Goal: Task Accomplishment & Management: Complete application form

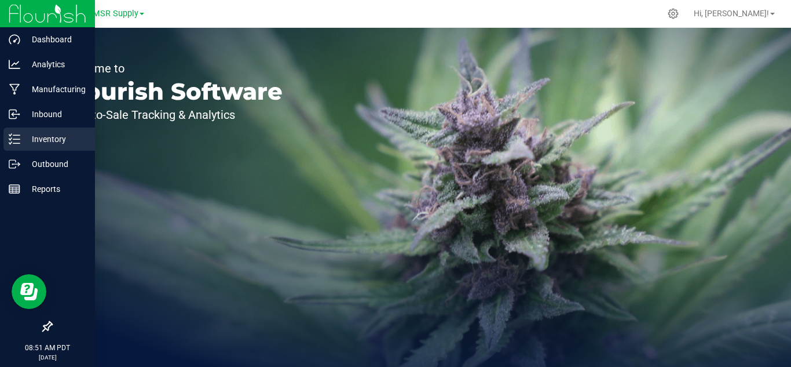
click at [40, 136] on p "Inventory" at bounding box center [54, 139] width 69 height 14
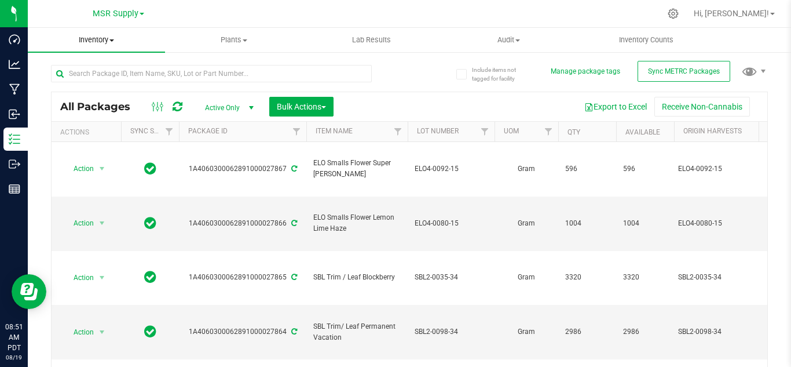
click at [97, 34] on uib-tab-heading "Inventory All packages All inventory Waste log Create inventory" at bounding box center [96, 40] width 137 height 24
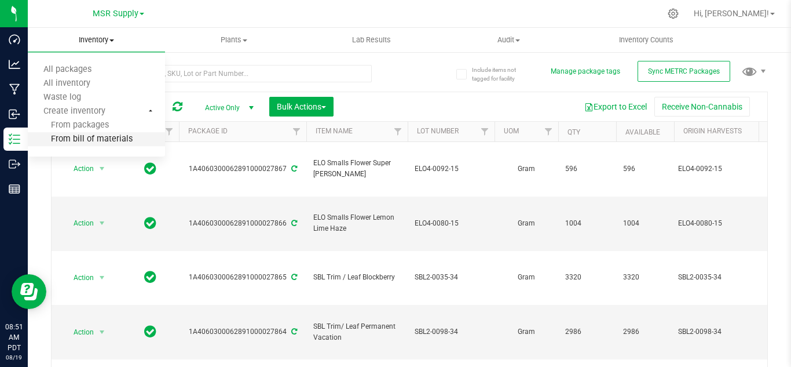
click at [90, 133] on li "From bill of materials" at bounding box center [96, 140] width 137 height 14
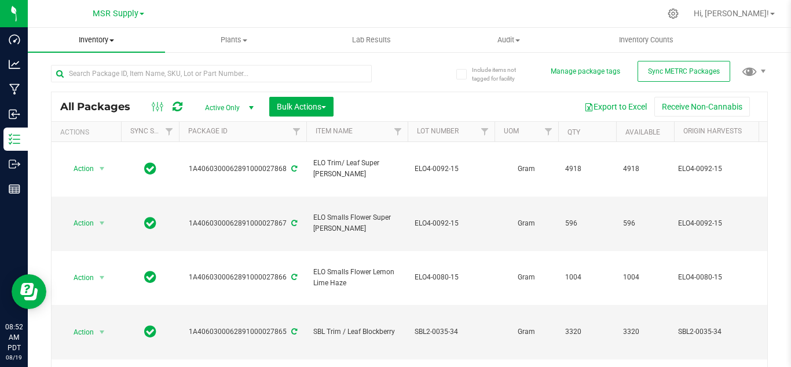
click at [101, 42] on span "Inventory" at bounding box center [96, 40] width 137 height 10
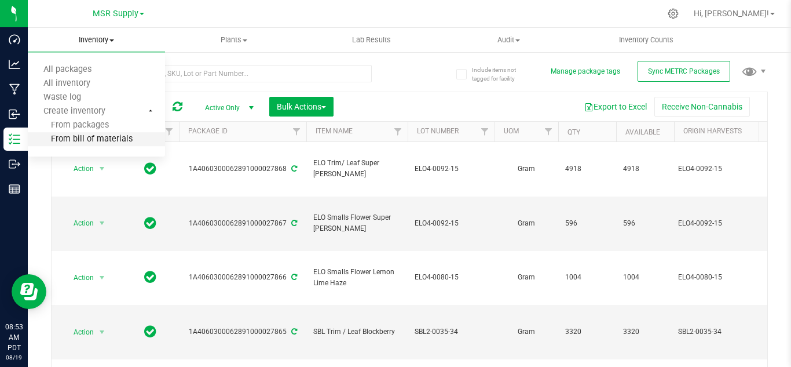
click at [100, 138] on span "From bill of materials" at bounding box center [80, 139] width 105 height 10
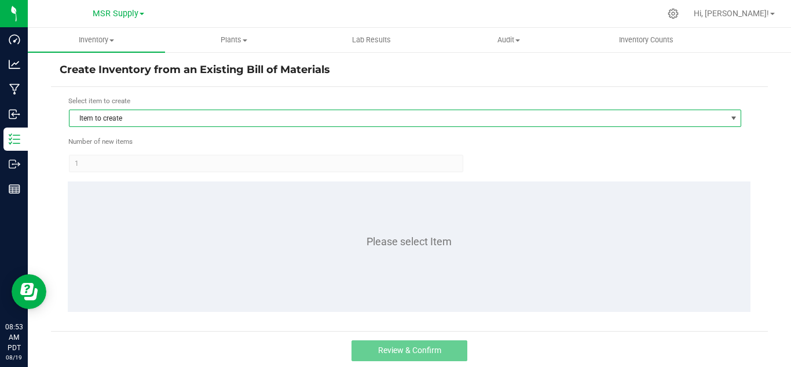
click at [173, 119] on span "Item to create" at bounding box center [397, 118] width 657 height 16
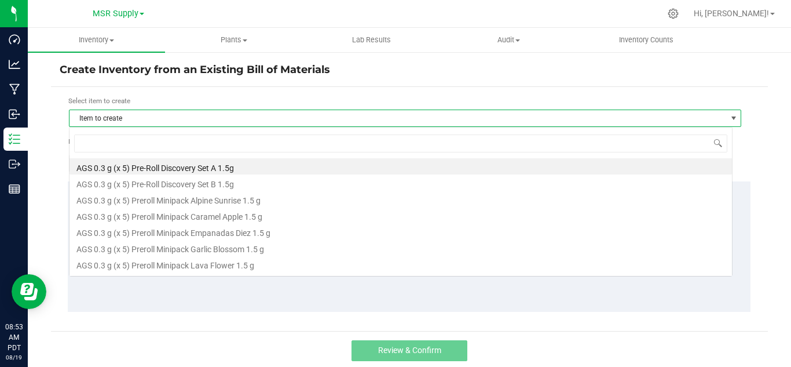
scroll to position [17, 664]
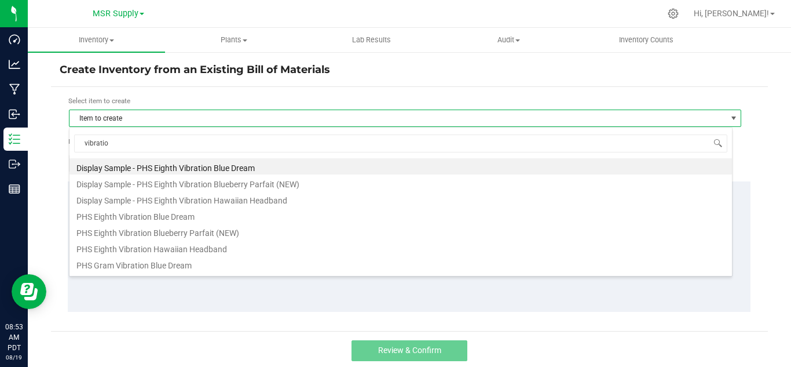
type input "vibration"
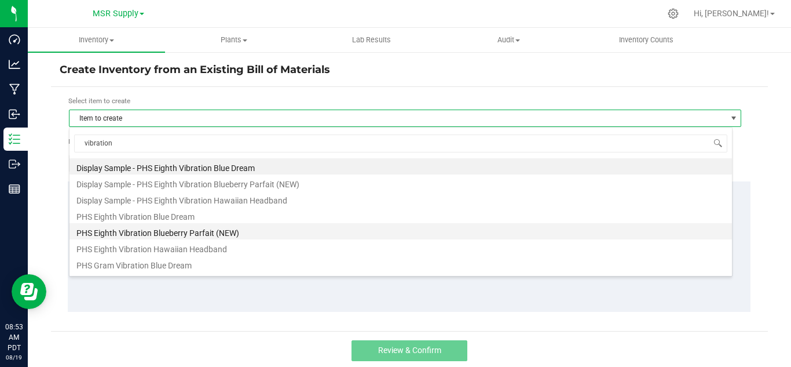
click at [162, 231] on li "PHS Eighth Vibration Blueberry Parfait (NEW)" at bounding box center [400, 231] width 663 height 16
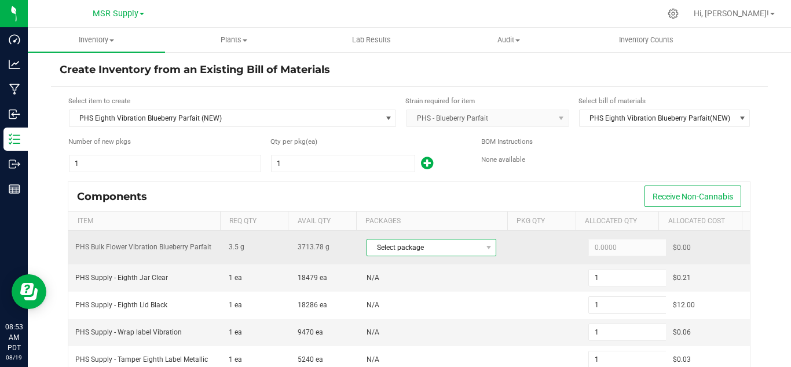
click at [432, 246] on span "Select package" at bounding box center [424, 247] width 114 height 16
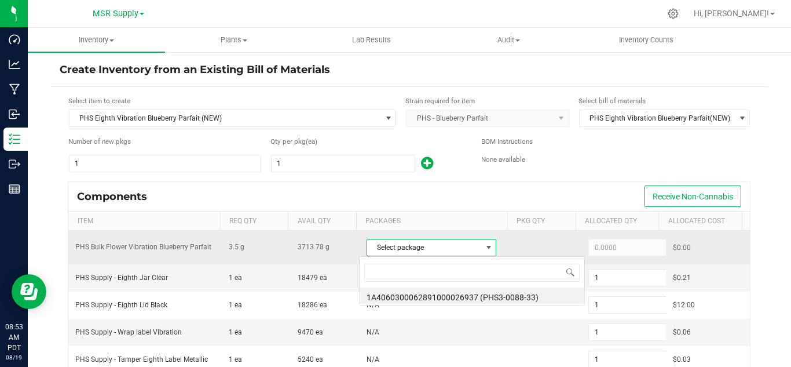
scroll to position [17, 126]
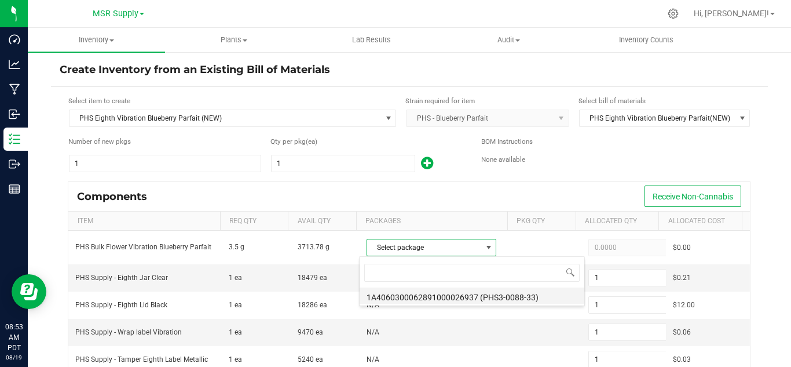
click at [513, 299] on li "1A4060300062891000026937 (PHS3-0088-33)" at bounding box center [472, 295] width 225 height 16
type input "3.5000"
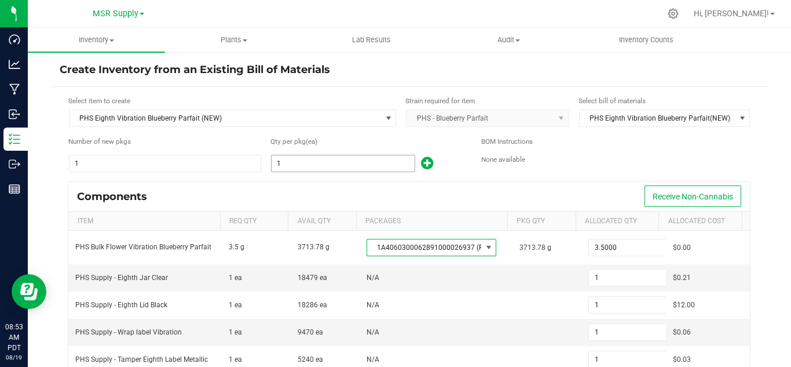
click at [321, 161] on input "1" at bounding box center [343, 163] width 143 height 16
type input "8"
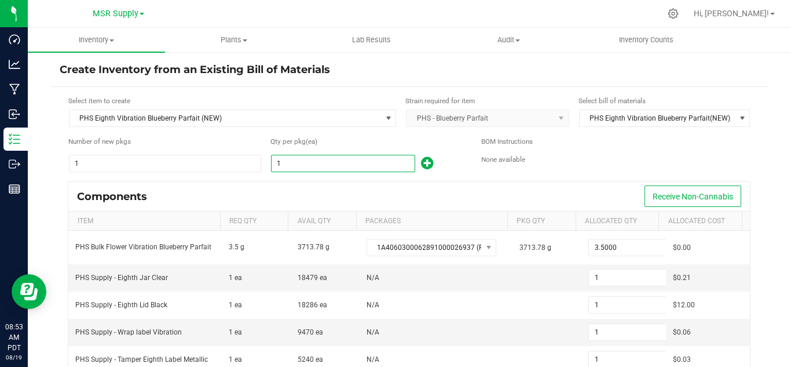
type input "8"
type input "87"
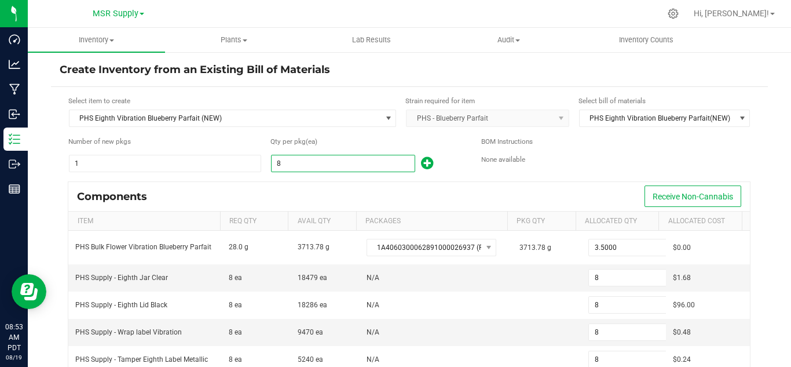
type input "87"
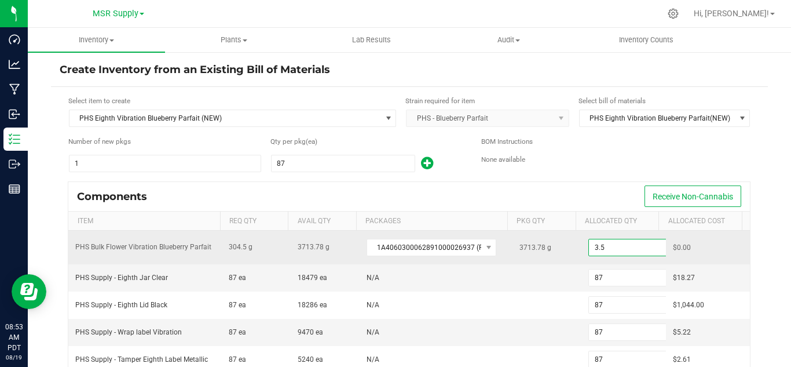
click at [616, 250] on input "3.5" at bounding box center [631, 247] width 85 height 16
paste input "09.72"
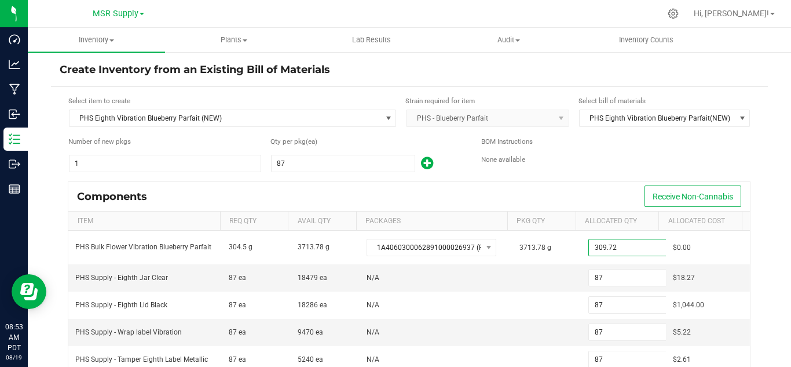
type input "309.7200"
click at [594, 183] on div "Components Receive Non-Cannabis" at bounding box center [409, 196] width 682 height 29
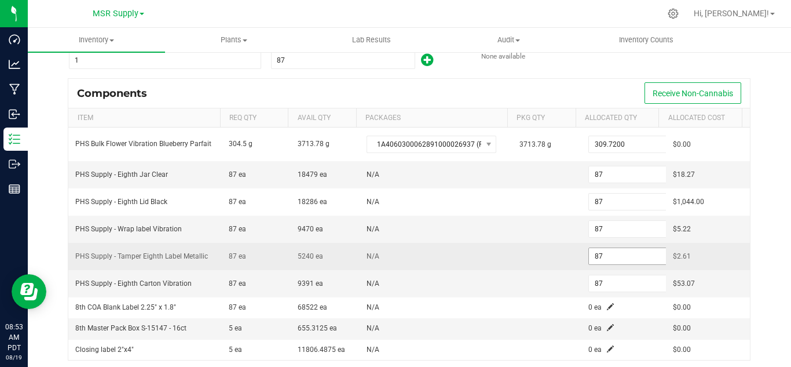
scroll to position [116, 0]
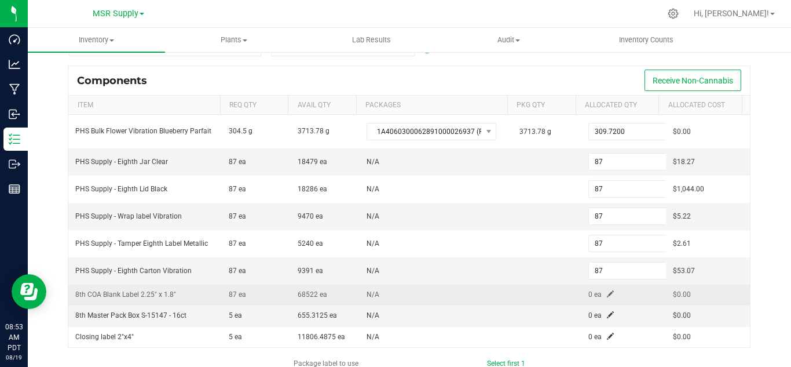
click at [607, 292] on span at bounding box center [610, 293] width 7 height 7
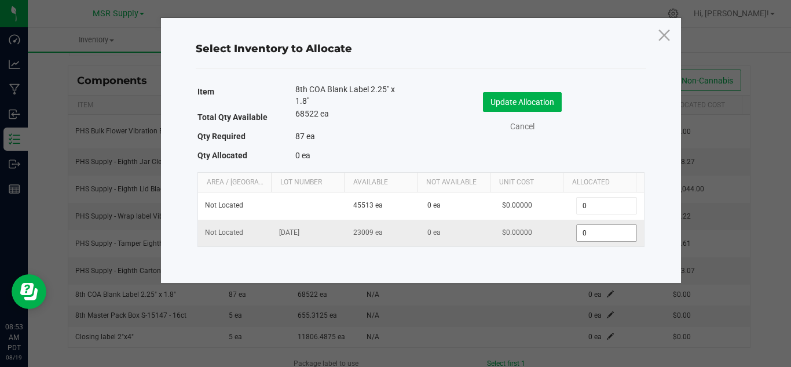
click at [594, 236] on input "0" at bounding box center [606, 233] width 59 height 16
type input "87"
click at [529, 94] on button "Update Allocation" at bounding box center [522, 102] width 79 height 20
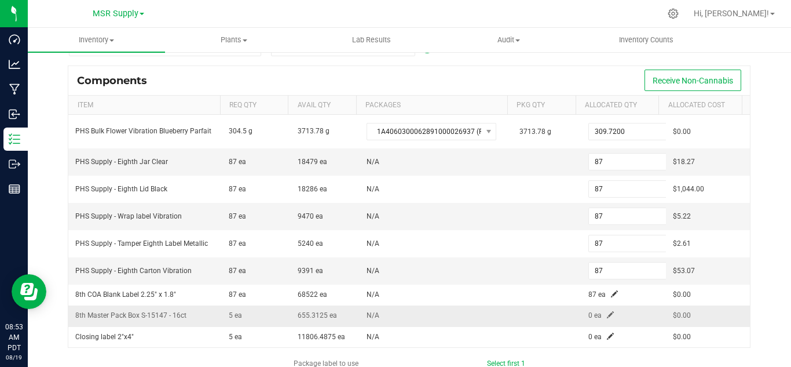
click at [607, 314] on span at bounding box center [610, 314] width 7 height 7
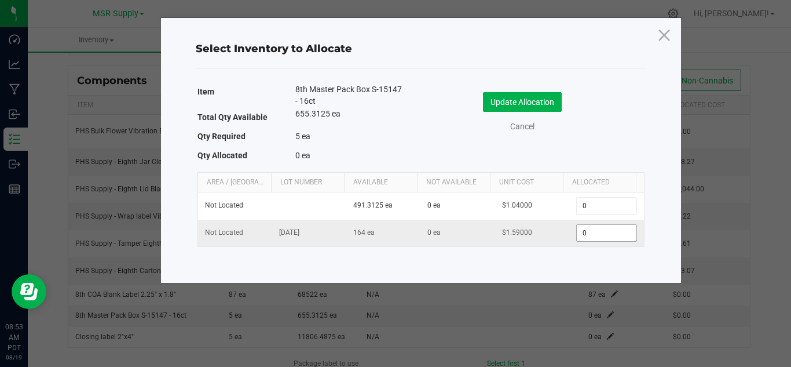
click at [596, 226] on input "0" at bounding box center [606, 233] width 59 height 16
type input "5"
click at [531, 106] on button "Update Allocation" at bounding box center [522, 102] width 79 height 20
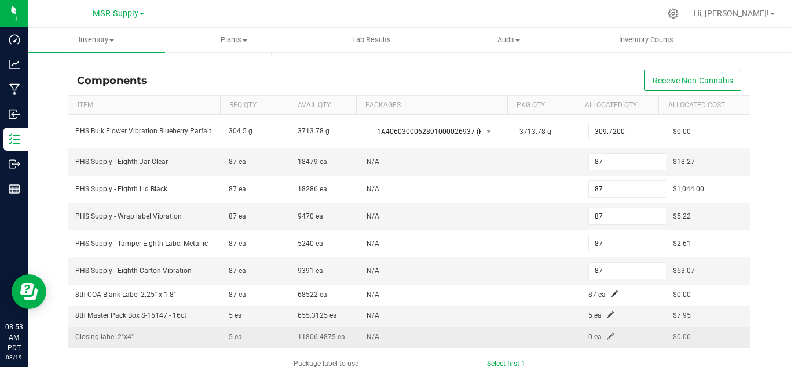
click at [607, 334] on span at bounding box center [610, 335] width 7 height 7
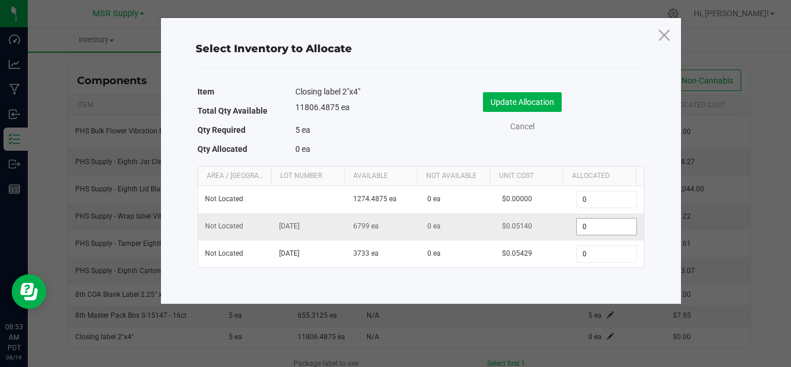
click at [588, 225] on input "0" at bounding box center [606, 226] width 59 height 16
type input "5"
click at [510, 106] on button "Update Allocation" at bounding box center [522, 102] width 79 height 20
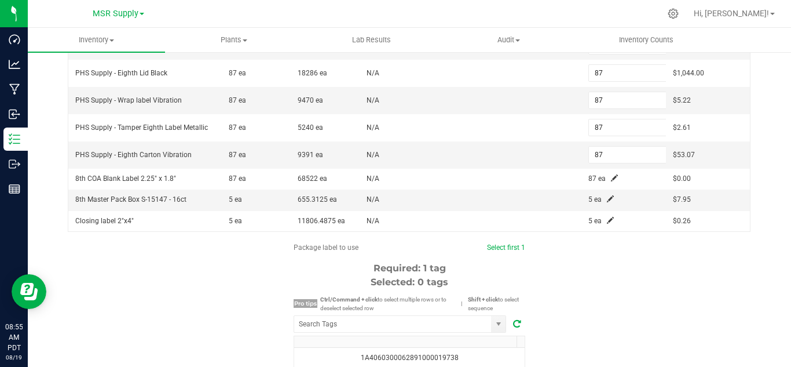
scroll to position [290, 0]
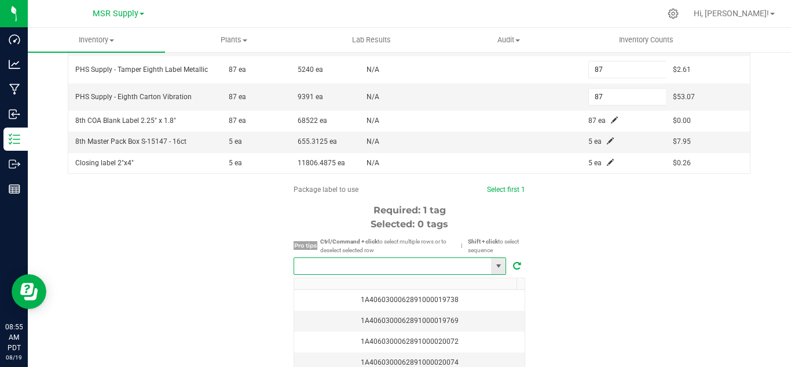
click at [432, 273] on input "NO DATA FOUND" at bounding box center [392, 266] width 197 height 16
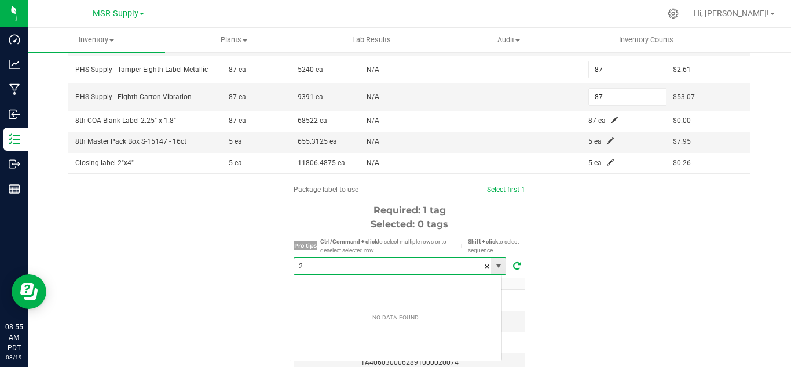
scroll to position [17, 213]
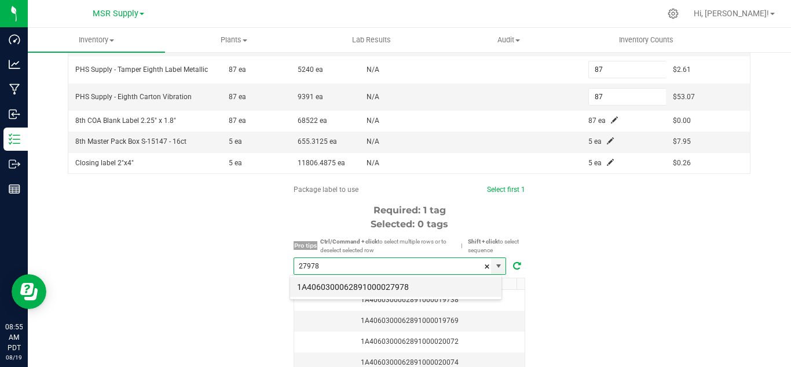
click at [412, 284] on li "1A4060300062891000027978" at bounding box center [395, 287] width 211 height 20
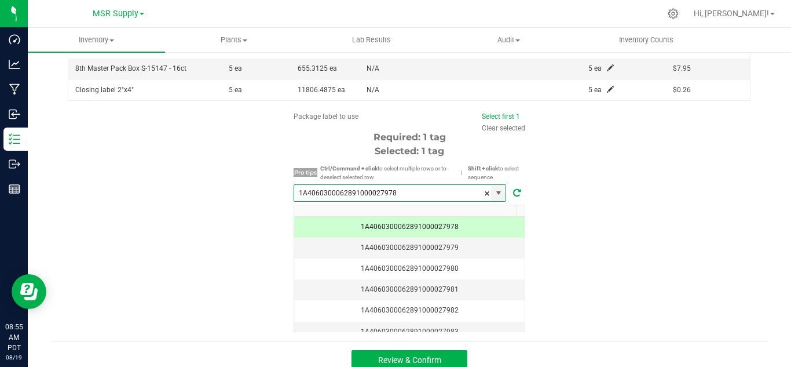
scroll to position [375, 0]
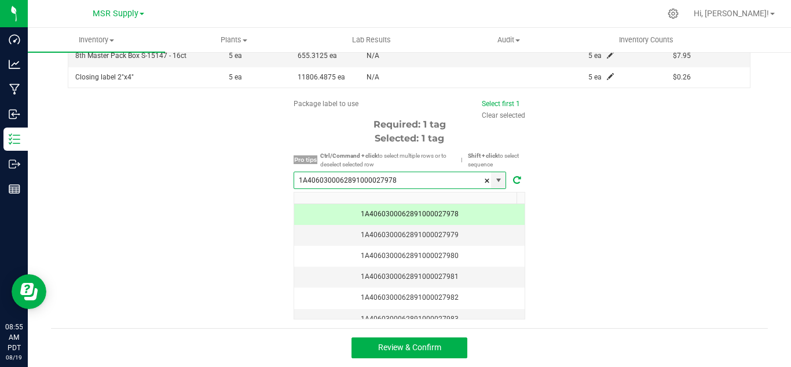
type input "1A4060300062891000027978"
click at [407, 359] on div "Review & Confirm" at bounding box center [409, 347] width 717 height 39
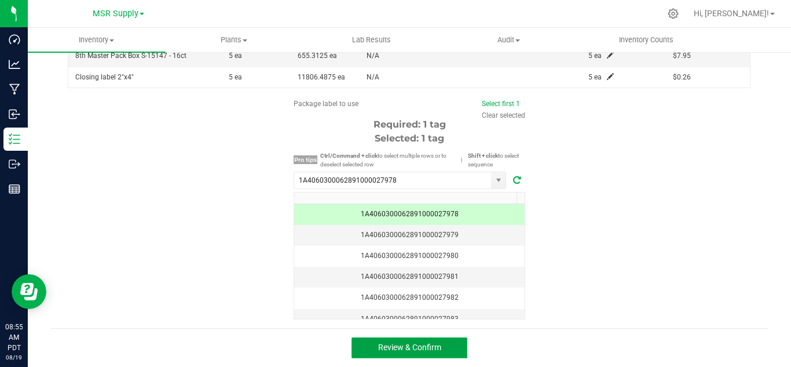
click at [408, 350] on span "Review & Confirm" at bounding box center [409, 346] width 63 height 9
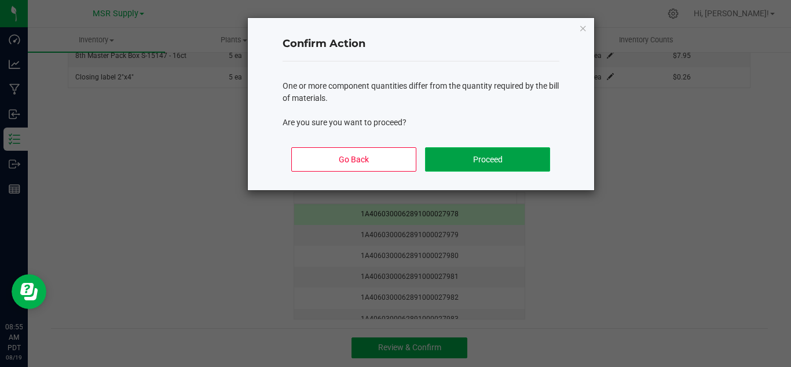
click at [513, 160] on button "Proceed" at bounding box center [487, 159] width 125 height 24
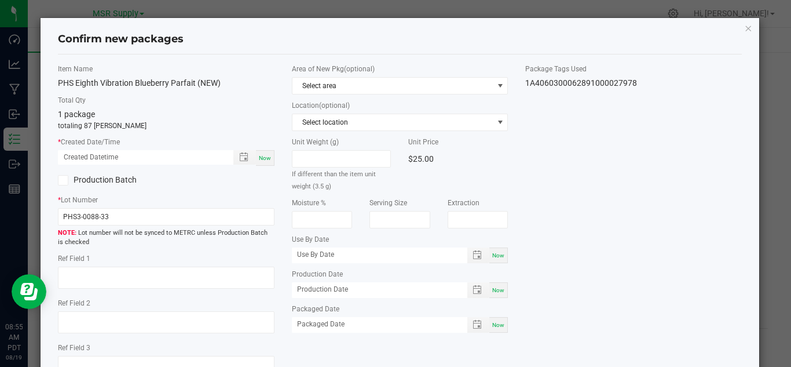
click at [263, 155] on span "Now" at bounding box center [265, 158] width 12 height 6
type input "[DATE] 08:55 AM"
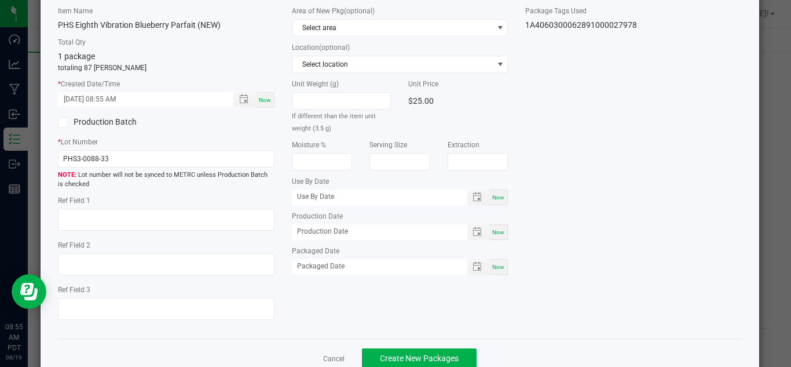
click at [495, 263] on span "Now" at bounding box center [498, 266] width 12 height 6
type input "[DATE]"
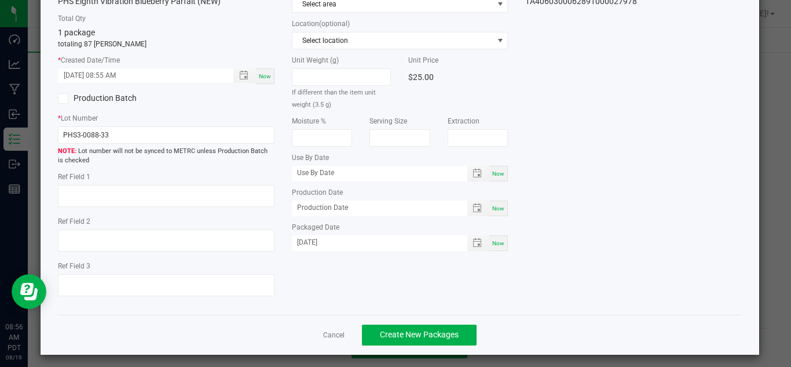
scroll to position [87, 0]
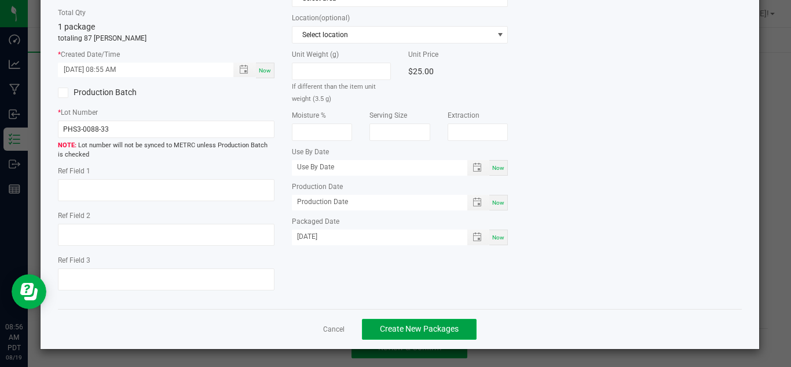
click at [448, 324] on span "Create New Packages" at bounding box center [419, 328] width 79 height 9
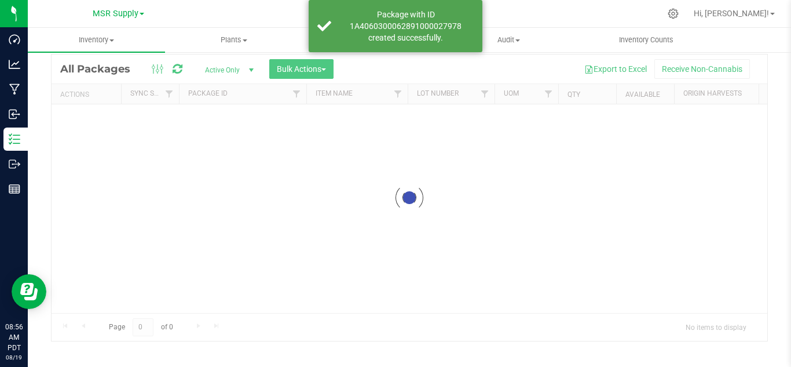
scroll to position [38, 0]
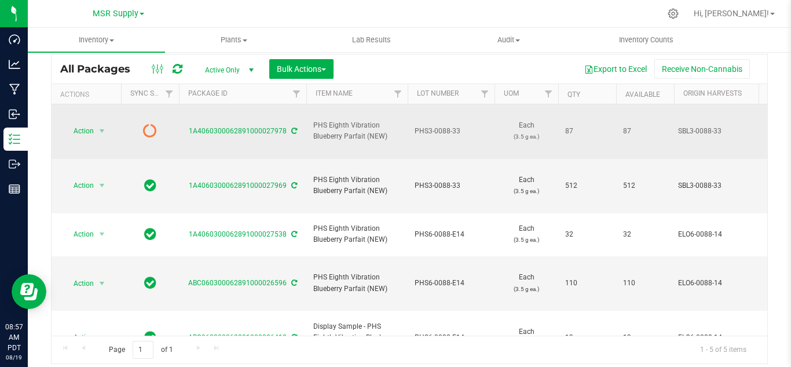
click at [292, 127] on icon at bounding box center [294, 130] width 6 height 7
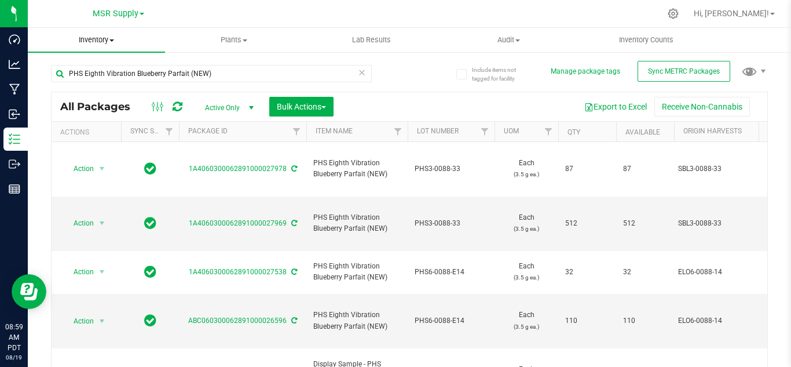
click at [95, 34] on uib-tab-heading "Inventory All packages All inventory Waste log Create inventory" at bounding box center [96, 40] width 137 height 24
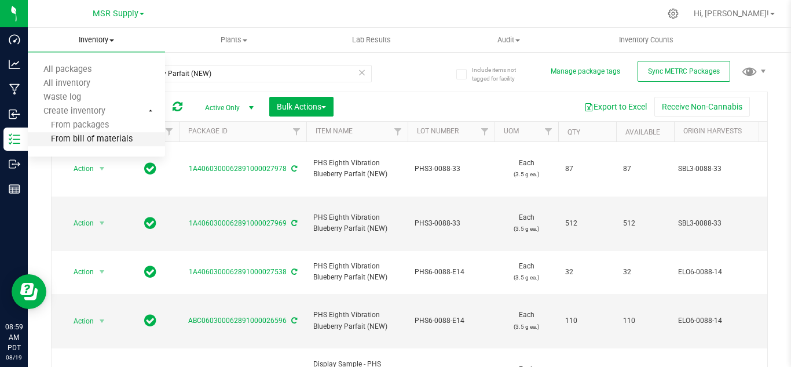
click at [79, 133] on li "From bill of materials" at bounding box center [96, 140] width 137 height 14
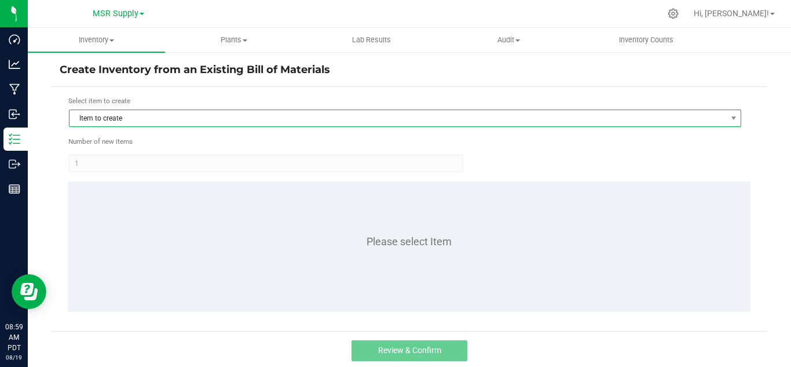
click at [357, 118] on span "Item to create" at bounding box center [397, 118] width 657 height 16
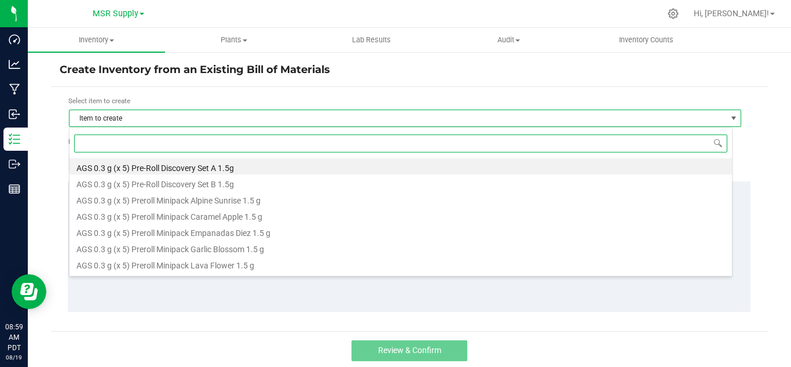
scroll to position [17, 664]
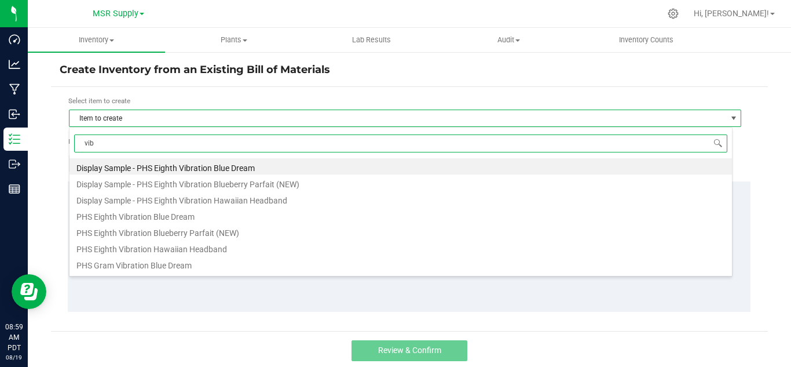
type input "vibr"
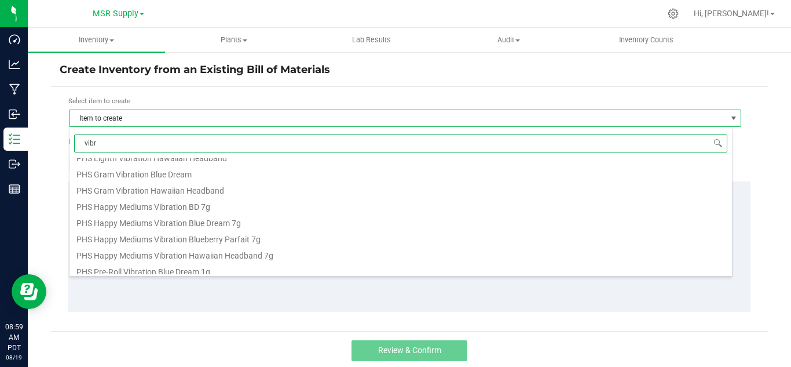
scroll to position [116, 0]
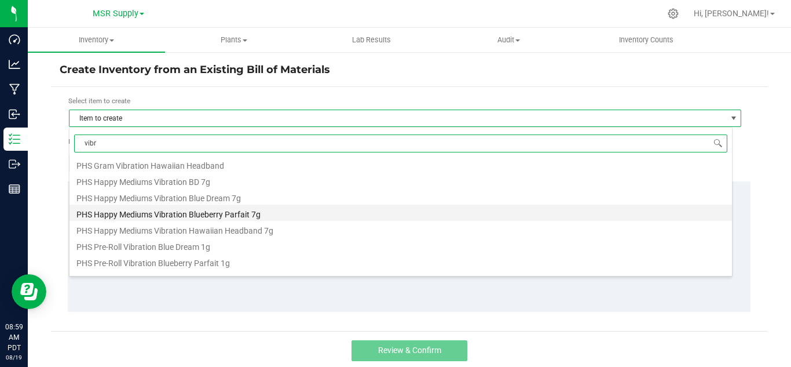
click at [246, 215] on li "PHS Happy Mediums Vibration Blueberry Parfait 7g" at bounding box center [400, 212] width 663 height 16
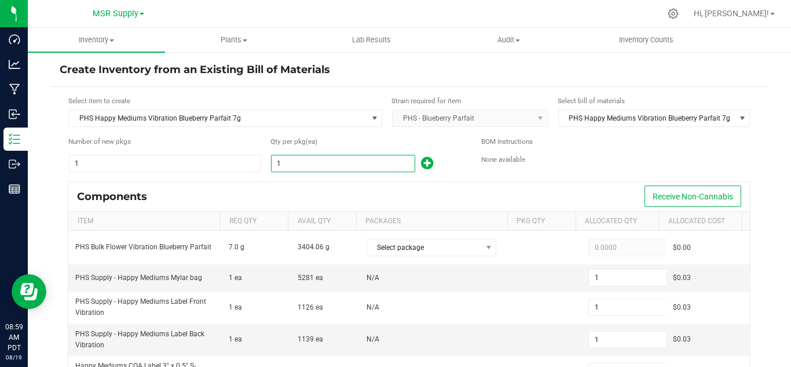
click at [284, 164] on input "1" at bounding box center [343, 163] width 143 height 16
type input "3"
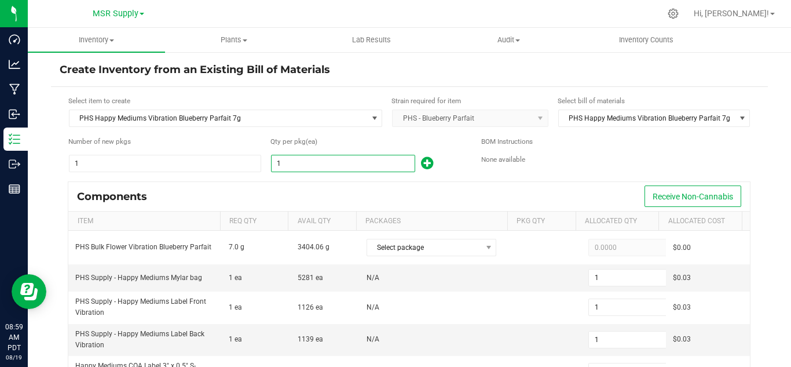
type input "3"
type input "35"
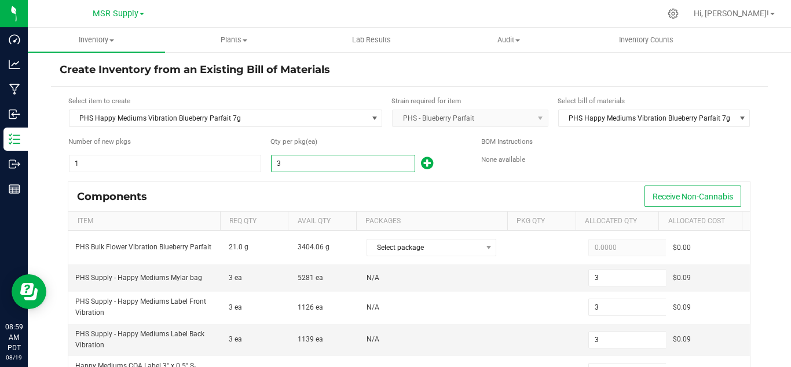
type input "35"
type input "352"
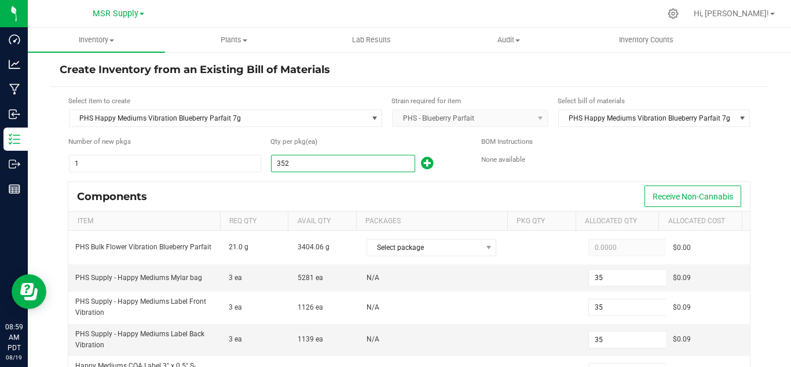
type input "352"
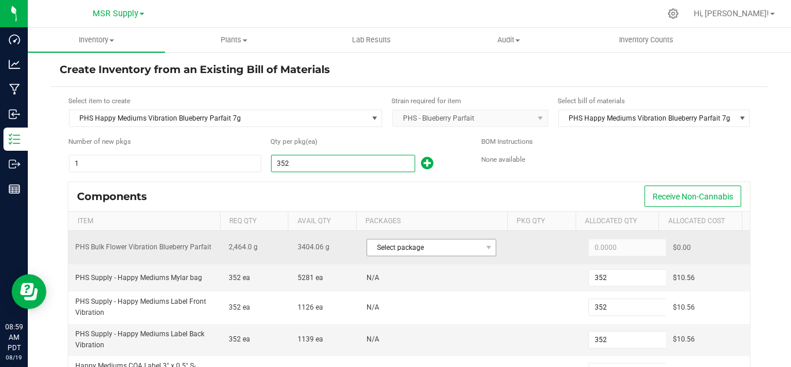
type input "352"
click at [457, 253] on span "Select package" at bounding box center [424, 247] width 114 height 16
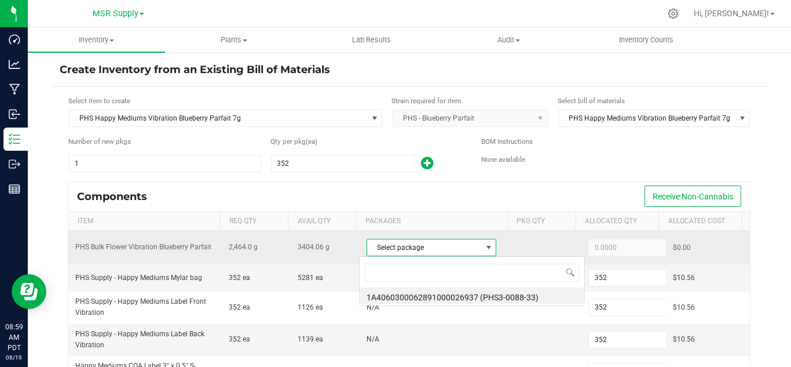
scroll to position [17, 126]
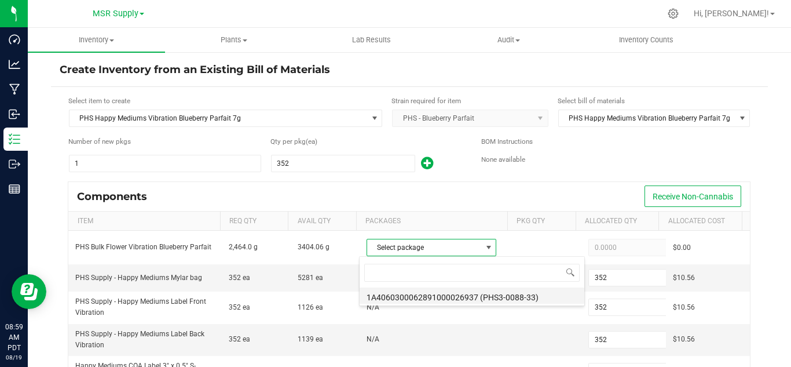
click at [516, 297] on li "1A4060300062891000026937 (PHS3-0088-33)" at bounding box center [472, 295] width 225 height 16
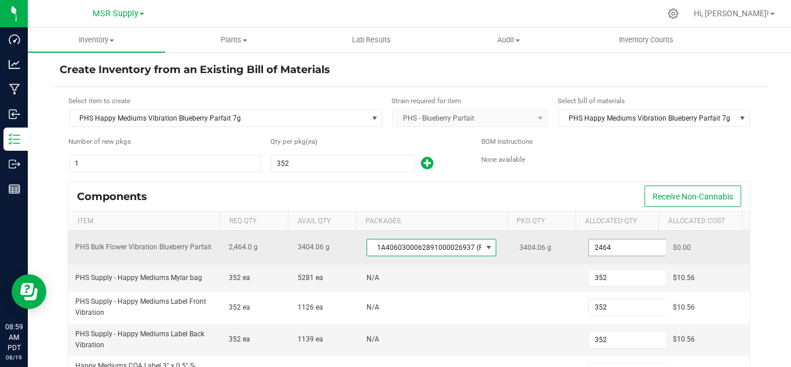
click at [620, 241] on input "2464" at bounding box center [631, 247] width 85 height 16
paste input "99.2"
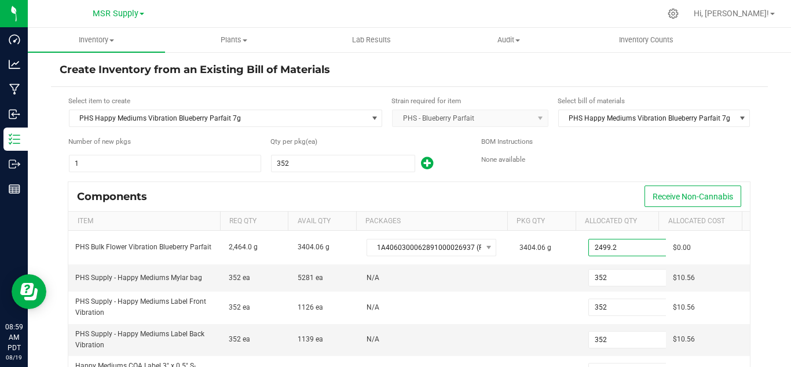
type input "2,499.2000"
click at [585, 166] on div "BOM Instructions None available" at bounding box center [615, 154] width 269 height 36
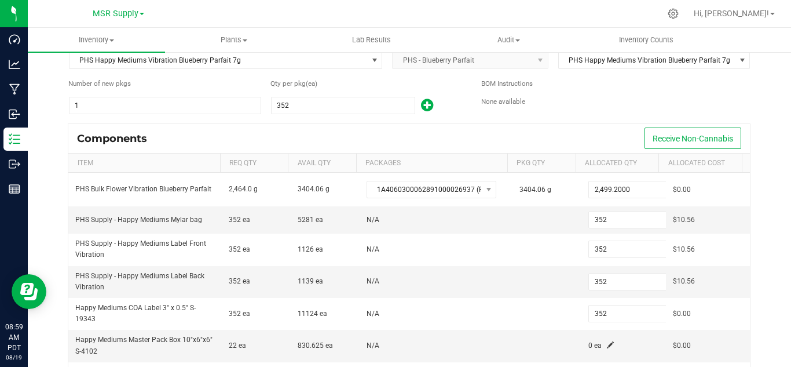
scroll to position [116, 0]
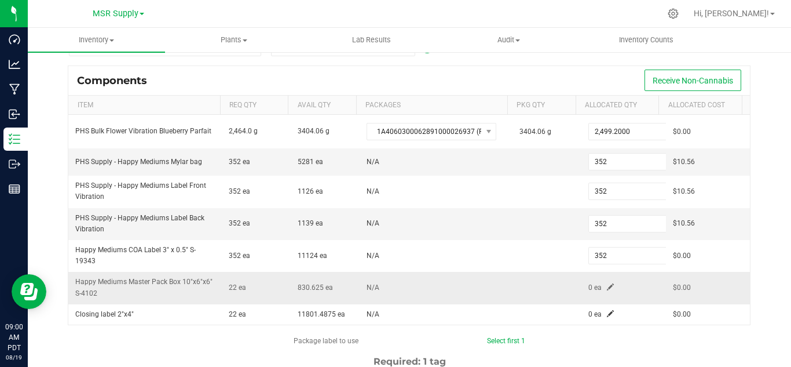
click at [607, 284] on span at bounding box center [610, 286] width 7 height 7
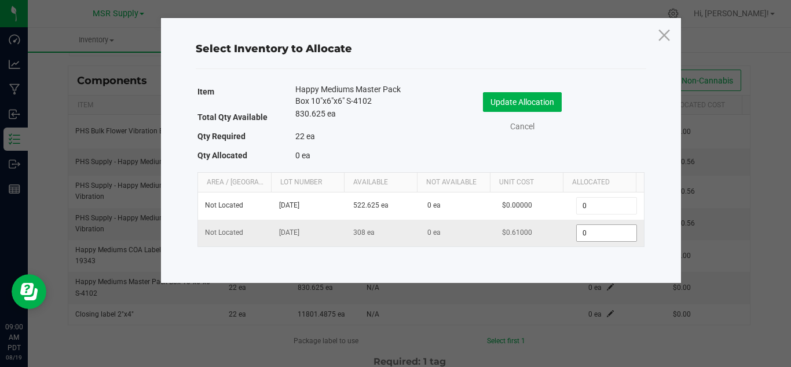
click at [591, 232] on input "0" at bounding box center [606, 233] width 59 height 16
type input "22"
click at [553, 93] on button "Update Allocation" at bounding box center [522, 102] width 79 height 20
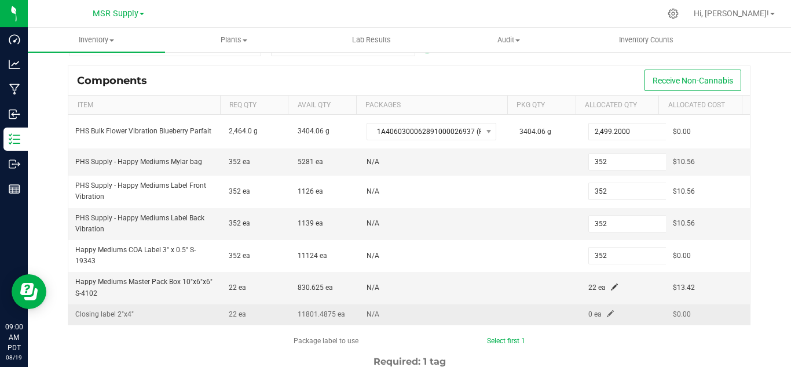
click at [607, 317] on span at bounding box center [610, 313] width 7 height 7
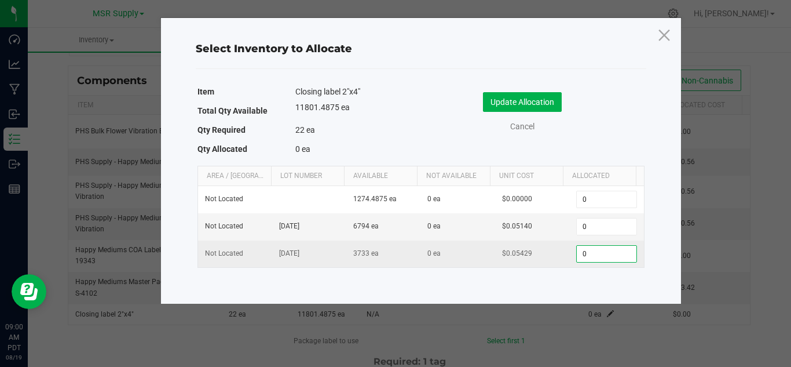
click at [588, 255] on input "0" at bounding box center [606, 254] width 59 height 16
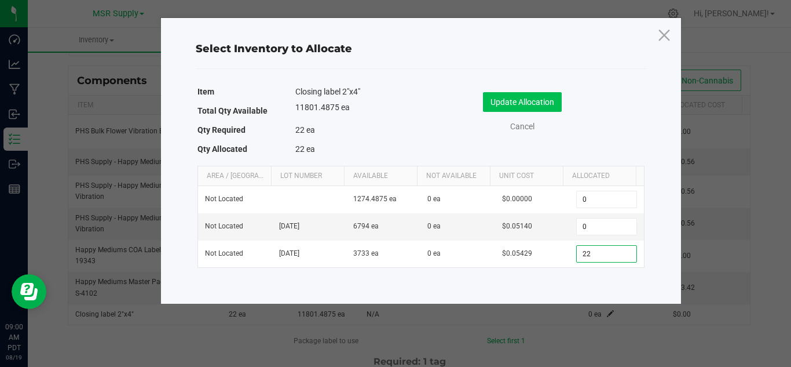
type input "22"
click at [513, 103] on button "Update Allocation" at bounding box center [522, 102] width 79 height 20
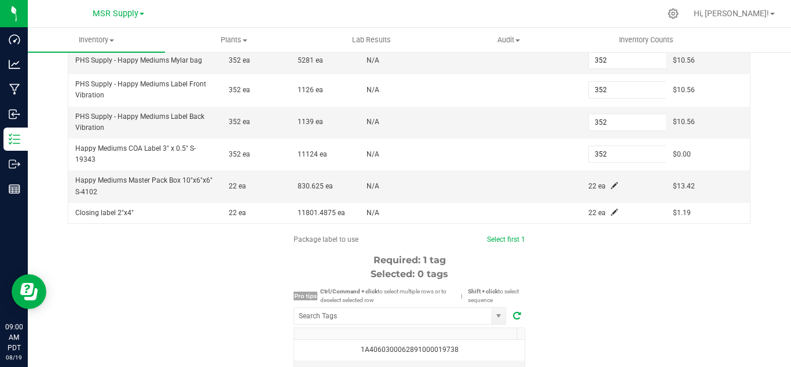
scroll to position [232, 0]
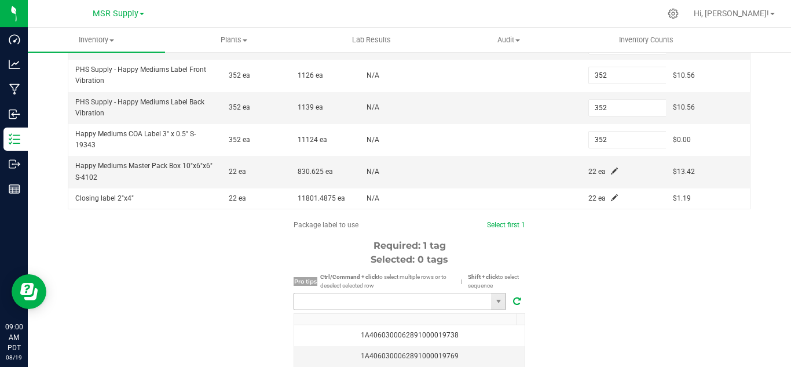
click at [371, 294] on input "NO DATA FOUND" at bounding box center [392, 301] width 197 height 16
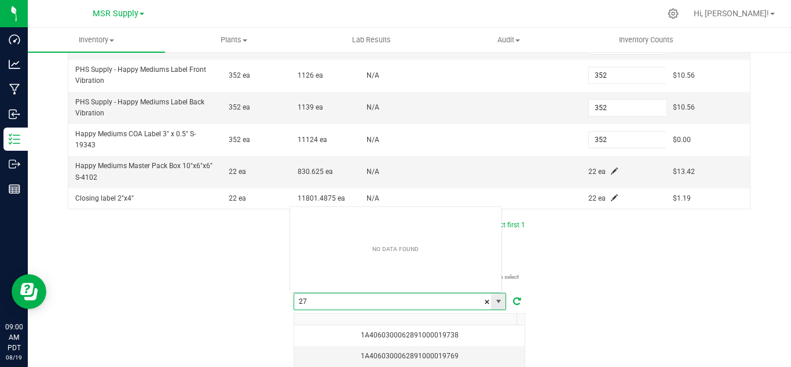
scroll to position [17, 213]
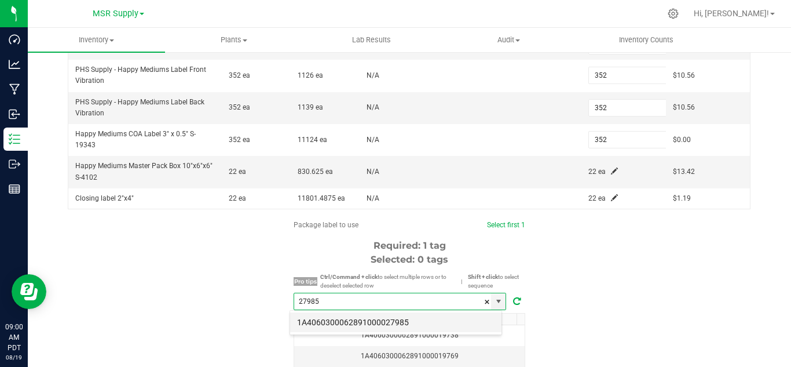
click at [390, 315] on li "1A4060300062891000027985" at bounding box center [395, 322] width 211 height 20
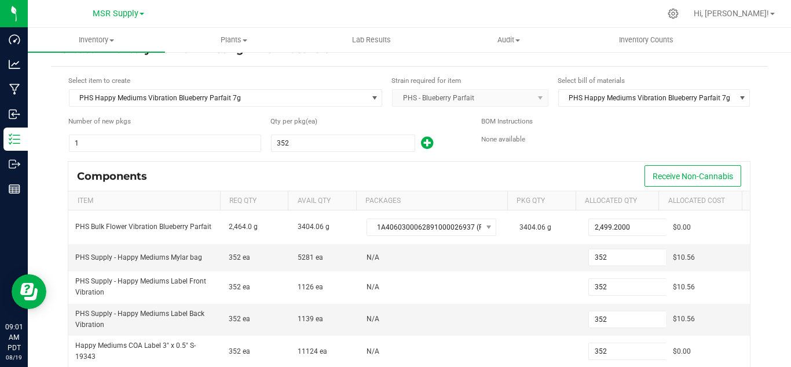
scroll to position [0, 0]
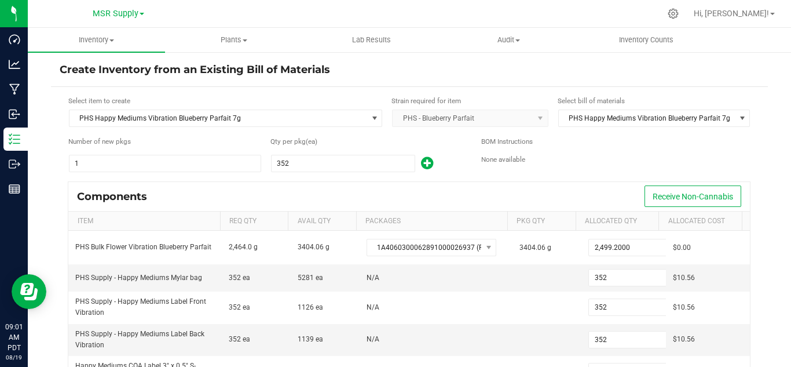
type input "1A4060300062891000027985"
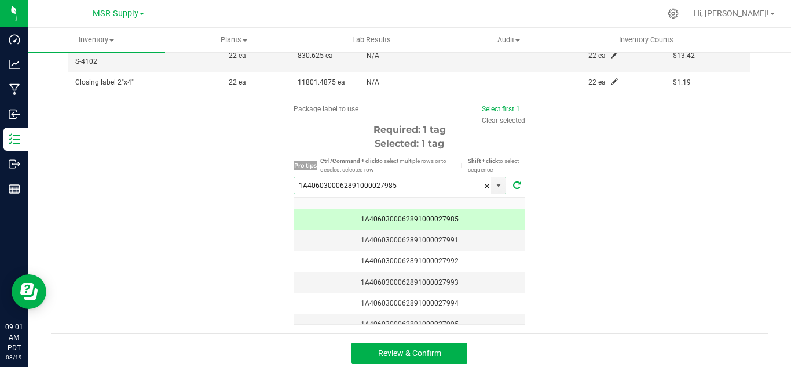
scroll to position [353, 0]
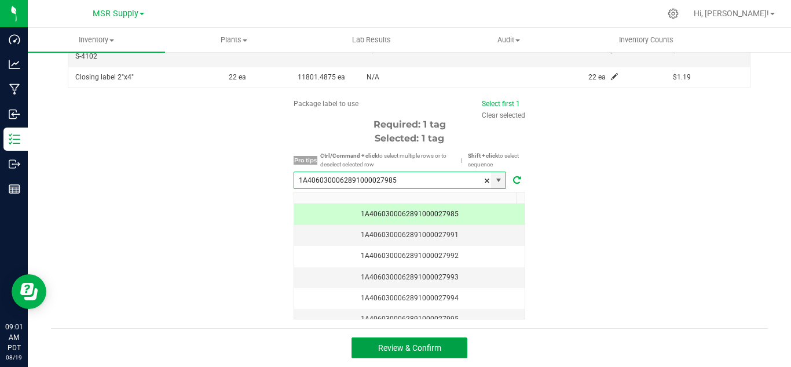
click at [421, 344] on span "Review & Confirm" at bounding box center [409, 347] width 63 height 9
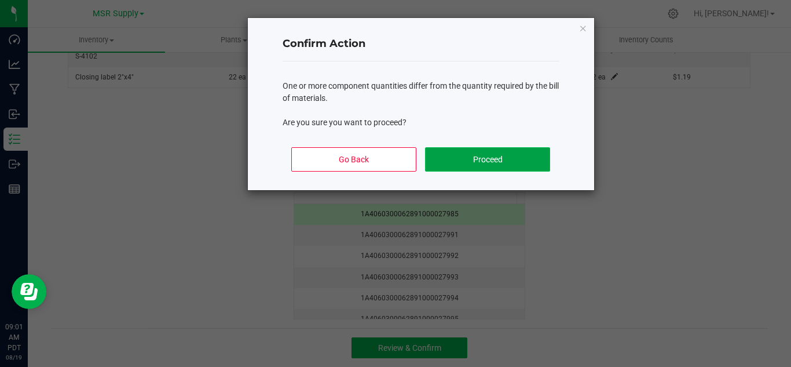
click at [505, 149] on button "Proceed" at bounding box center [487, 159] width 125 height 24
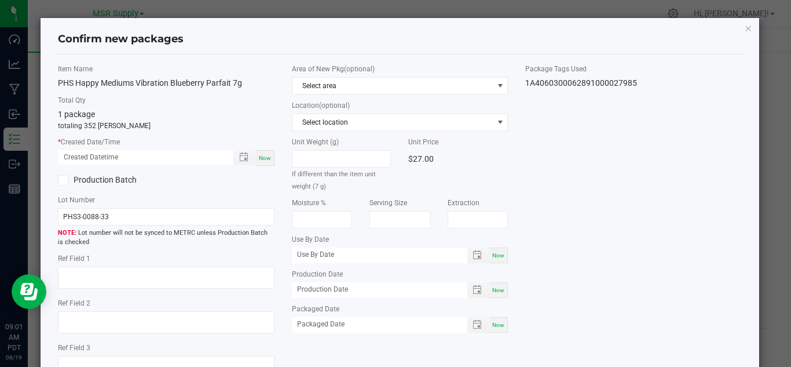
click at [253, 159] on span "Toggle popup" at bounding box center [244, 157] width 23 height 14
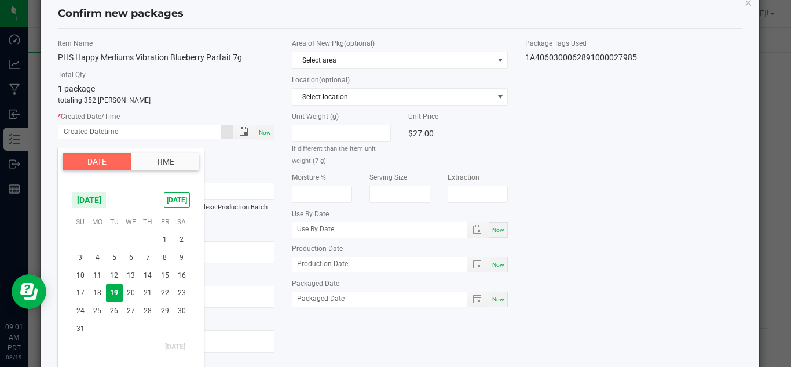
scroll to position [58, 0]
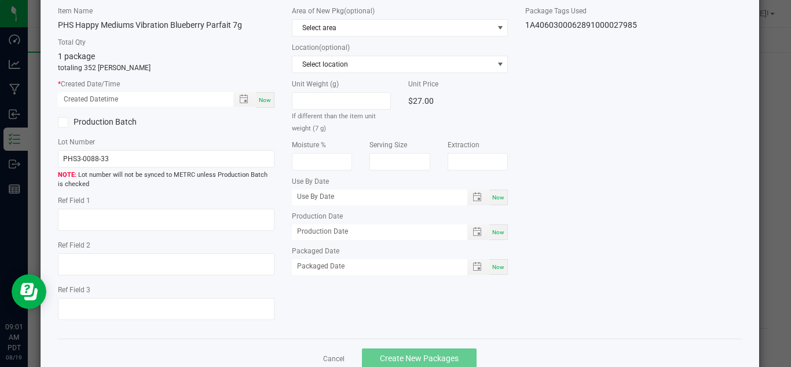
click at [266, 97] on span "Now" at bounding box center [265, 100] width 12 height 6
type input "[DATE] 09:01 AM"
click at [489, 271] on div "Now" at bounding box center [498, 267] width 19 height 16
type input "[DATE]"
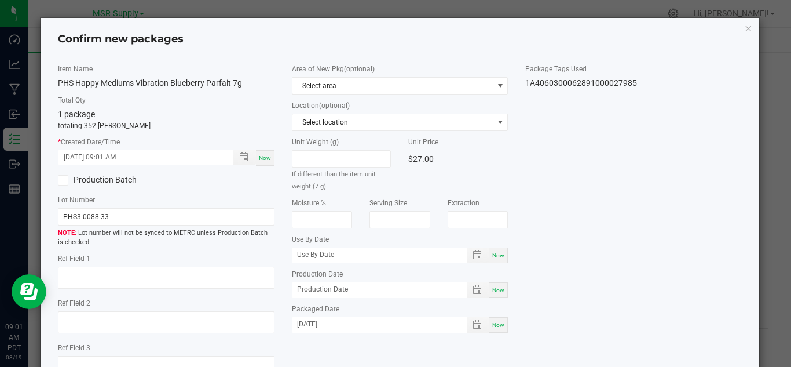
scroll to position [87, 0]
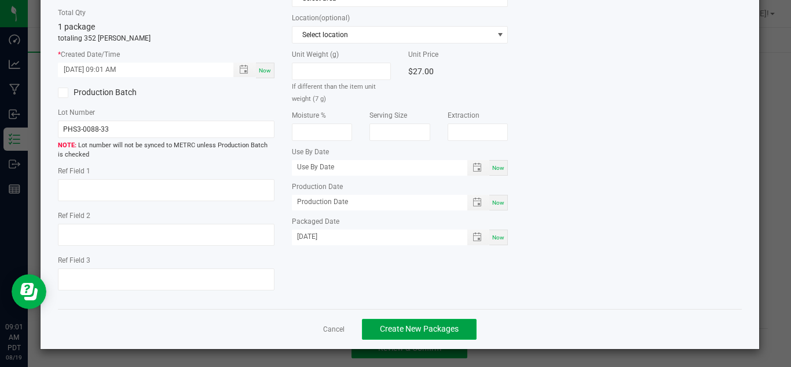
click at [457, 323] on button "Create New Packages" at bounding box center [419, 329] width 115 height 21
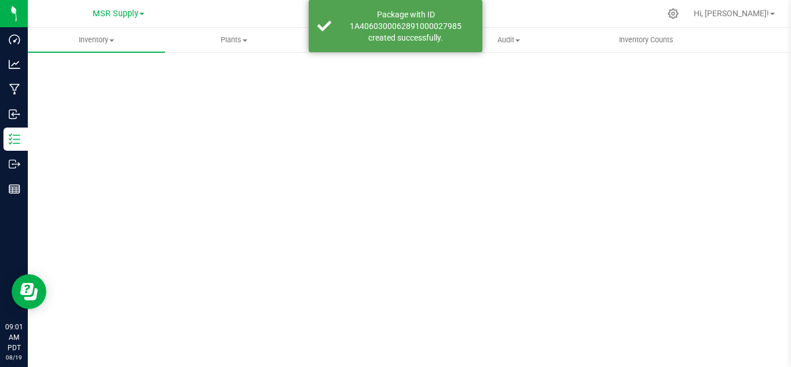
scroll to position [46, 0]
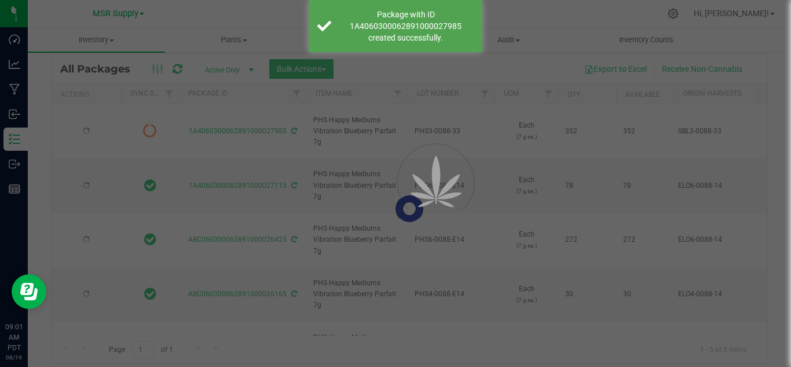
scroll to position [38, 0]
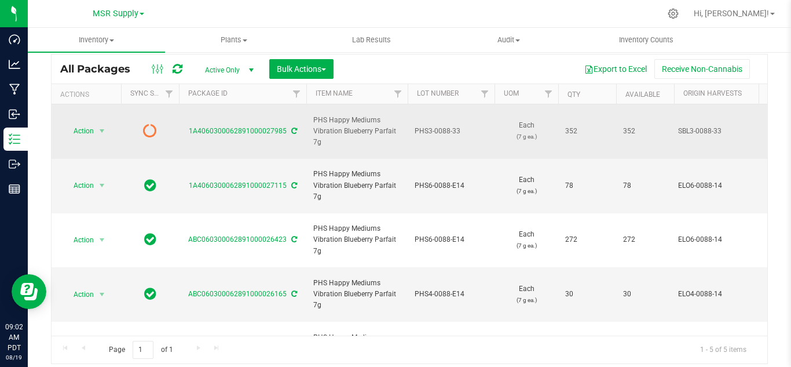
click at [288, 126] on div "1A4060300062891000027985" at bounding box center [242, 131] width 131 height 11
click at [292, 127] on icon at bounding box center [294, 130] width 6 height 7
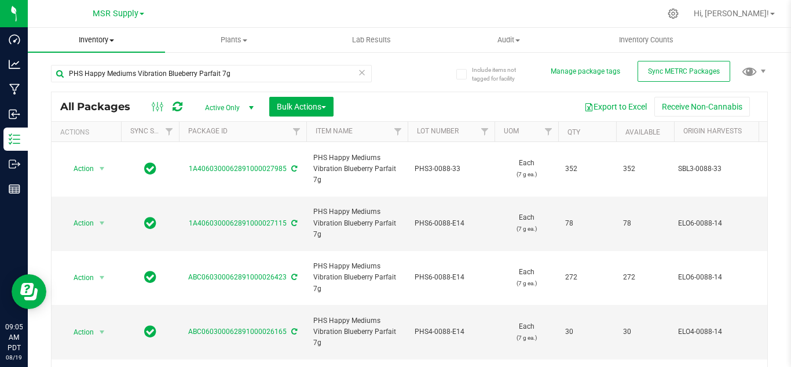
click at [99, 31] on uib-tab-heading "Inventory All packages All inventory Waste log Create inventory" at bounding box center [96, 40] width 137 height 24
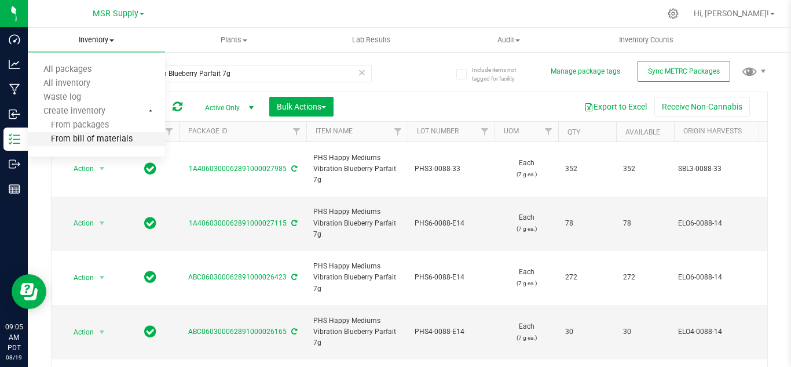
click at [123, 133] on li "From bill of materials" at bounding box center [96, 140] width 137 height 14
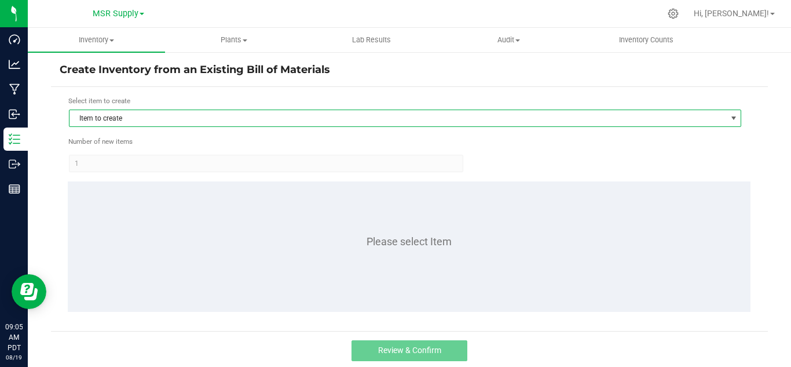
click at [419, 120] on span "Item to create" at bounding box center [397, 118] width 657 height 16
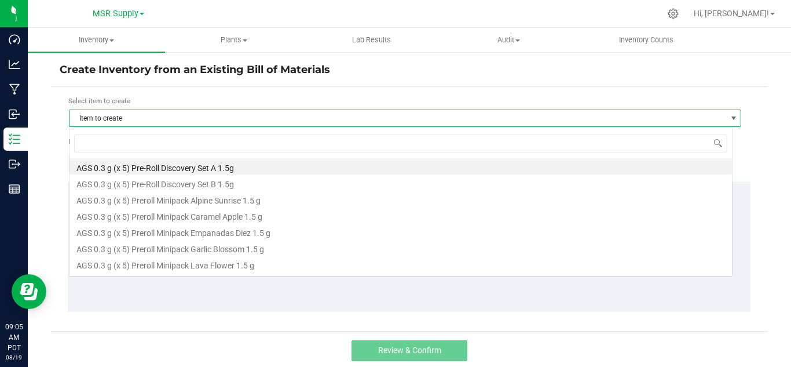
scroll to position [17, 664]
type input "night"
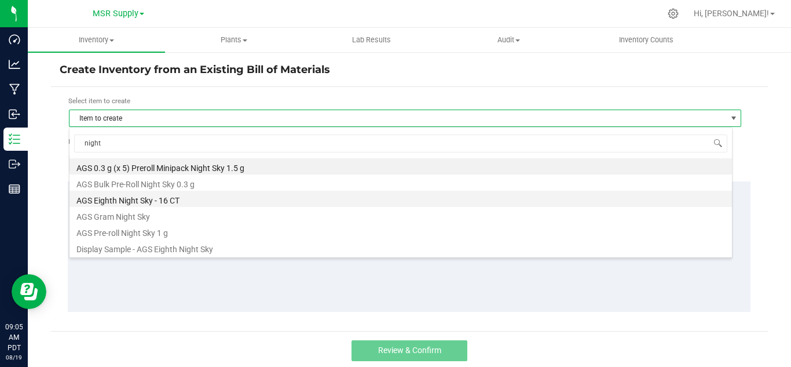
click at [158, 198] on li "AGS Eighth Night Sky - 16 CT" at bounding box center [400, 199] width 663 height 16
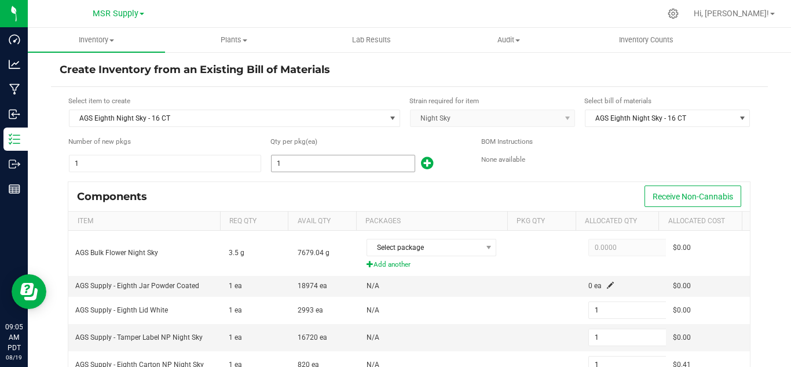
click at [328, 163] on input "1" at bounding box center [343, 163] width 143 height 16
type input "7"
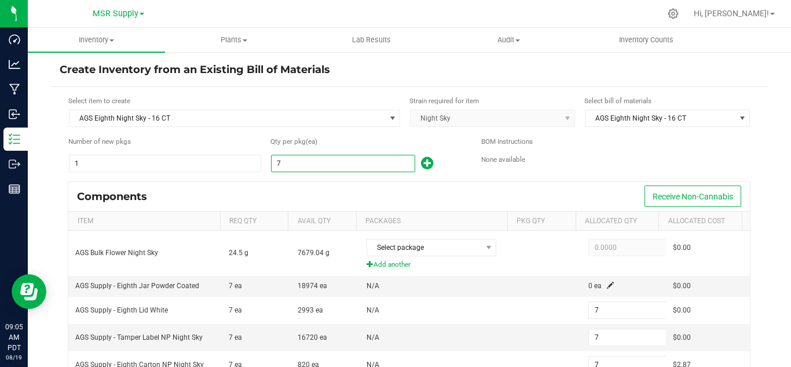
type input "71"
type input "716"
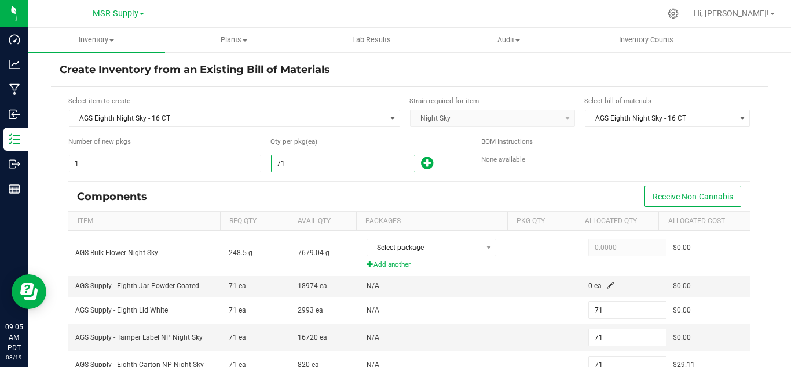
type input "716"
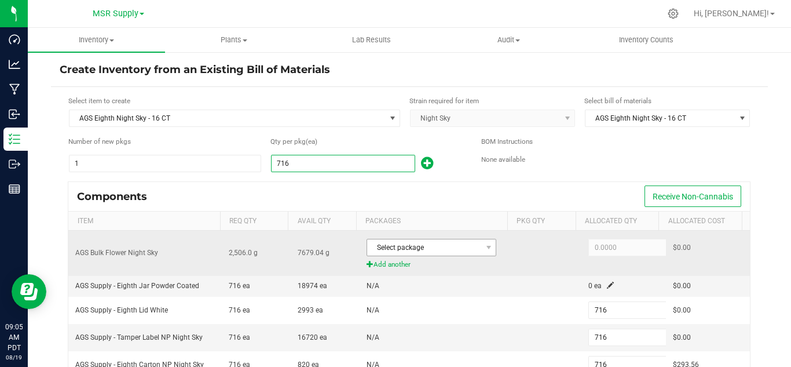
type input "716"
click at [427, 251] on span "Select package" at bounding box center [424, 247] width 114 height 16
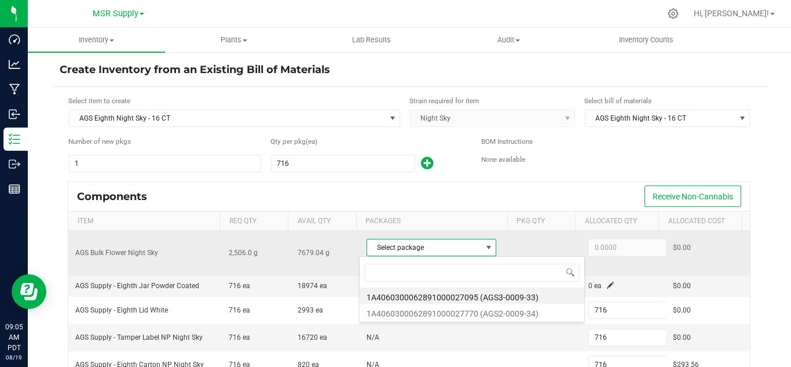
scroll to position [17, 126]
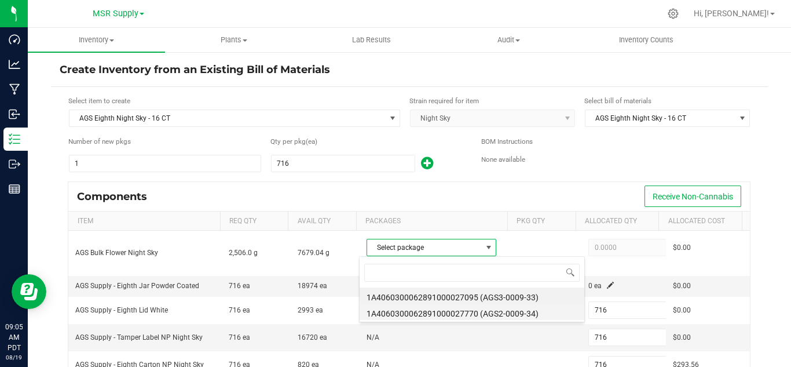
click at [544, 314] on li "1A4060300062891000027770 (AGS2-0009-34)" at bounding box center [472, 311] width 225 height 16
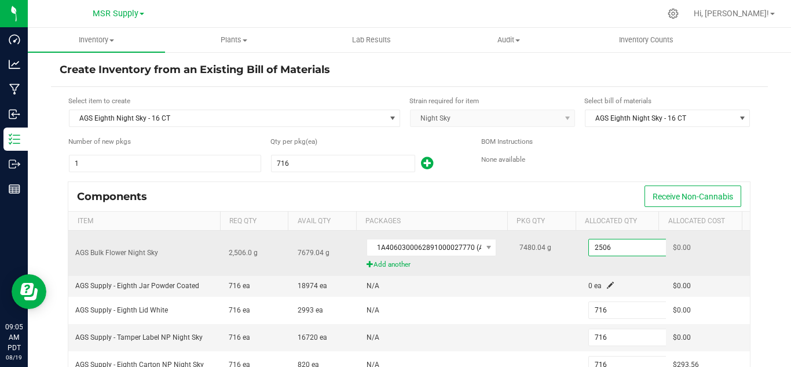
click at [604, 248] on input "2506" at bounding box center [631, 247] width 85 height 16
paste input "48.9"
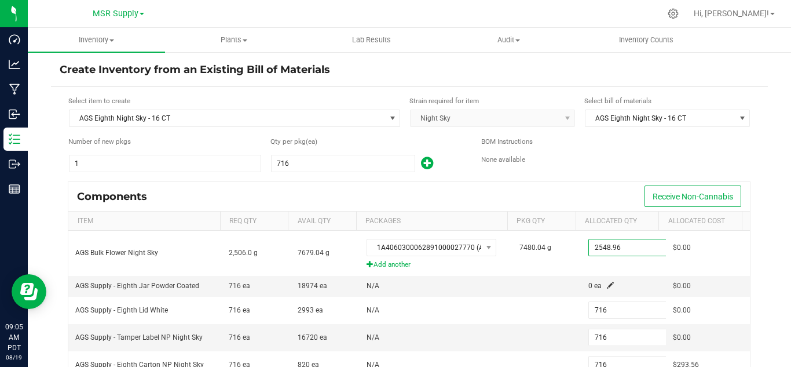
type input "2,548.9600"
click at [609, 184] on div "Components Receive Non-Cannabis" at bounding box center [409, 196] width 682 height 29
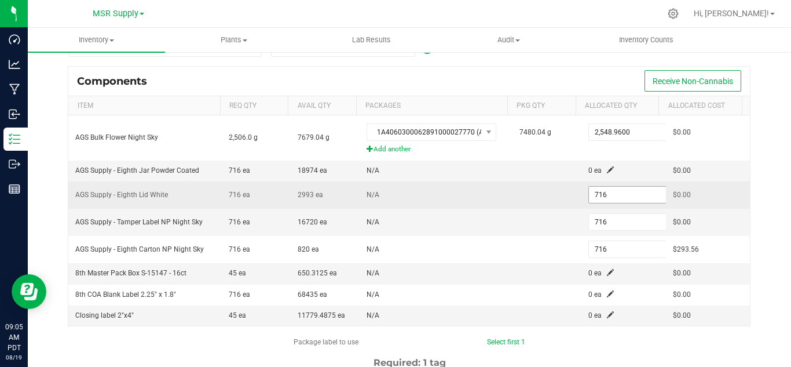
scroll to position [116, 0]
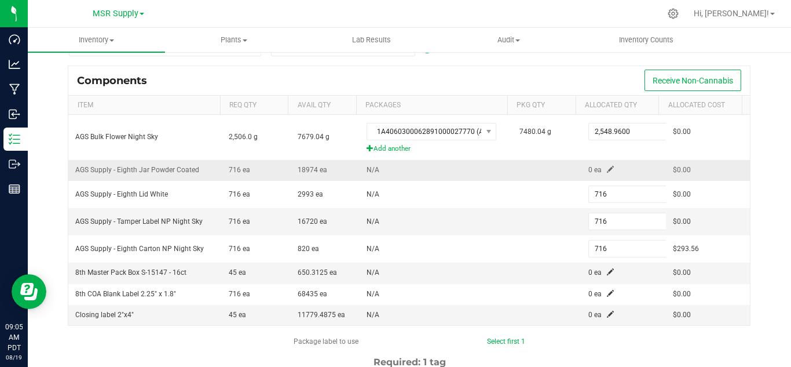
click at [607, 166] on span at bounding box center [610, 169] width 7 height 7
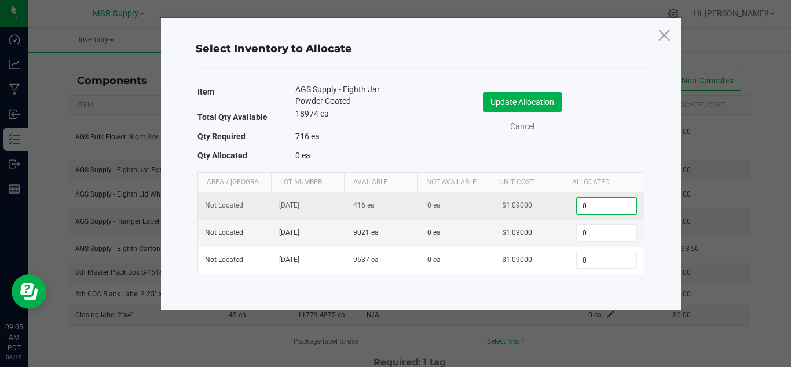
click at [595, 203] on input "0" at bounding box center [606, 205] width 59 height 16
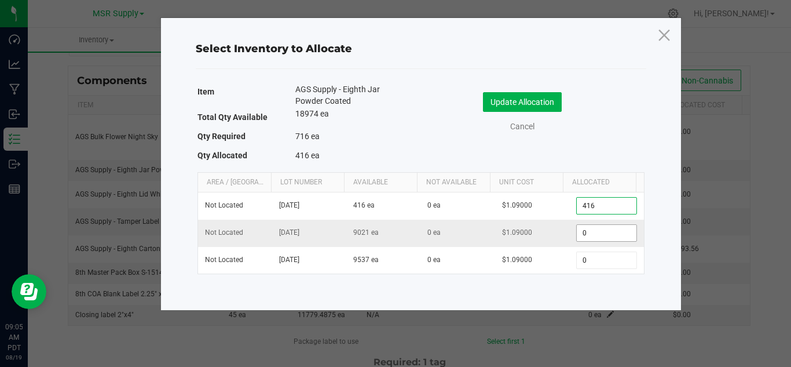
type input "416"
click at [590, 238] on input "0" at bounding box center [606, 233] width 59 height 16
type input "300"
click at [529, 105] on button "Update Allocation" at bounding box center [522, 102] width 79 height 20
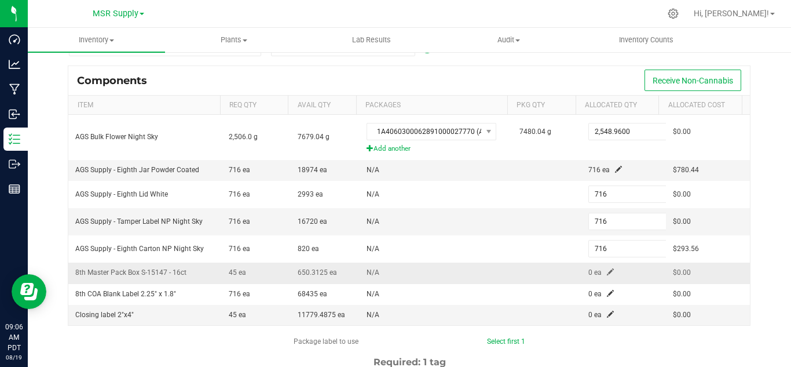
click at [607, 270] on span at bounding box center [610, 271] width 7 height 7
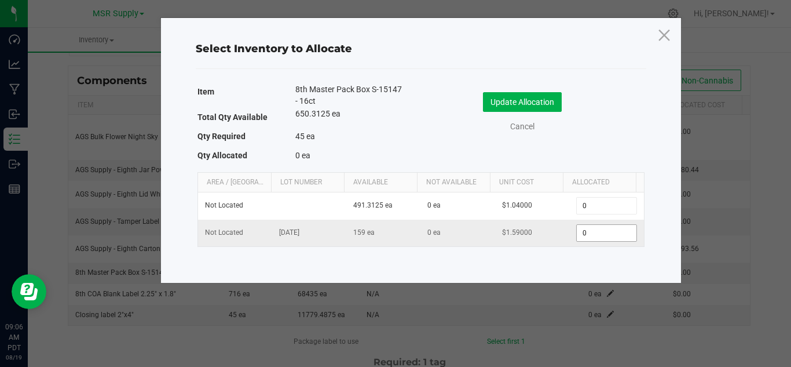
click at [618, 239] on input "0" at bounding box center [606, 233] width 59 height 16
type input "45"
click at [549, 111] on button "Update Allocation" at bounding box center [522, 102] width 79 height 20
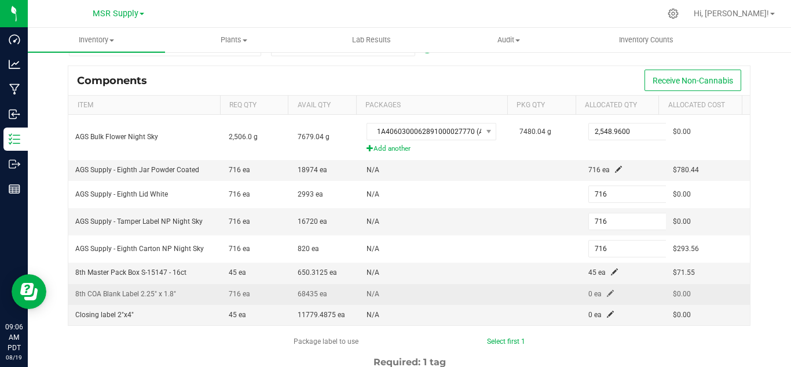
click at [607, 293] on span at bounding box center [610, 293] width 7 height 7
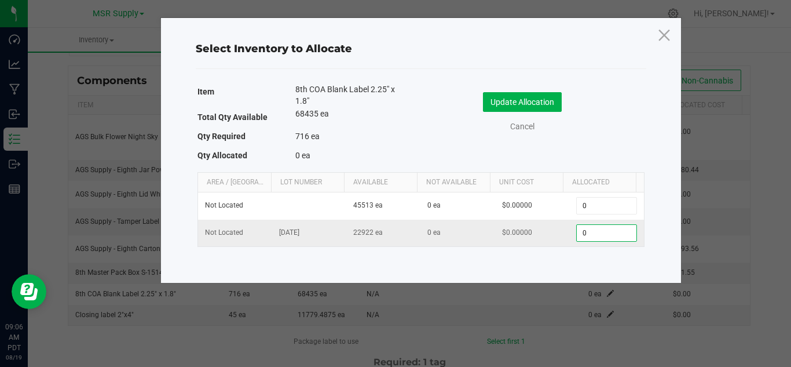
click at [608, 240] on input "0" at bounding box center [606, 233] width 59 height 16
type input "716"
click at [549, 109] on div "Update Allocation Cancel" at bounding box center [533, 112] width 206 height 41
click at [543, 101] on button "Update Allocation" at bounding box center [522, 102] width 79 height 20
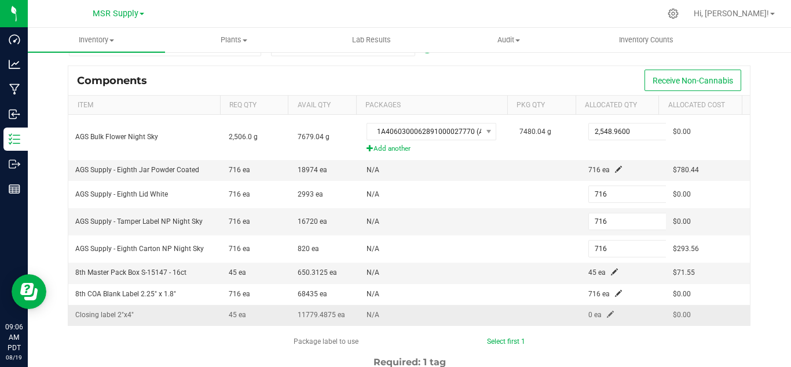
click at [607, 317] on span at bounding box center [610, 313] width 7 height 7
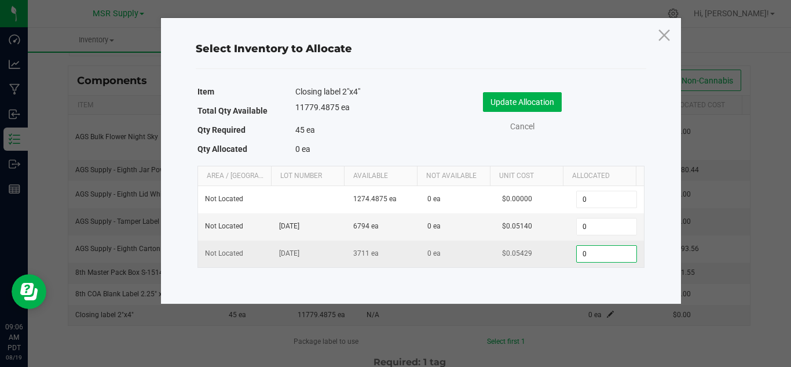
click at [597, 254] on input "0" at bounding box center [606, 254] width 59 height 16
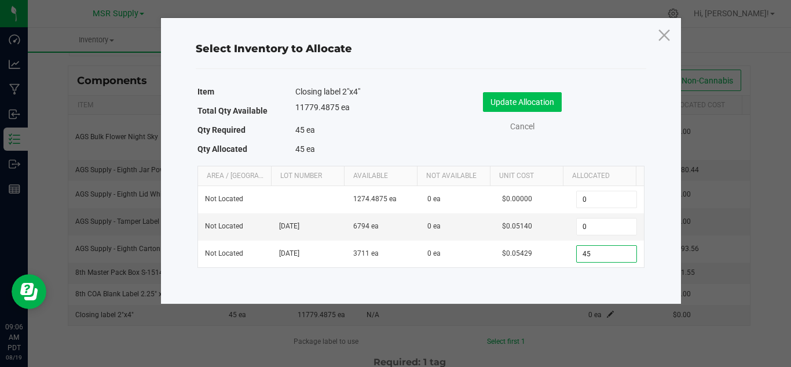
type input "45"
click at [534, 96] on button "Update Allocation" at bounding box center [522, 102] width 79 height 20
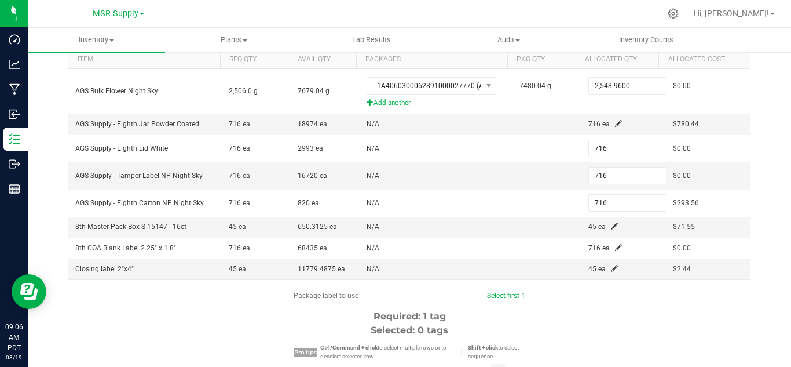
scroll to position [232, 0]
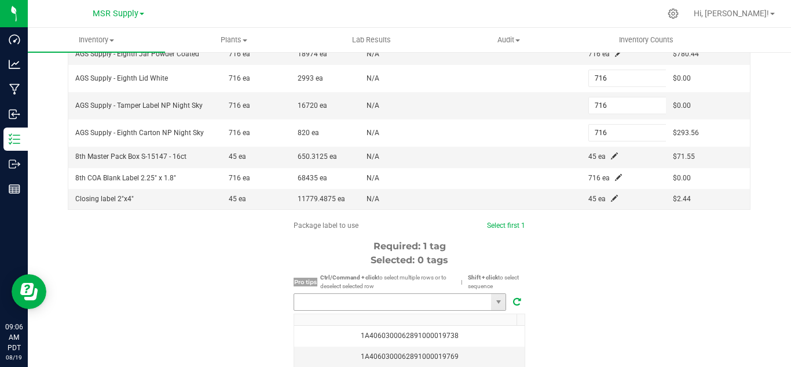
click at [325, 306] on input "NO DATA FOUND" at bounding box center [392, 302] width 197 height 16
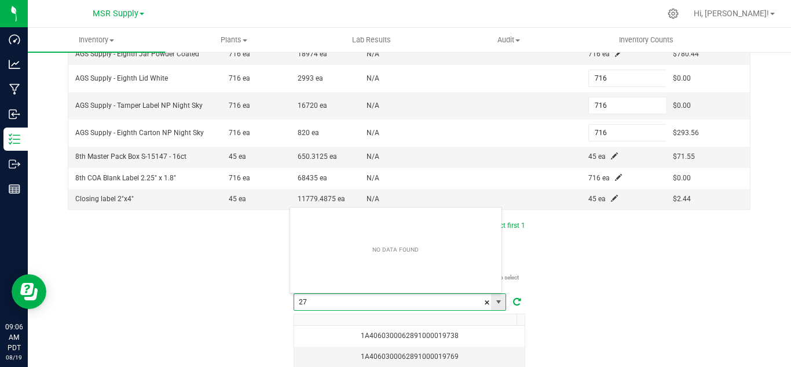
scroll to position [17, 213]
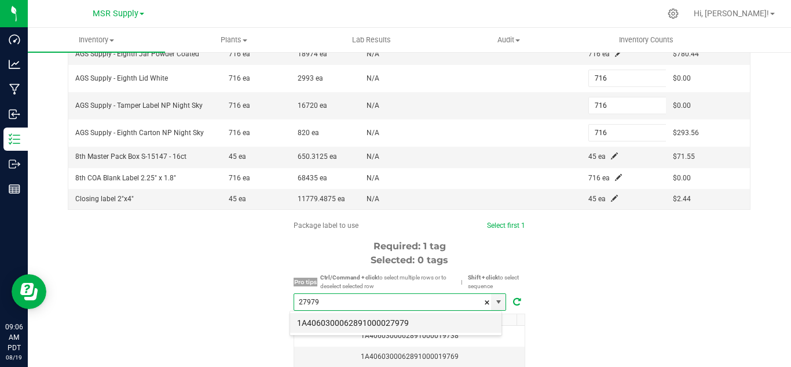
click at [360, 317] on li "1A4060300062891000027979" at bounding box center [395, 323] width 211 height 20
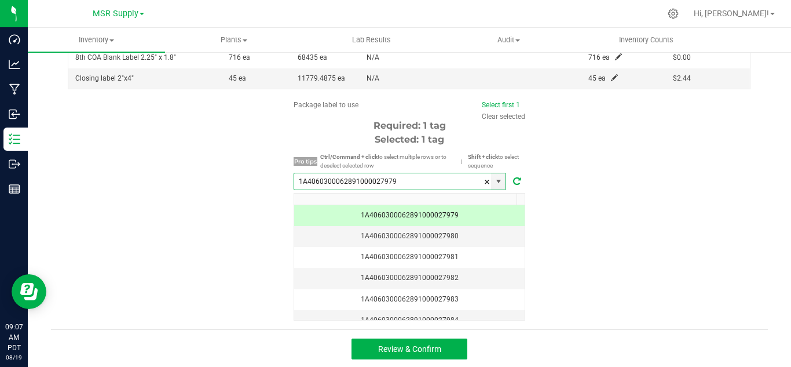
scroll to position [353, 0]
type input "1A4060300062891000027979"
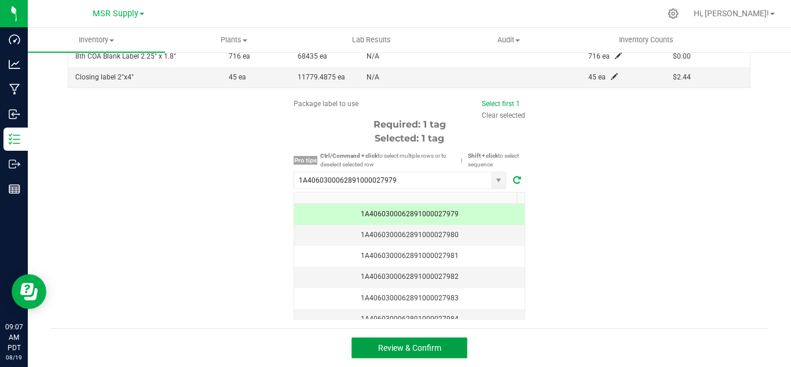
click at [430, 348] on span "Review & Confirm" at bounding box center [409, 347] width 63 height 9
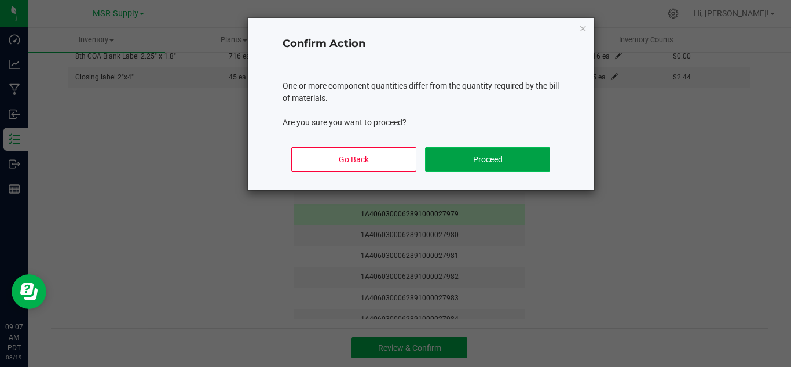
click at [516, 152] on button "Proceed" at bounding box center [487, 159] width 125 height 24
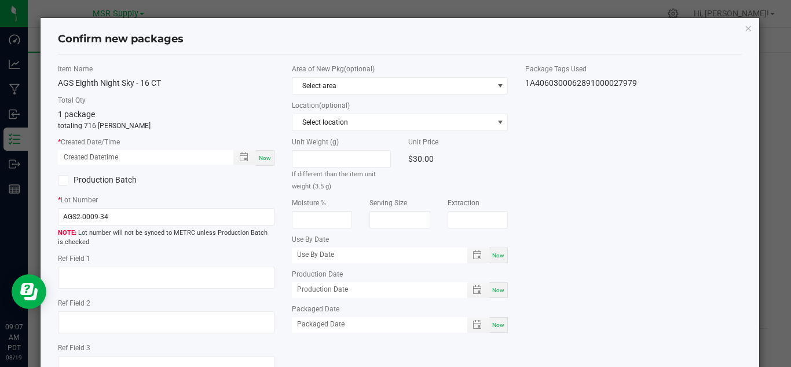
click at [259, 156] on span "Now" at bounding box center [265, 158] width 12 height 6
type input "[DATE] 09:07 AM"
click at [493, 325] on span "Now" at bounding box center [498, 324] width 12 height 6
type input "[DATE]"
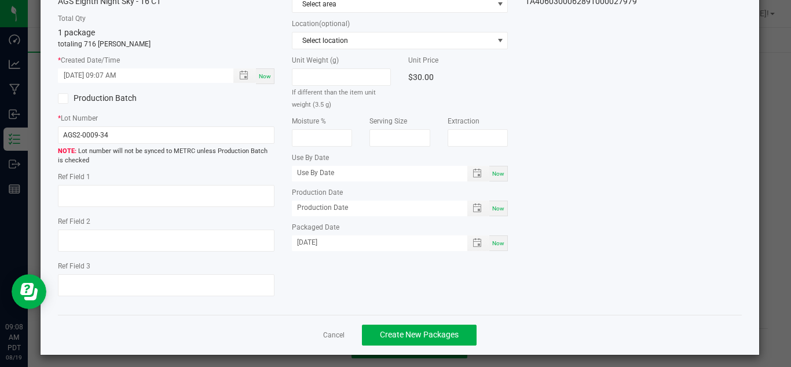
scroll to position [87, 0]
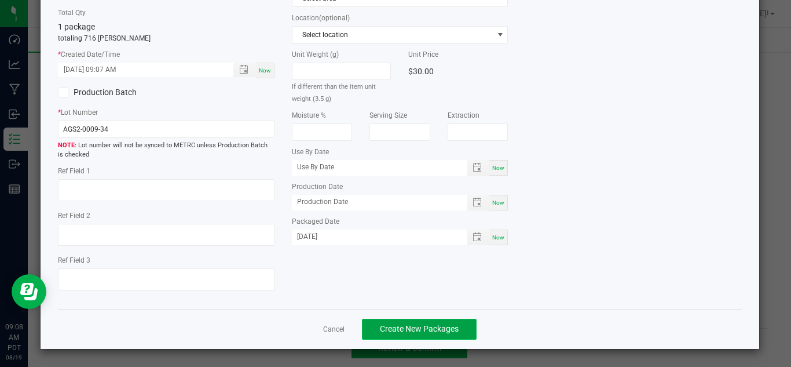
click at [434, 332] on span "Create New Packages" at bounding box center [419, 328] width 79 height 9
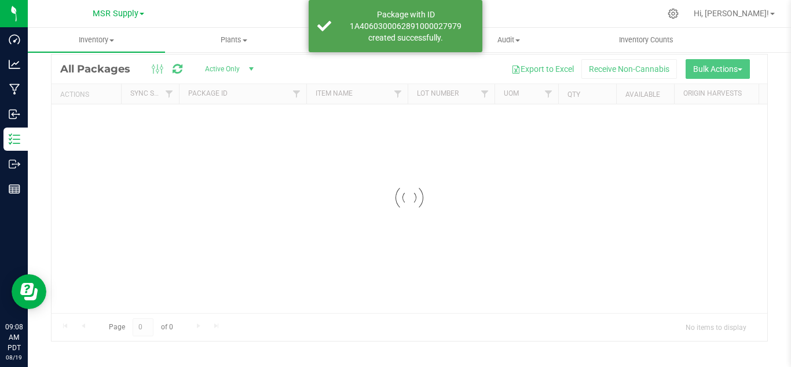
scroll to position [38, 0]
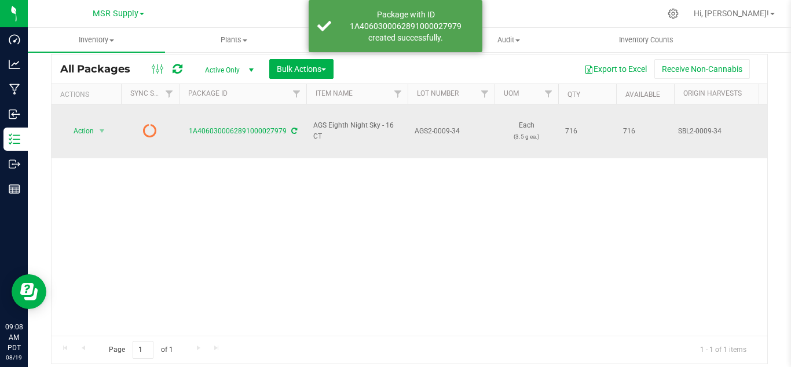
click at [291, 127] on icon at bounding box center [294, 130] width 6 height 7
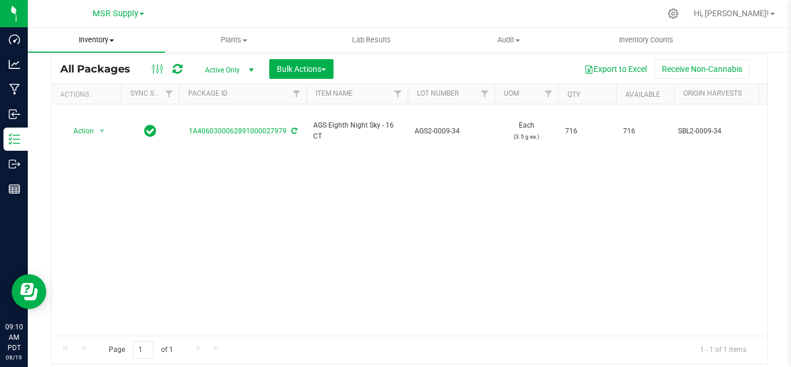
click at [97, 38] on span "Inventory" at bounding box center [96, 40] width 137 height 10
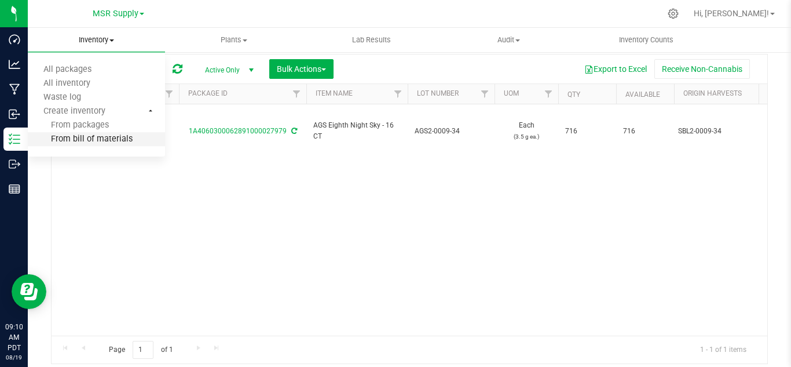
click at [107, 141] on span "From bill of materials" at bounding box center [80, 139] width 105 height 10
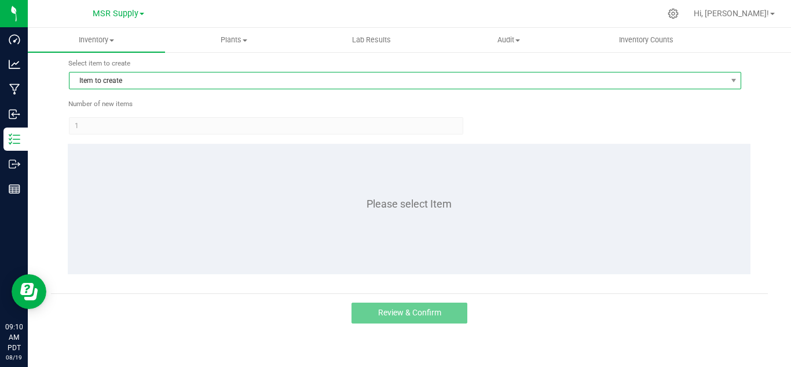
click at [223, 82] on span "Item to create" at bounding box center [397, 80] width 657 height 16
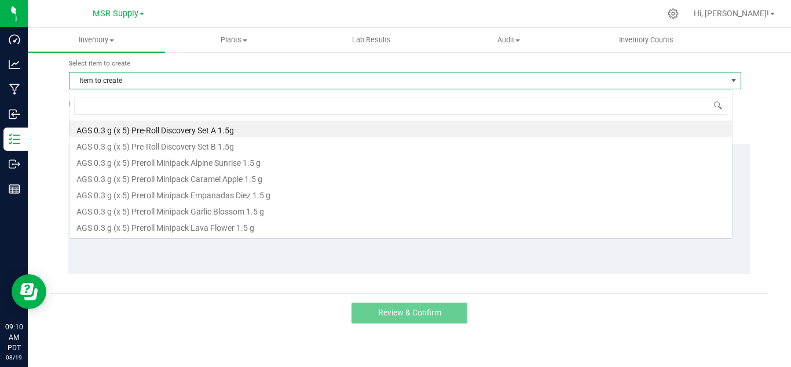
scroll to position [17, 664]
type input "moon"
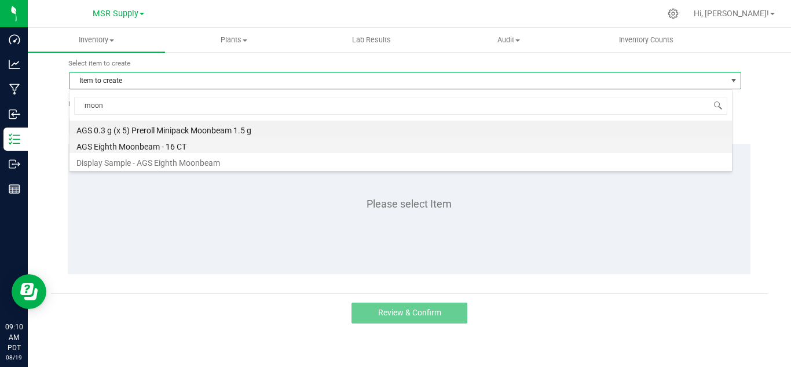
click at [148, 145] on li "AGS Eighth Moonbeam - 16 CT" at bounding box center [400, 145] width 663 height 16
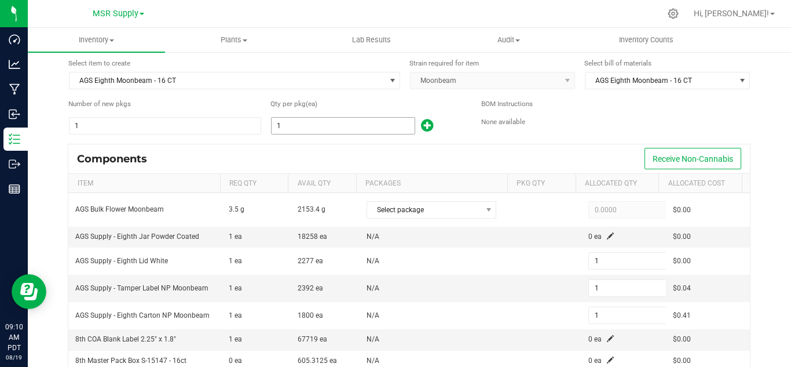
click at [298, 120] on input "1" at bounding box center [343, 126] width 143 height 16
type input "3"
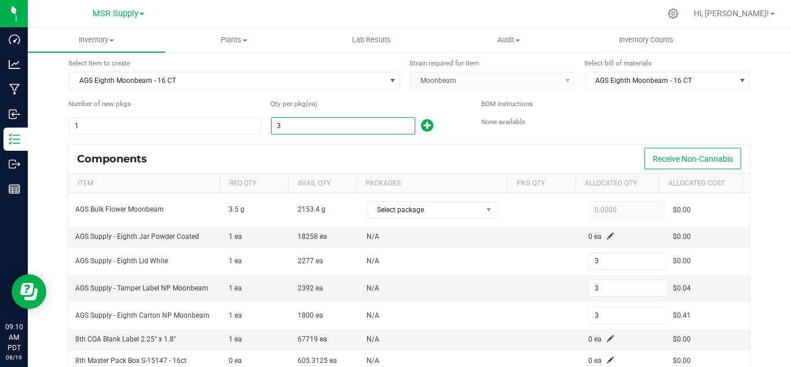
type input "38"
type input "383"
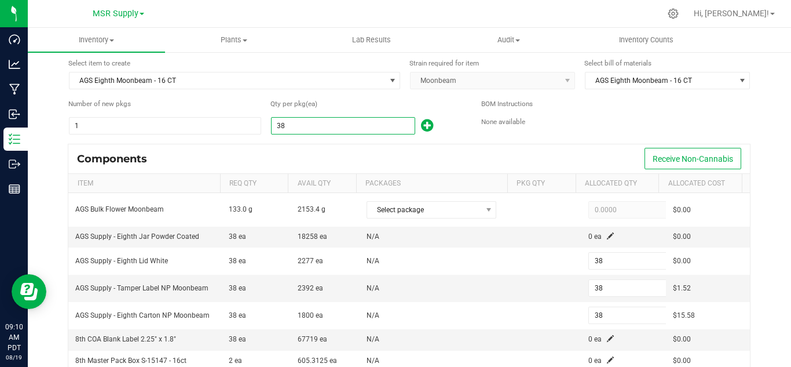
type input "383"
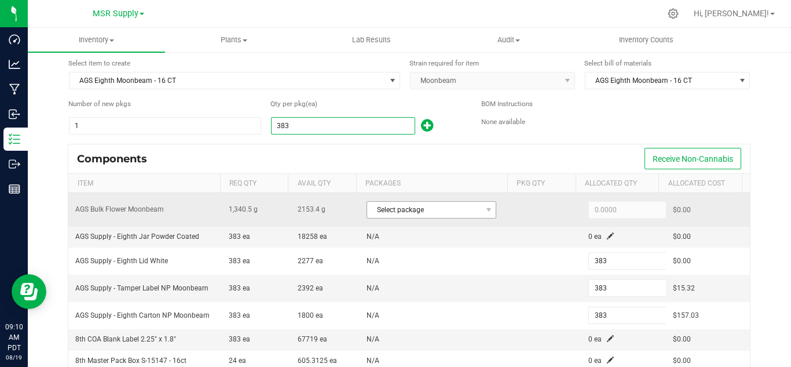
type input "383"
click at [408, 203] on span "Select package" at bounding box center [424, 210] width 114 height 16
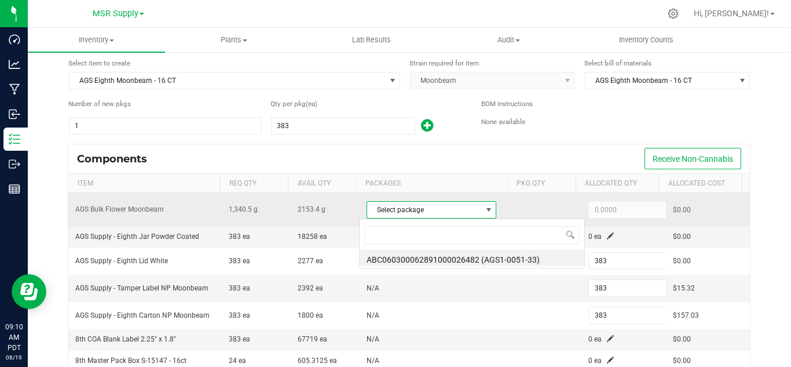
scroll to position [17, 126]
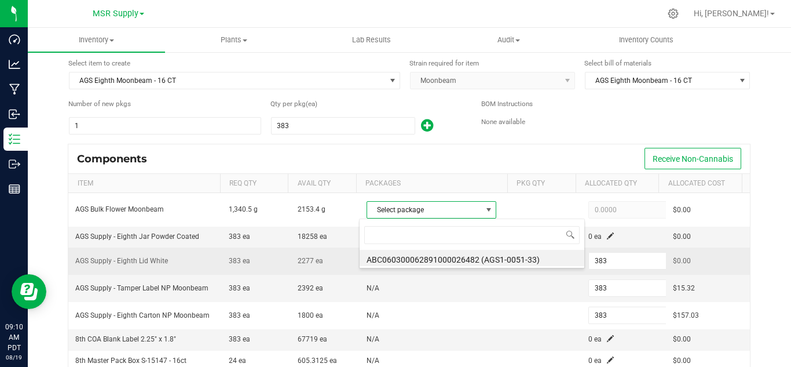
click at [480, 250] on li "ABC060300062891000026482 (AGS1-0051-33)" at bounding box center [472, 258] width 225 height 16
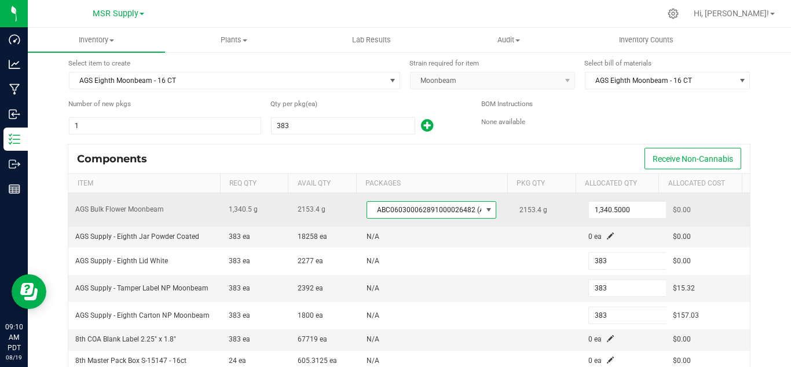
click at [484, 208] on span at bounding box center [488, 209] width 9 height 9
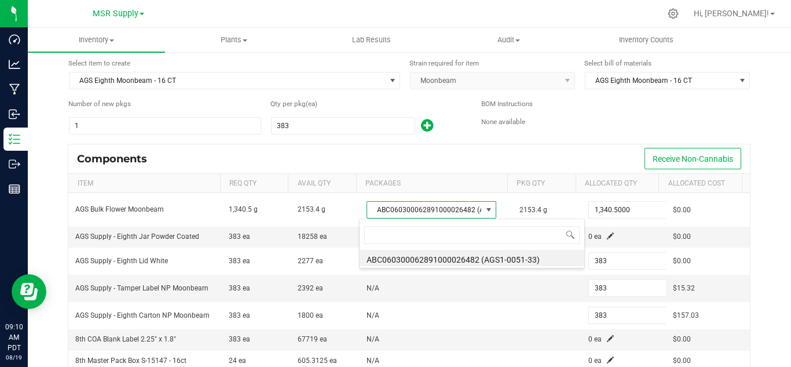
click at [513, 261] on li "ABC060300062891000026482 (AGS1-0051-33)" at bounding box center [472, 258] width 225 height 16
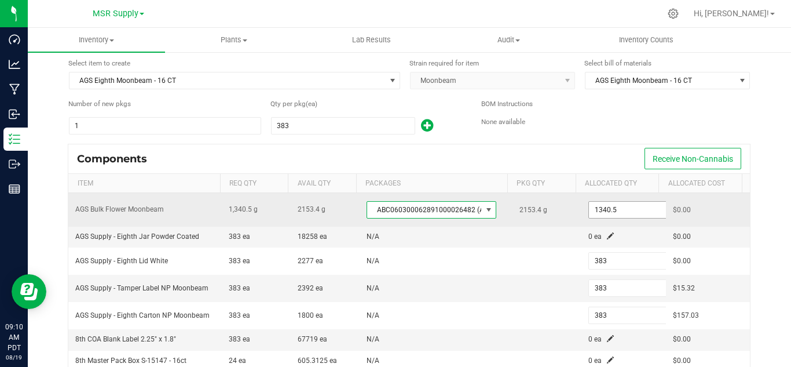
click at [591, 208] on input "1340.5" at bounding box center [631, 210] width 85 height 16
paste input "63.48"
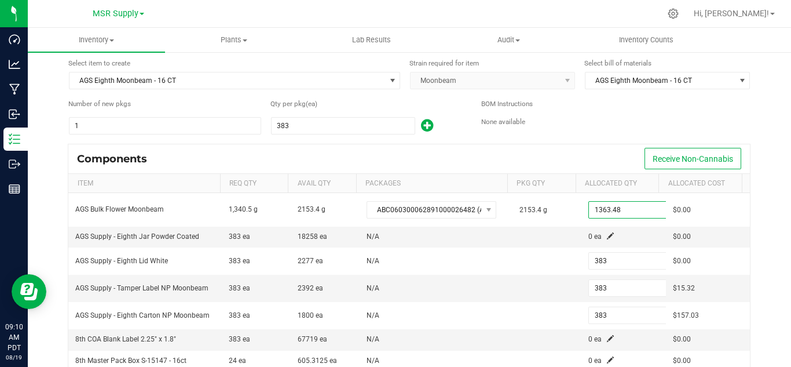
type input "1,363.4800"
click at [596, 137] on form "Select item to create AGS Eighth Moonbeam - 16 CT Strain required for item Moon…" at bounding box center [410, 340] width 700 height 565
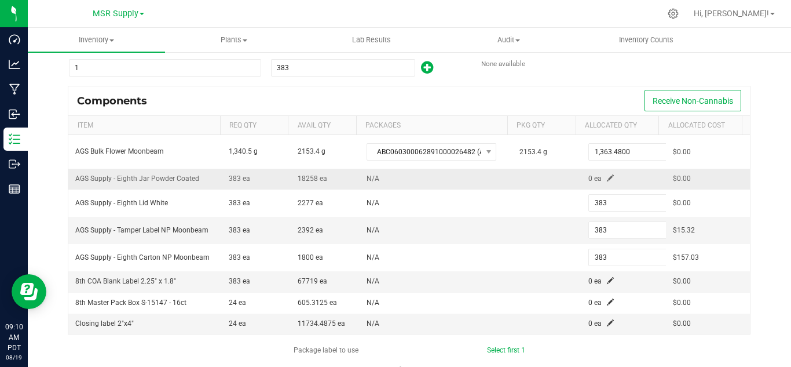
click at [607, 175] on span at bounding box center [610, 177] width 7 height 7
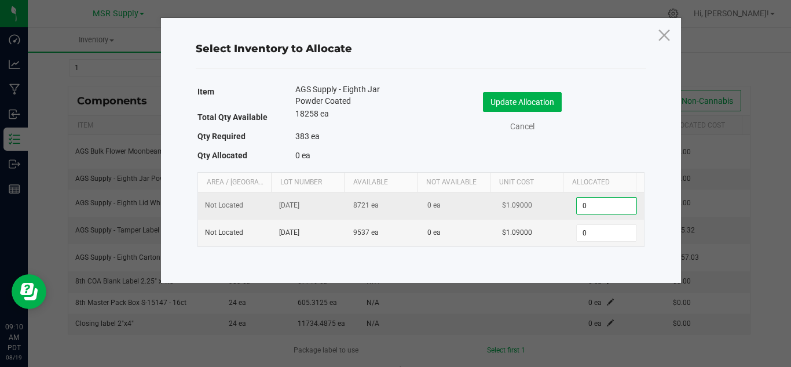
click at [595, 203] on input "0" at bounding box center [606, 205] width 59 height 16
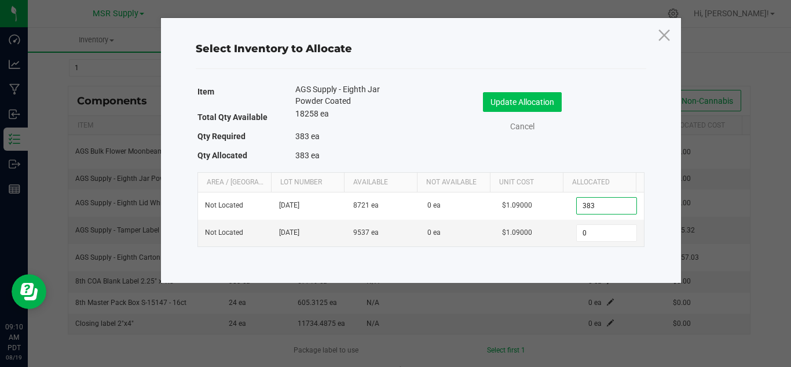
type input "383"
click at [500, 101] on button "Update Allocation" at bounding box center [522, 102] width 79 height 20
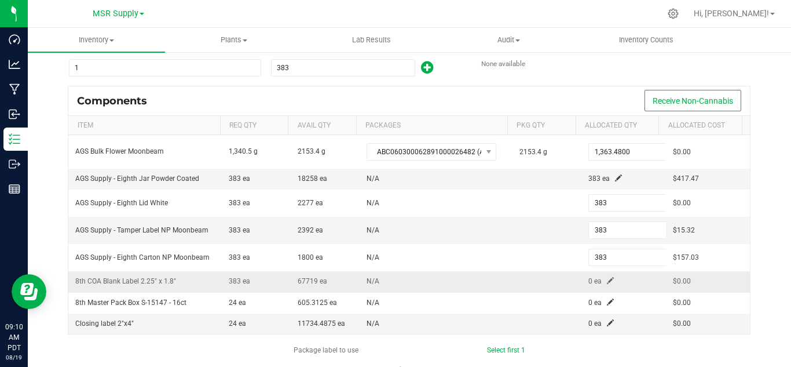
click at [607, 279] on span at bounding box center [610, 280] width 7 height 7
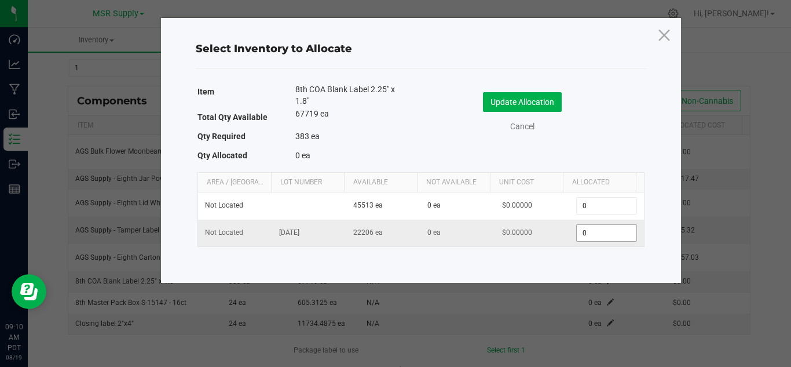
click at [597, 235] on input "0" at bounding box center [606, 233] width 59 height 16
type input "383"
click at [497, 108] on button "Update Allocation" at bounding box center [522, 102] width 79 height 20
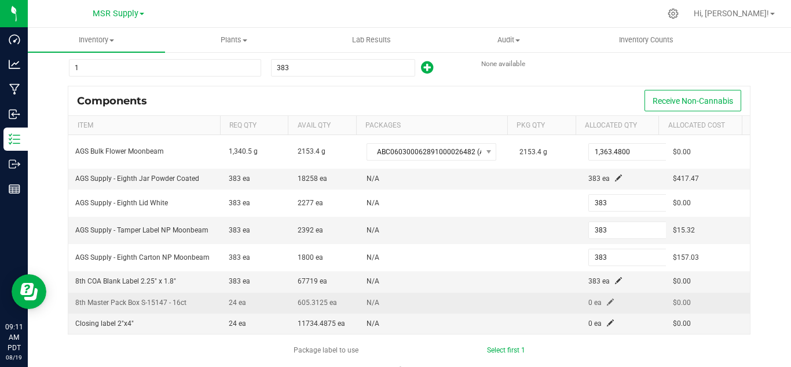
click at [607, 300] on span at bounding box center [610, 301] width 7 height 7
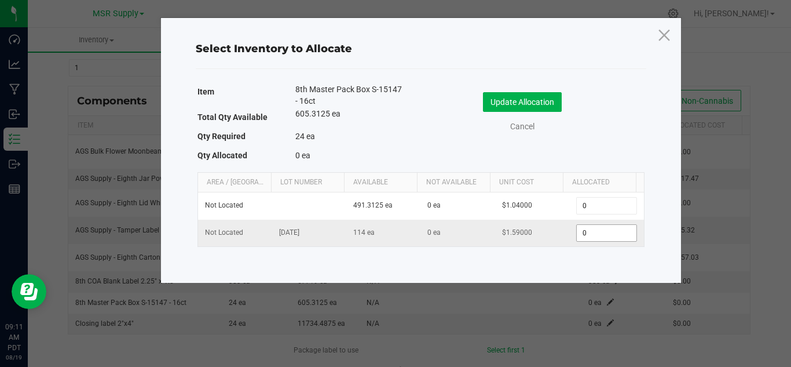
click at [579, 234] on input "0" at bounding box center [606, 233] width 59 height 16
type input "24"
click at [544, 104] on button "Update Allocation" at bounding box center [522, 102] width 79 height 20
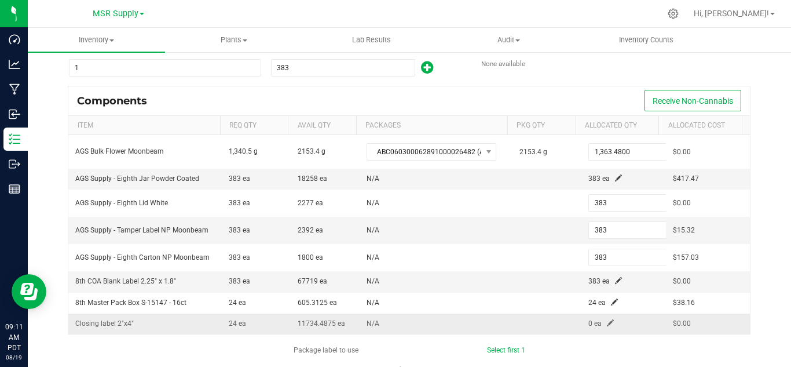
click at [607, 323] on span at bounding box center [610, 322] width 7 height 7
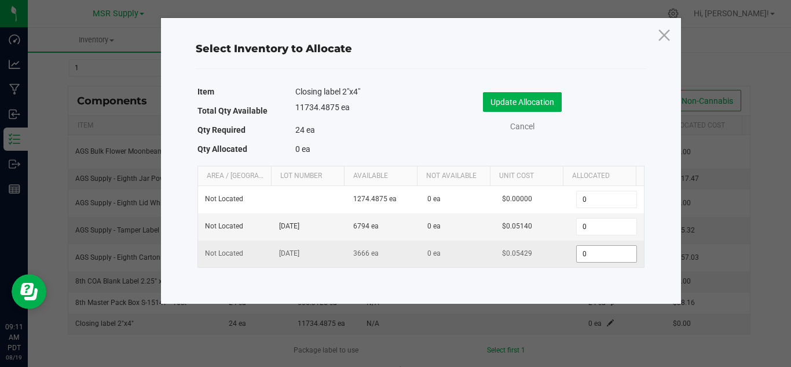
click at [580, 259] on input "0" at bounding box center [606, 254] width 59 height 16
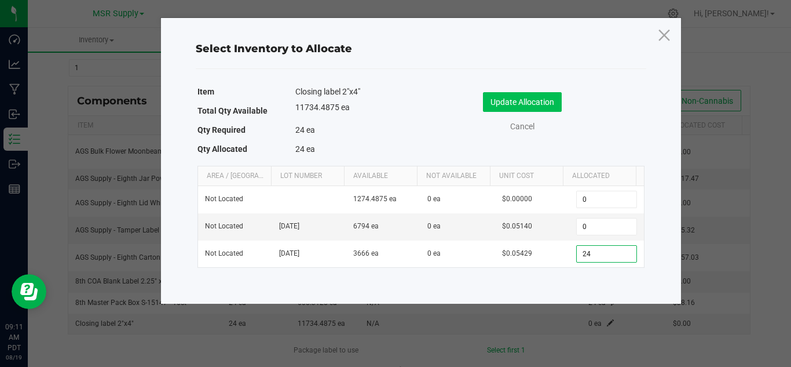
type input "24"
click at [533, 98] on button "Update Allocation" at bounding box center [522, 102] width 79 height 20
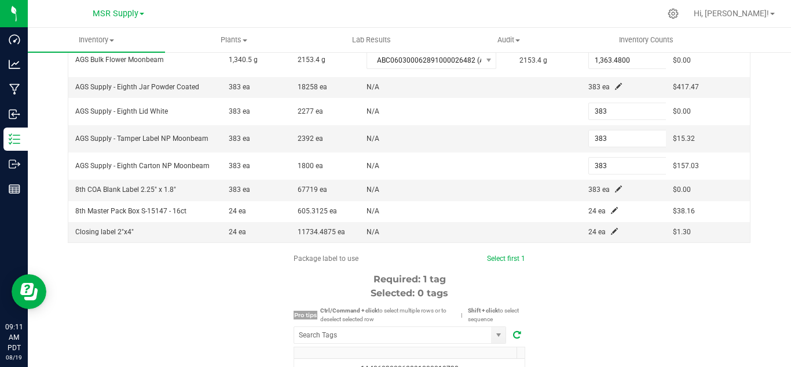
scroll to position [232, 0]
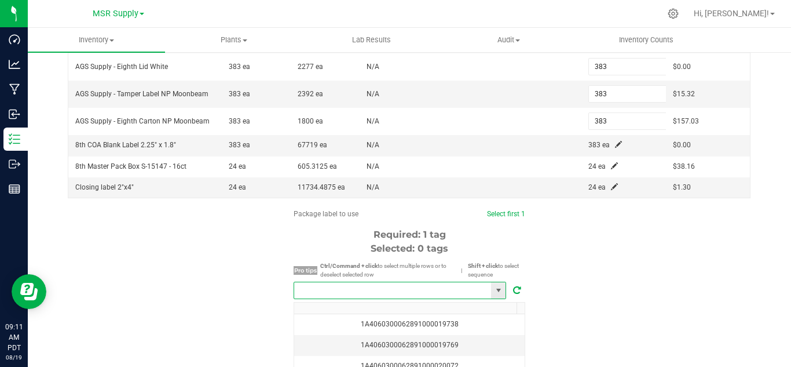
click at [418, 289] on input "NO DATA FOUND" at bounding box center [392, 290] width 197 height 16
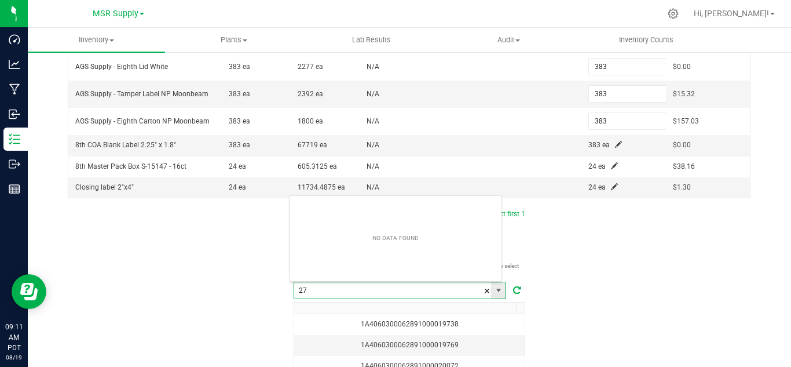
scroll to position [17, 213]
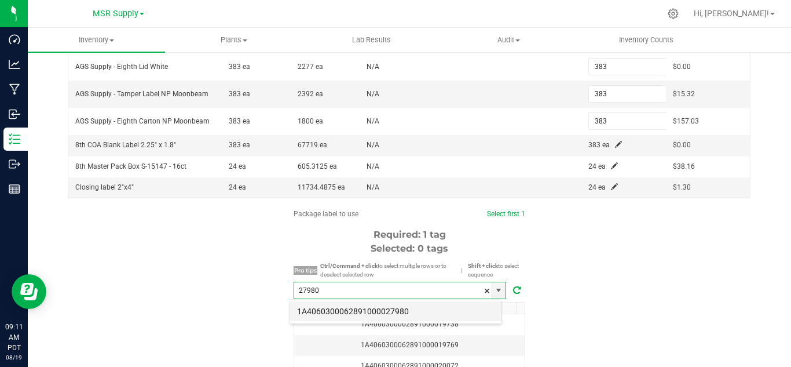
click at [399, 305] on li "1A4060300062891000027980" at bounding box center [395, 311] width 211 height 20
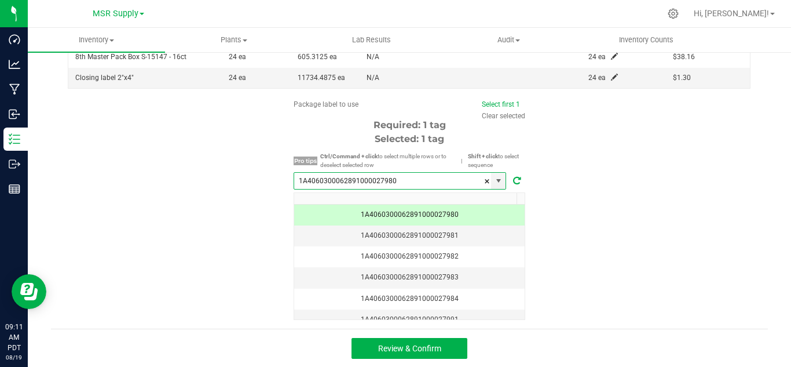
scroll to position [342, 0]
type input "1A4060300062891000027980"
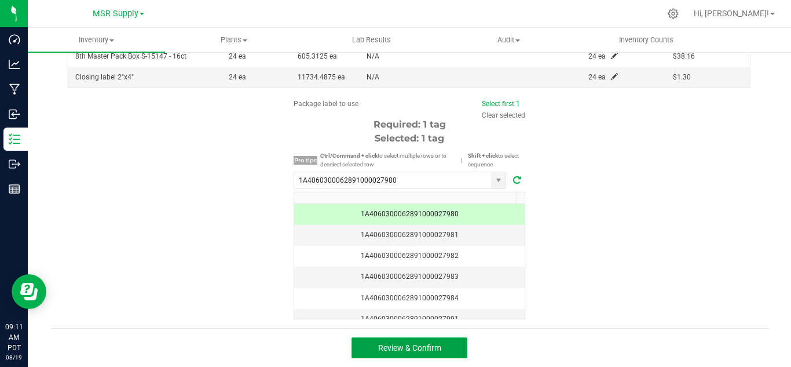
click at [453, 345] on button "Review & Confirm" at bounding box center [410, 347] width 116 height 21
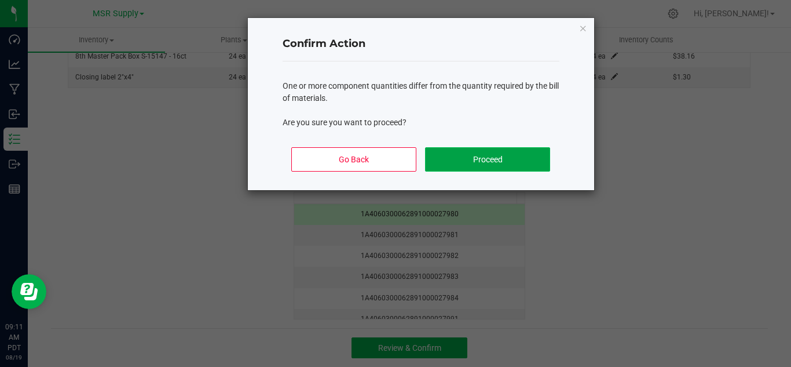
click at [456, 148] on button "Proceed" at bounding box center [487, 159] width 125 height 24
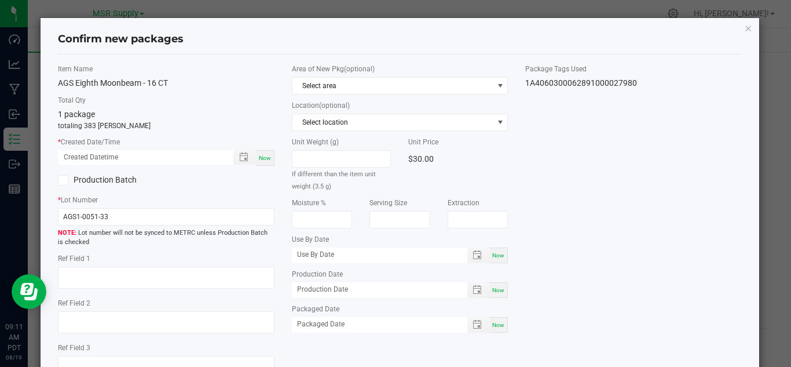
click at [266, 159] on span "Now" at bounding box center [265, 158] width 12 height 6
type input "[DATE] 09:11 AM"
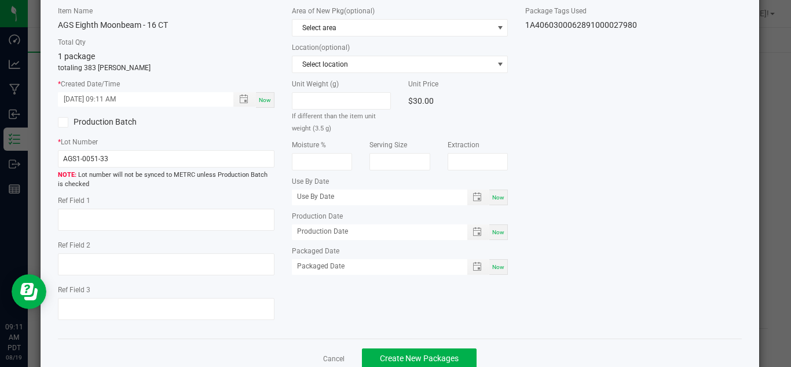
click at [492, 261] on div "Now" at bounding box center [498, 267] width 19 height 16
type input "[DATE]"
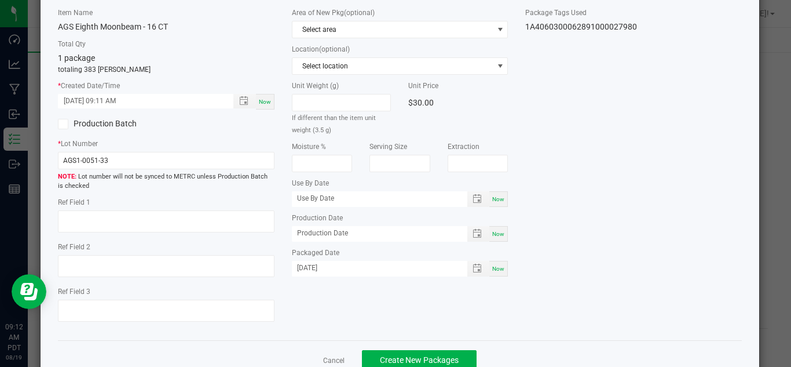
scroll to position [87, 0]
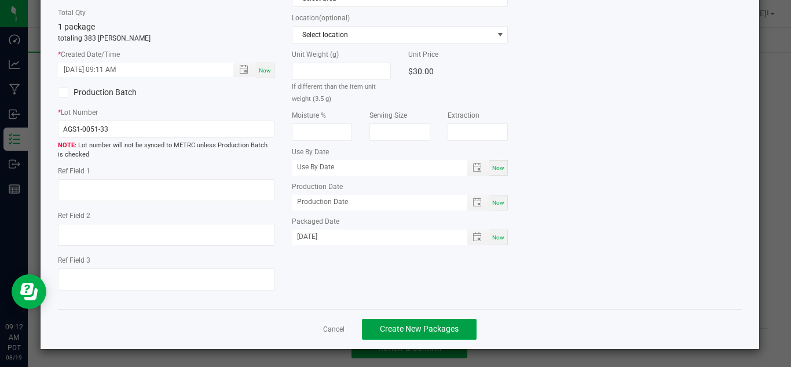
drag, startPoint x: 424, startPoint y: 327, endPoint x: 537, endPoint y: 250, distance: 136.7
click at [424, 328] on span "Create New Packages" at bounding box center [419, 328] width 79 height 9
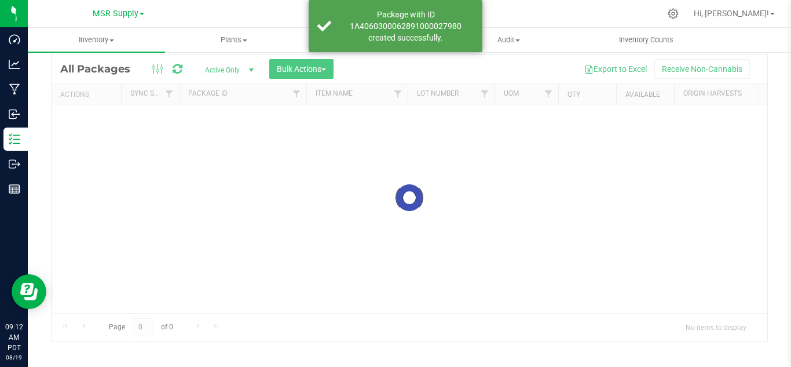
scroll to position [38, 0]
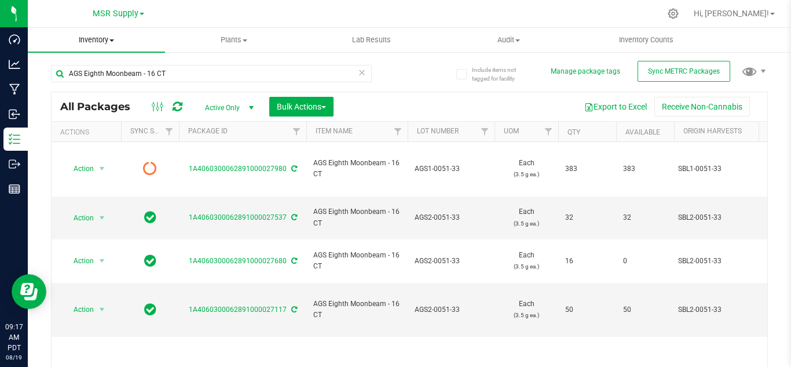
click at [101, 41] on span "Inventory" at bounding box center [96, 40] width 137 height 10
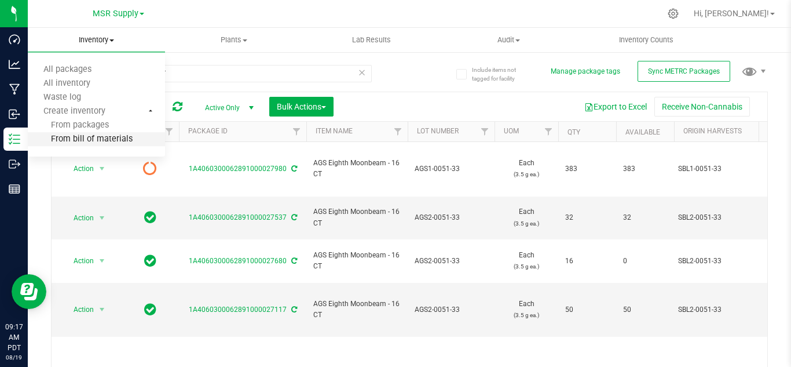
click at [91, 137] on span "From bill of materials" at bounding box center [80, 139] width 105 height 10
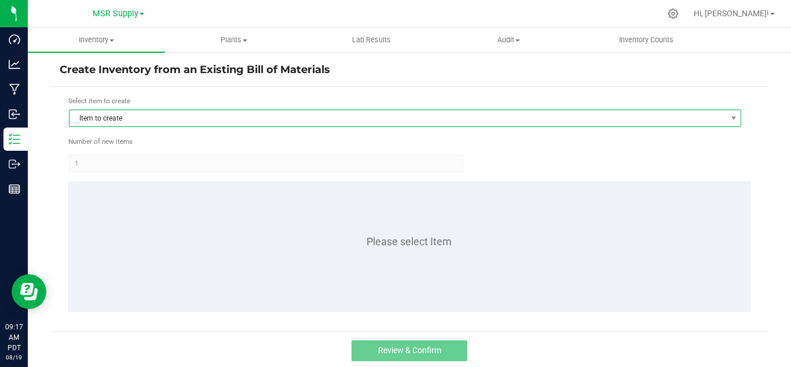
click at [292, 113] on span "Item to create" at bounding box center [397, 118] width 657 height 16
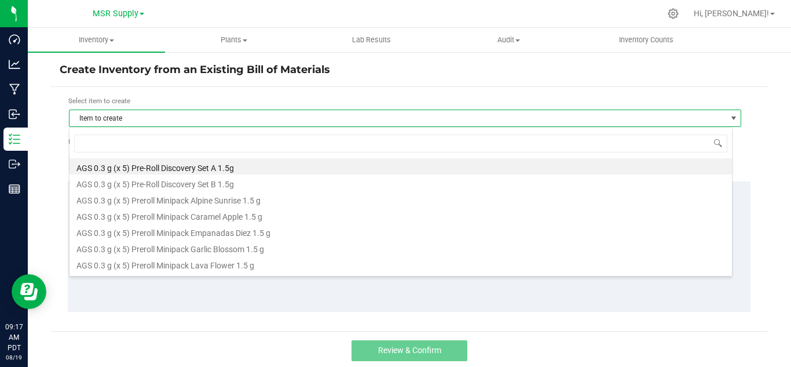
scroll to position [17, 664]
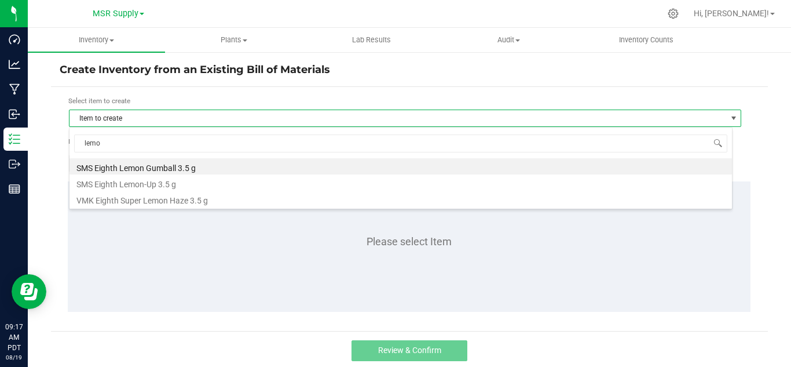
type input "lemon"
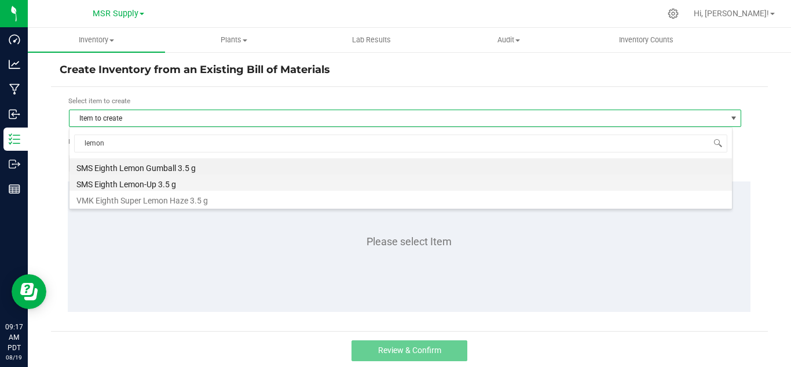
click at [159, 182] on li "SMS Eighth Lemon-Up 3.5 g" at bounding box center [400, 182] width 663 height 16
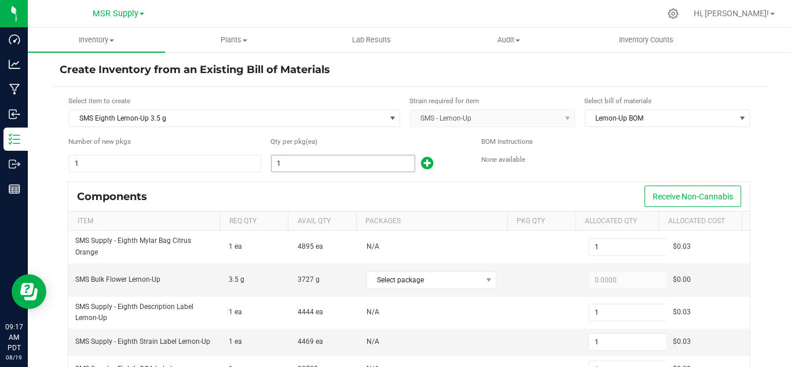
click at [298, 156] on input "1" at bounding box center [343, 163] width 143 height 16
type input "8"
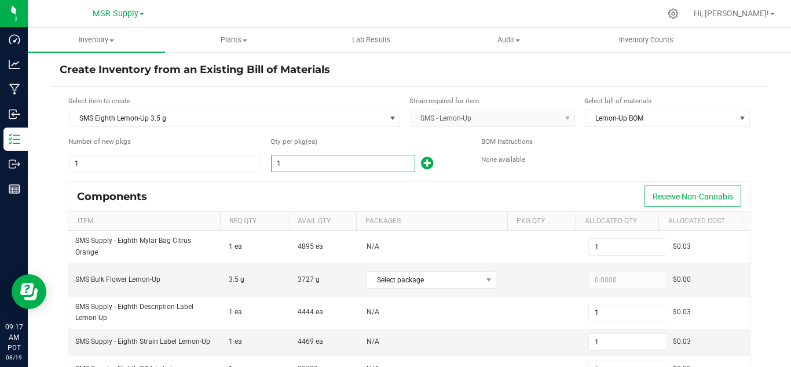
type input "8"
type input "89"
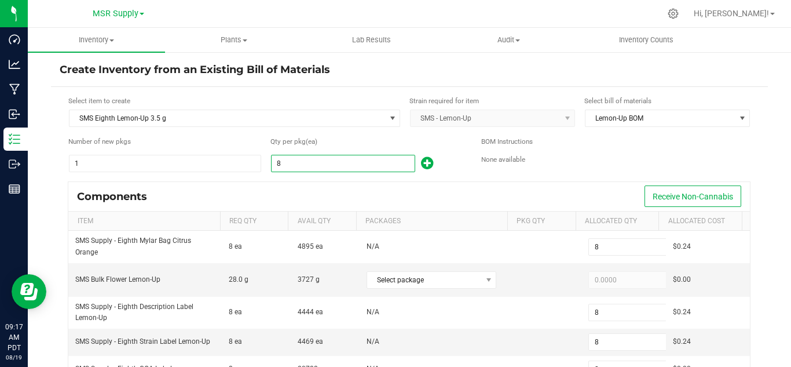
type input "89"
type input "896"
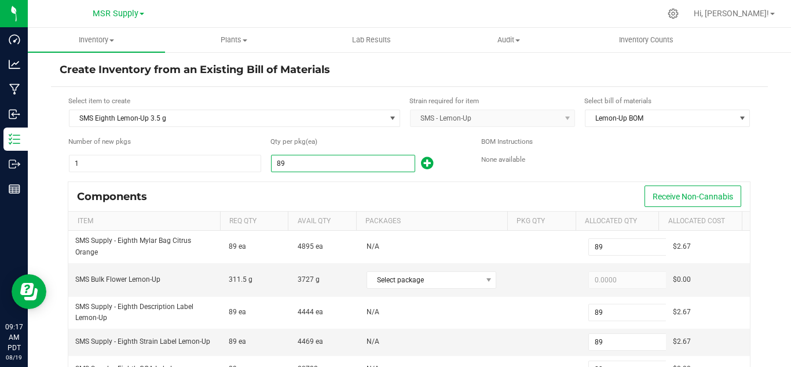
type input "896"
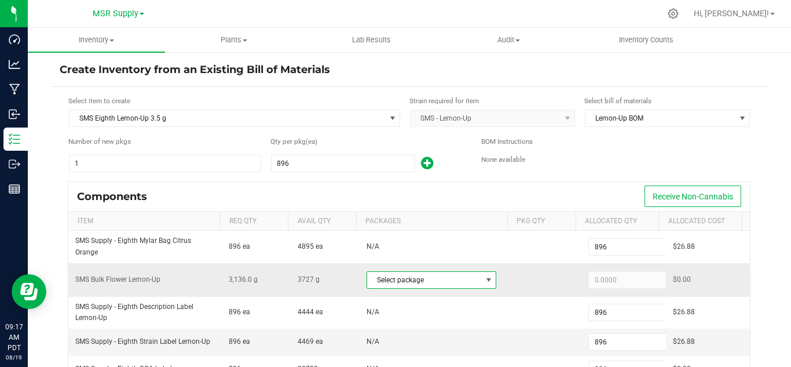
click at [457, 274] on span "Select package" at bounding box center [424, 280] width 114 height 16
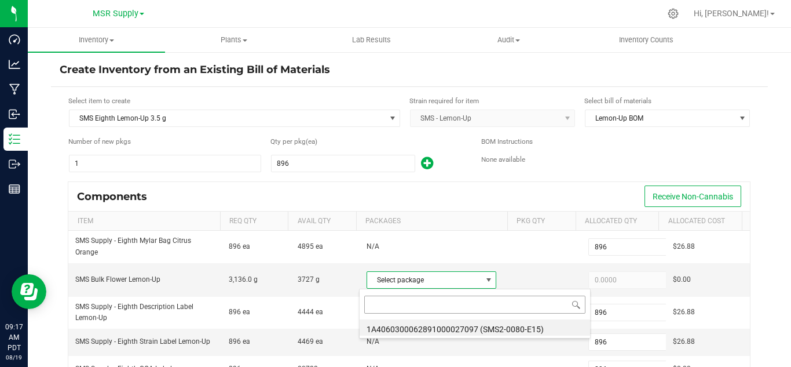
scroll to position [17, 126]
click at [495, 330] on li "1A4060300062891000027097 (SMS2-0080-E15)" at bounding box center [475, 327] width 230 height 16
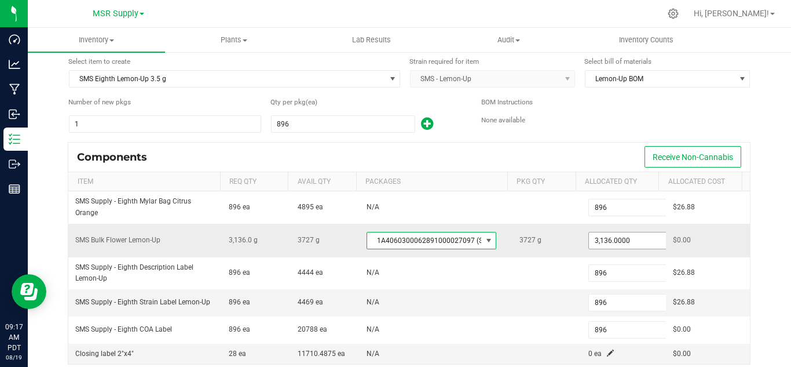
scroll to position [58, 0]
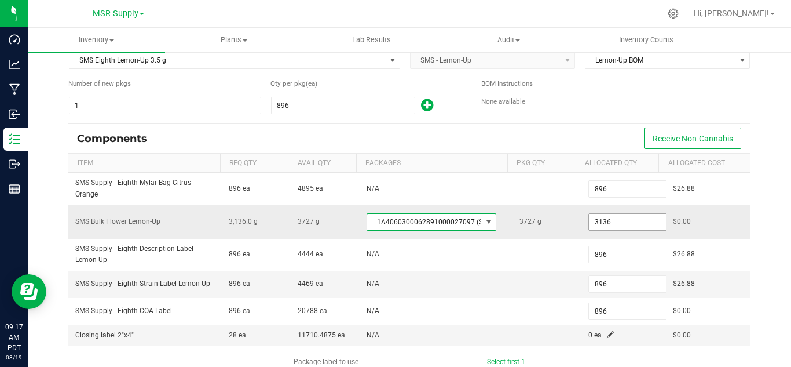
click at [594, 219] on input "3136" at bounding box center [631, 222] width 85 height 16
paste input "89.7"
type input "3,189.7600"
click at [589, 126] on div "Components Receive Non-Cannabis" at bounding box center [409, 138] width 682 height 29
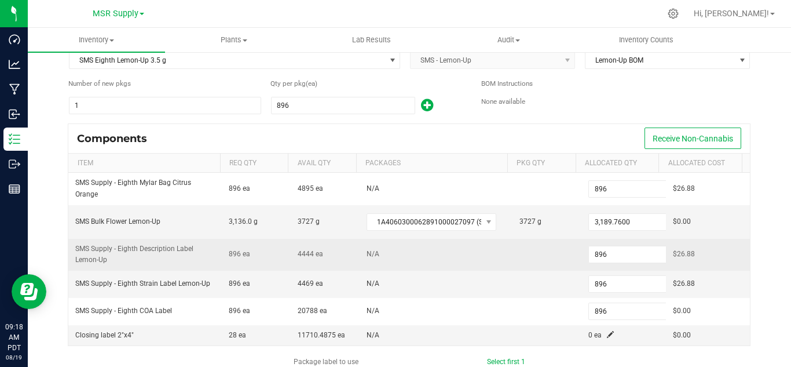
scroll to position [116, 0]
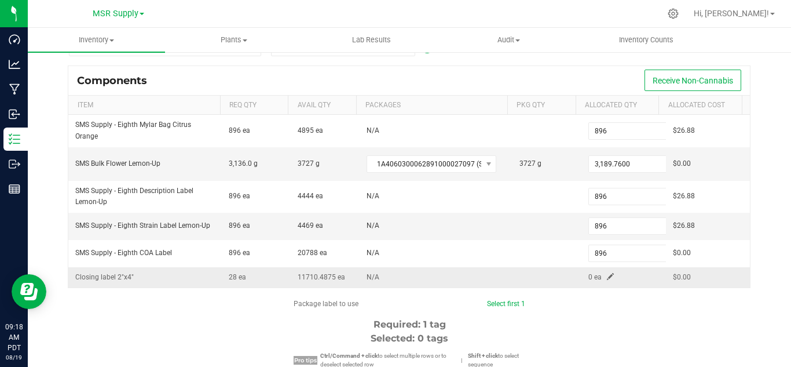
click at [607, 276] on span at bounding box center [610, 276] width 7 height 7
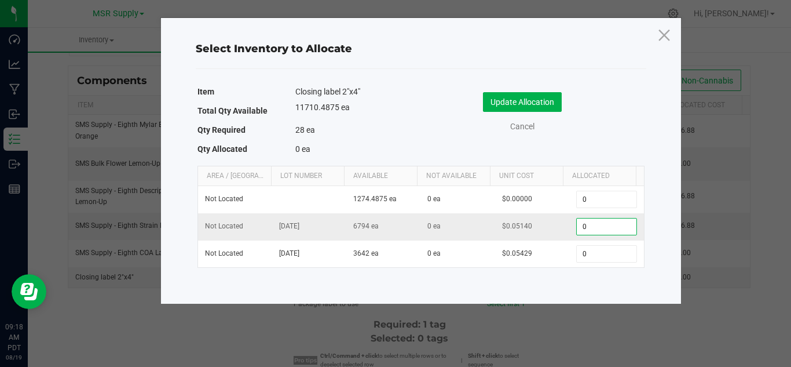
click at [581, 229] on input "0" at bounding box center [606, 226] width 59 height 16
type input "1"
type input "28"
click at [529, 101] on button "Update Allocation" at bounding box center [522, 102] width 79 height 20
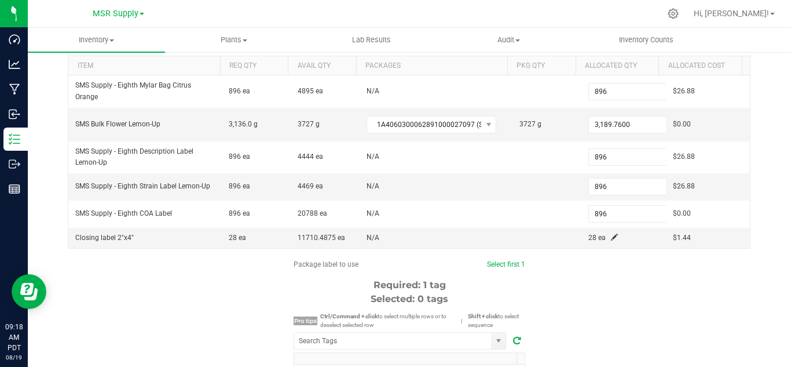
scroll to position [232, 0]
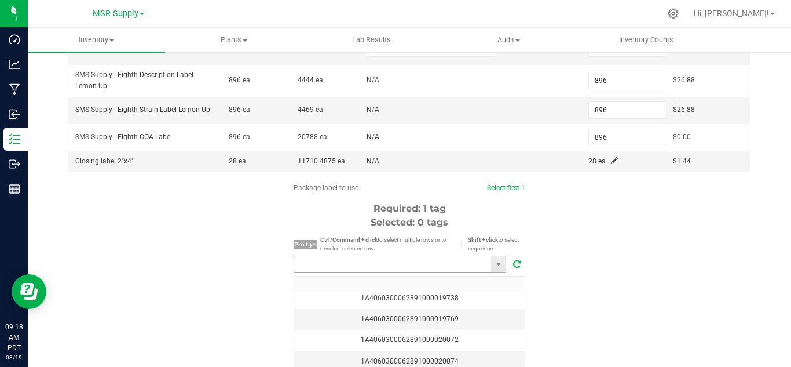
click at [339, 262] on input "NO DATA FOUND" at bounding box center [392, 264] width 197 height 16
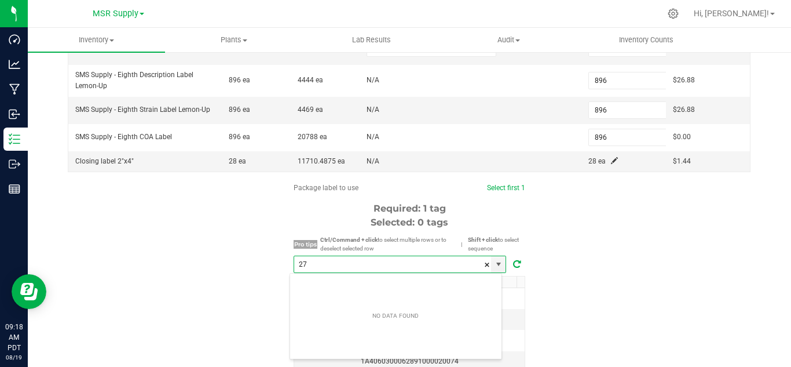
scroll to position [17, 213]
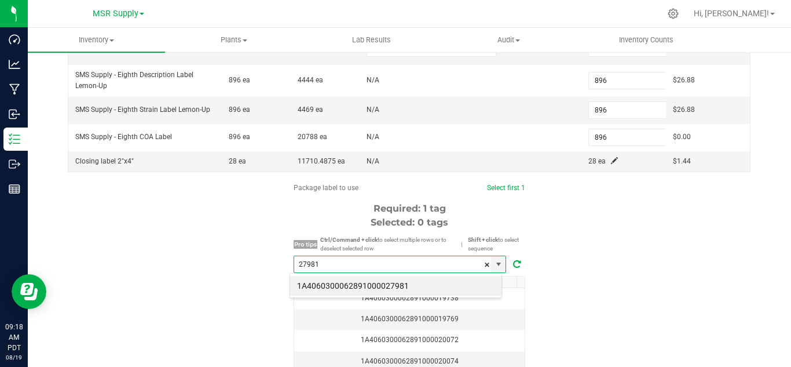
click at [421, 280] on li "1A4060300062891000027981" at bounding box center [395, 286] width 211 height 20
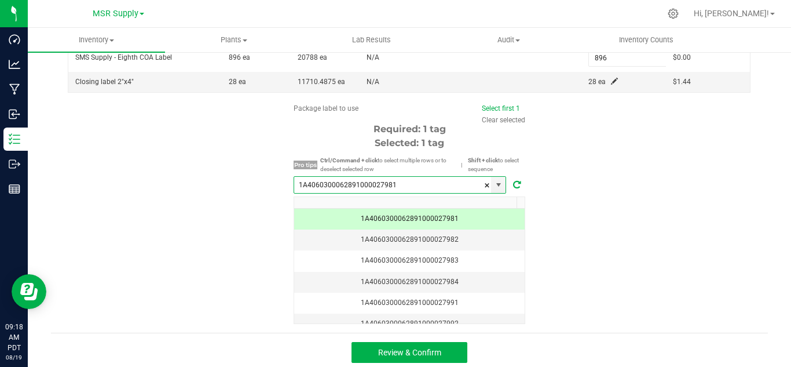
scroll to position [316, 0]
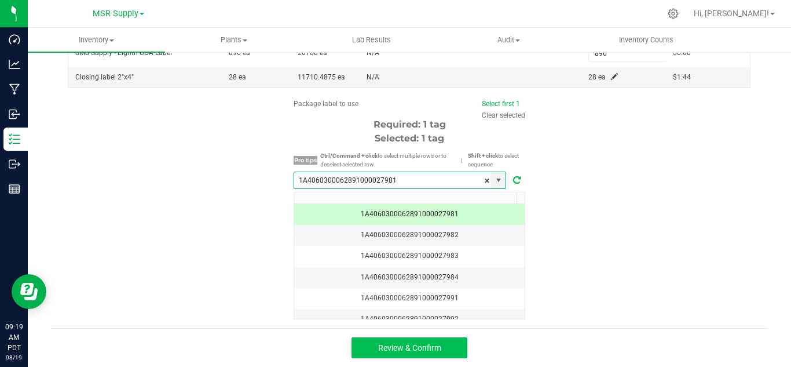
type input "1A4060300062891000027981"
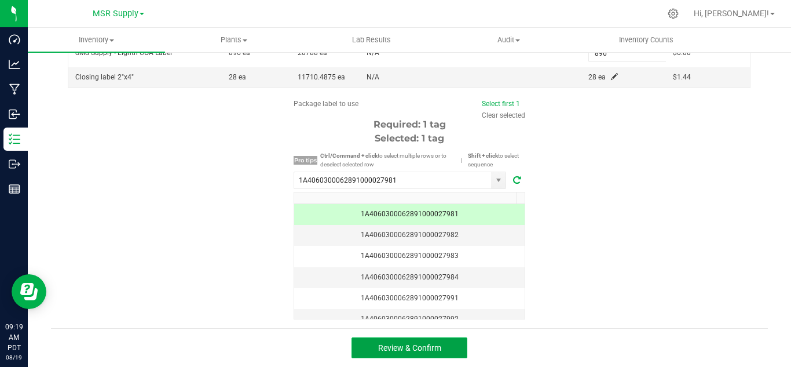
click at [429, 350] on span "Review & Confirm" at bounding box center [409, 347] width 63 height 9
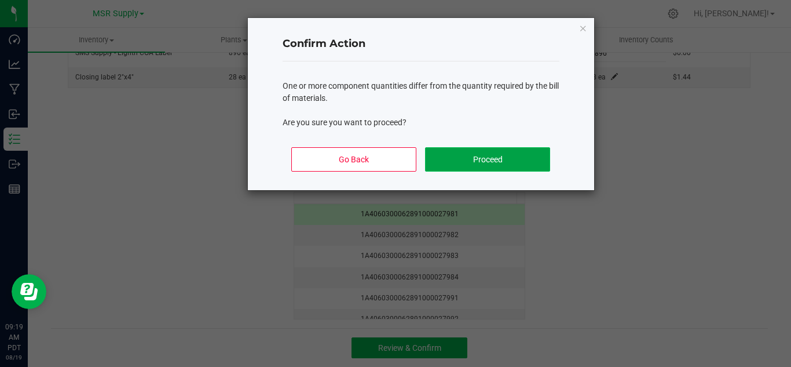
click at [482, 149] on button "Proceed" at bounding box center [487, 159] width 125 height 24
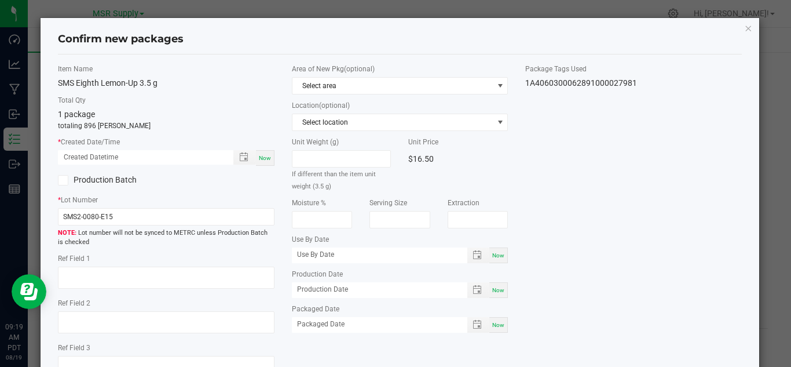
click at [261, 158] on span "Now" at bounding box center [265, 158] width 12 height 6
type input "[DATE] 09:19 AM"
click at [497, 321] on span "Now" at bounding box center [498, 324] width 12 height 6
type input "[DATE]"
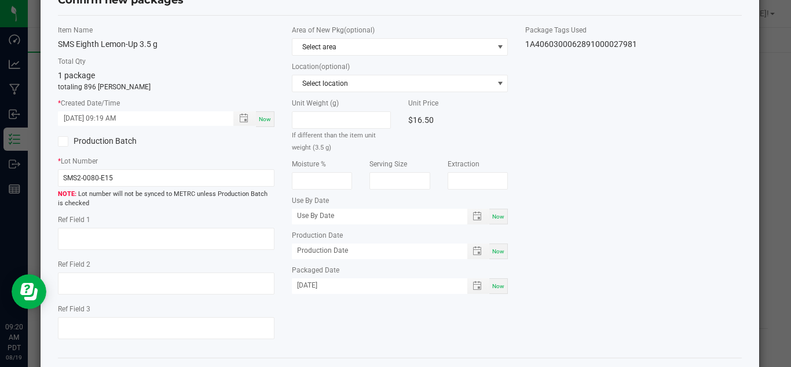
scroll to position [87, 0]
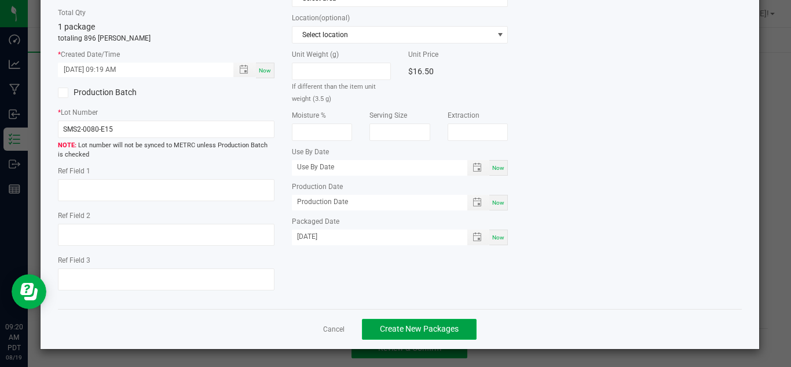
click at [429, 331] on span "Create New Packages" at bounding box center [419, 328] width 79 height 9
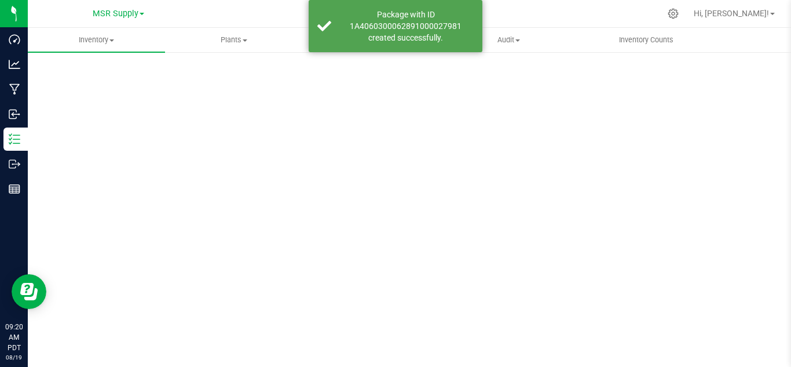
scroll to position [38, 0]
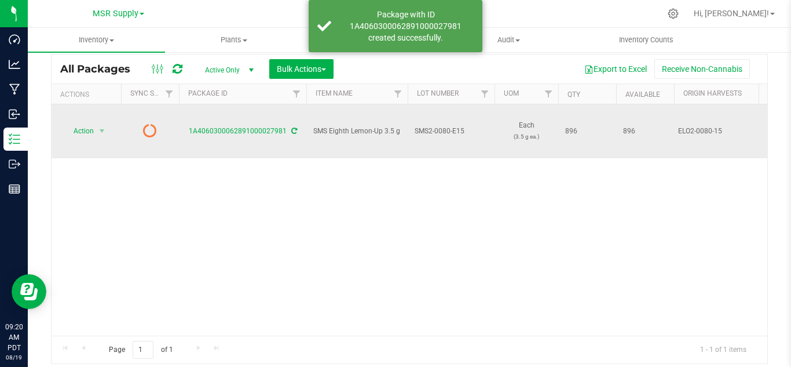
click at [294, 127] on icon at bounding box center [294, 130] width 6 height 7
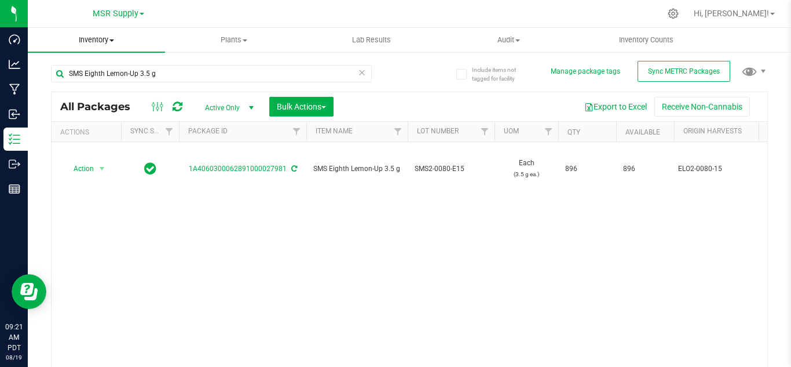
click at [111, 32] on uib-tab-heading "Inventory All packages All inventory Waste log Create inventory" at bounding box center [96, 40] width 137 height 24
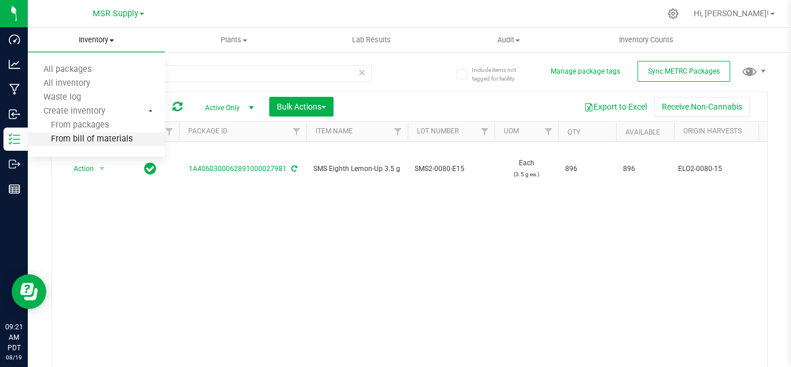
click at [111, 137] on span "From bill of materials" at bounding box center [80, 139] width 105 height 10
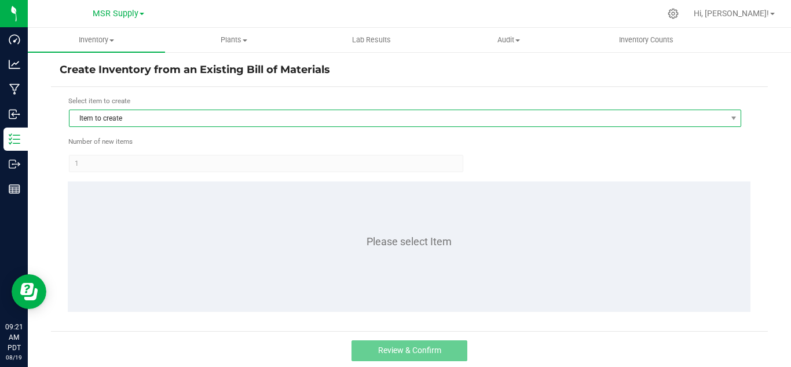
click at [316, 118] on span "Item to create" at bounding box center [397, 118] width 657 height 16
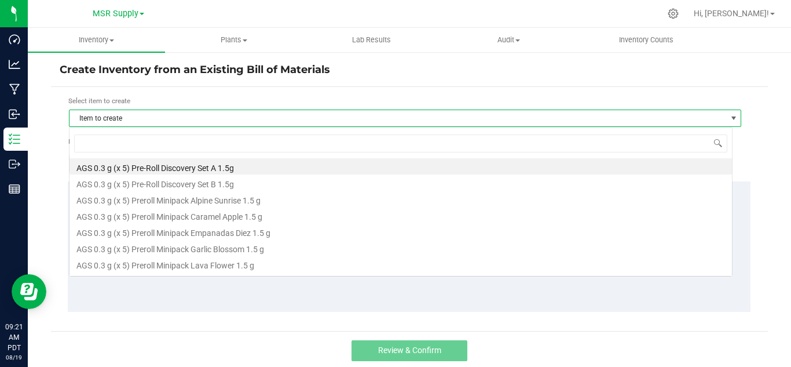
scroll to position [17, 664]
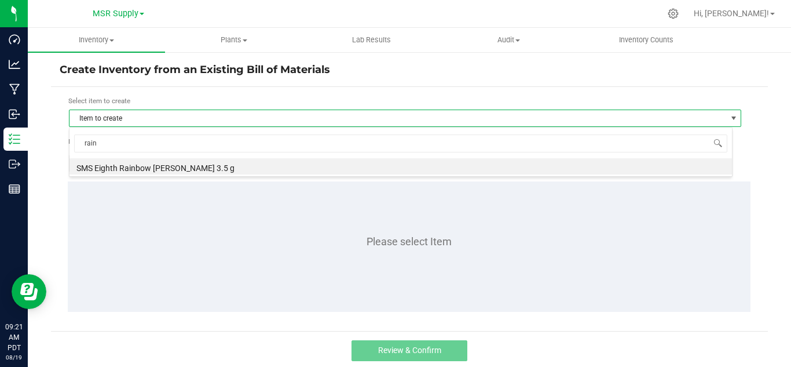
type input "rainb"
click at [177, 165] on li "SMS Eighth Rainbow [PERSON_NAME] 3.5 g" at bounding box center [400, 166] width 663 height 16
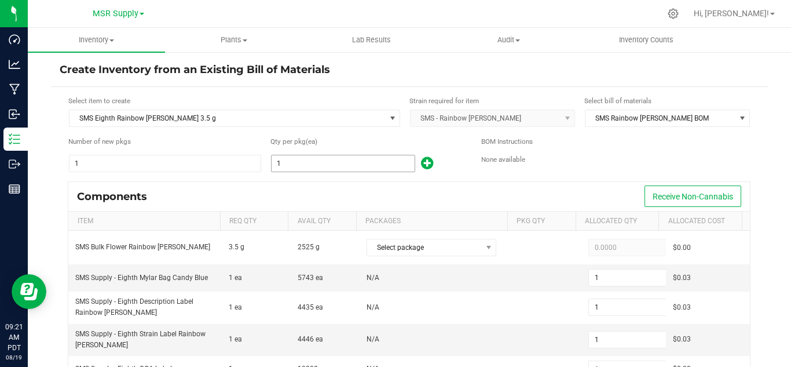
click at [299, 166] on input "1" at bounding box center [343, 163] width 143 height 16
type input "6"
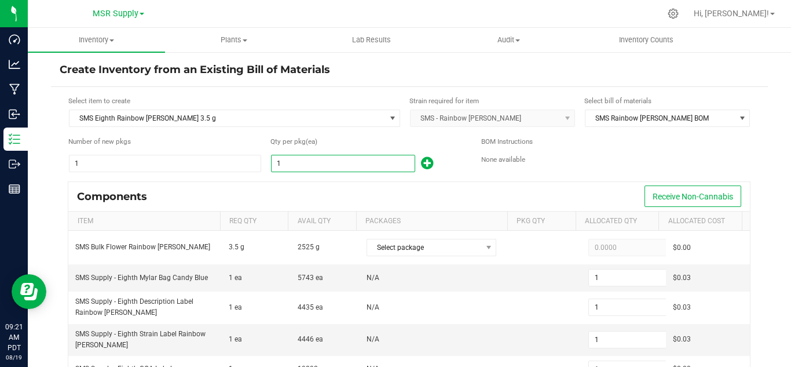
type input "6"
type input "67"
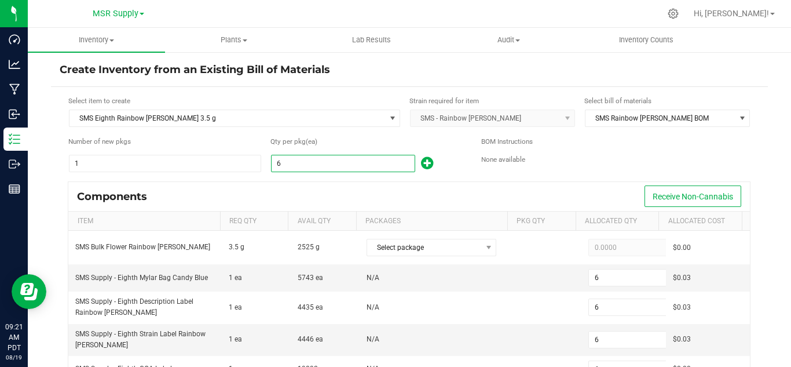
type input "67"
type input "672"
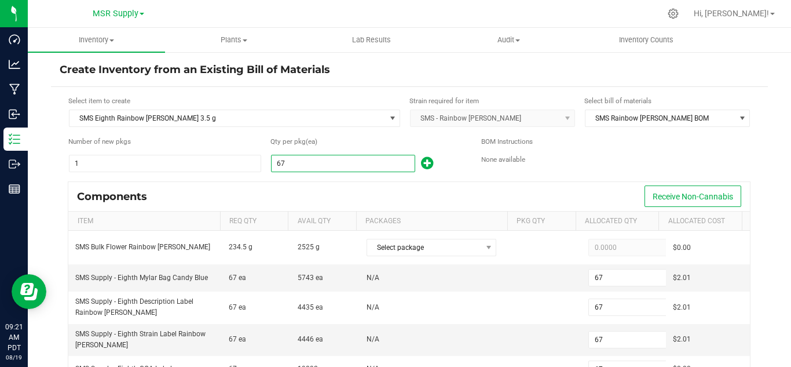
type input "672"
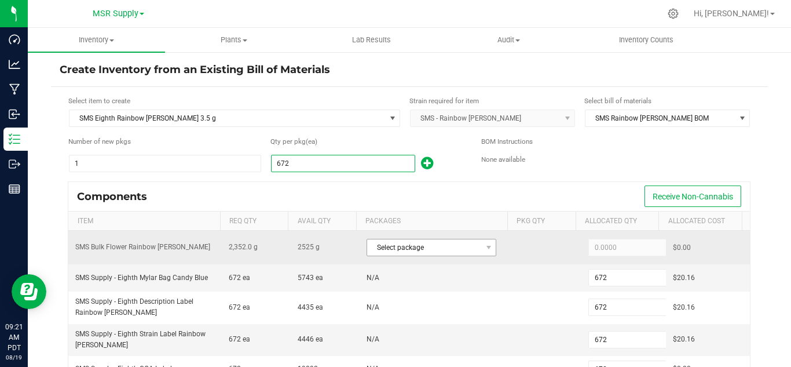
type input "672"
click at [441, 250] on span "Select package" at bounding box center [424, 247] width 114 height 16
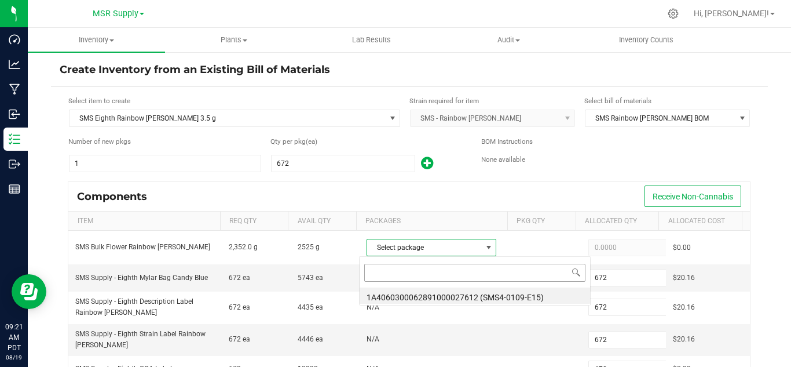
scroll to position [17, 126]
click at [516, 297] on li "1A4060300062891000027612 (SMS4-0109-E15)" at bounding box center [475, 295] width 230 height 16
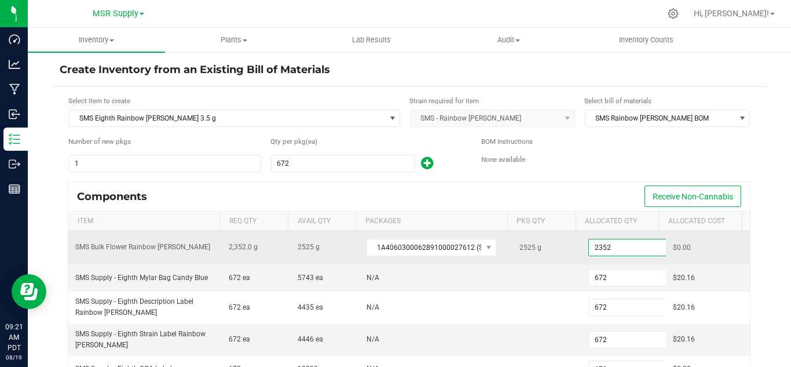
click at [595, 250] on input "2352" at bounding box center [631, 247] width 85 height 16
paste input "92.3"
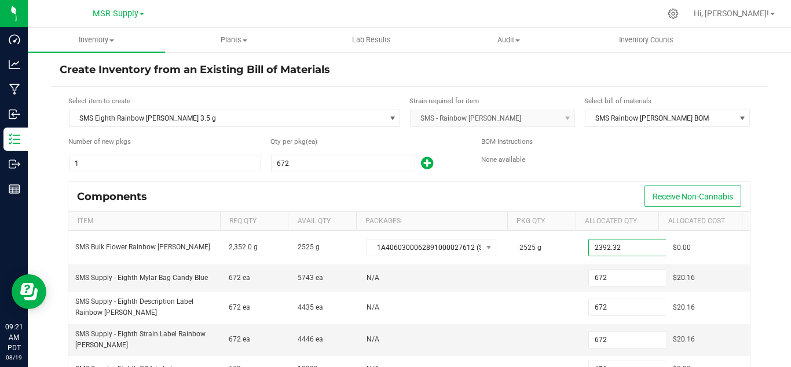
type input "2,392.3200"
click at [569, 151] on div "BOM Instructions None available" at bounding box center [615, 150] width 269 height 28
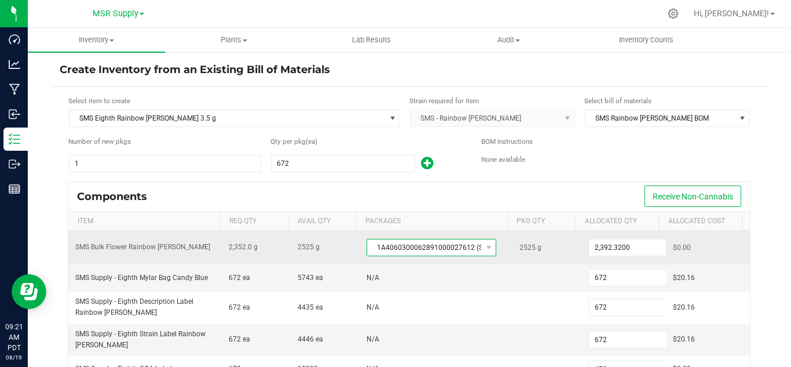
click at [481, 246] on span at bounding box center [488, 247] width 14 height 16
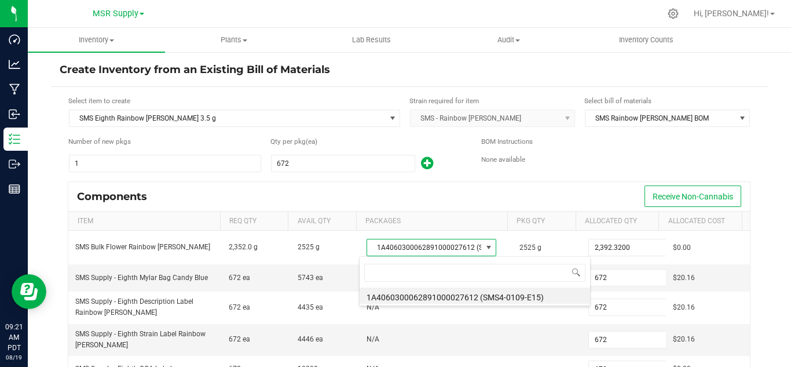
click at [514, 294] on li "1A4060300062891000027612 (SMS4-0109-E15)" at bounding box center [475, 295] width 230 height 16
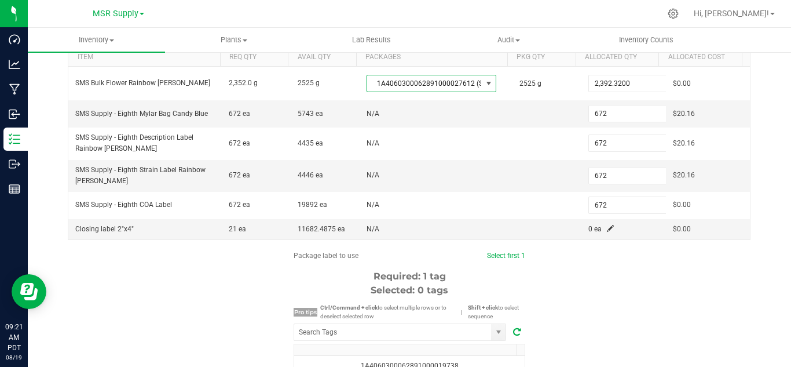
scroll to position [174, 0]
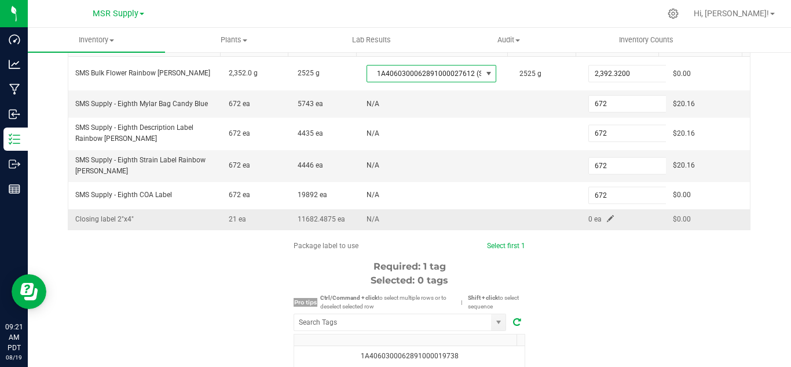
click at [607, 222] on span at bounding box center [610, 218] width 7 height 7
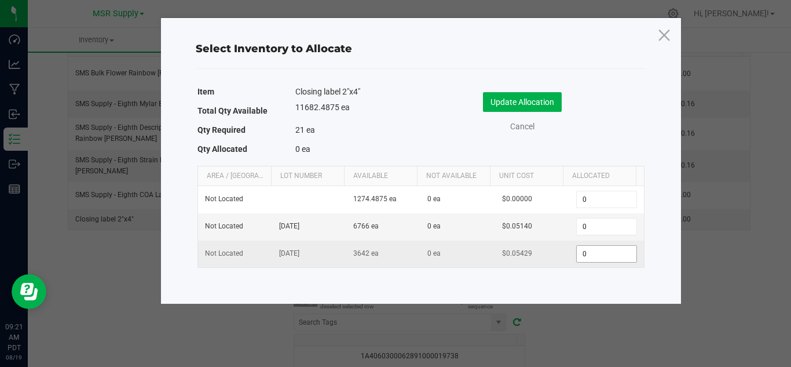
click at [577, 250] on input "0" at bounding box center [606, 254] width 59 height 16
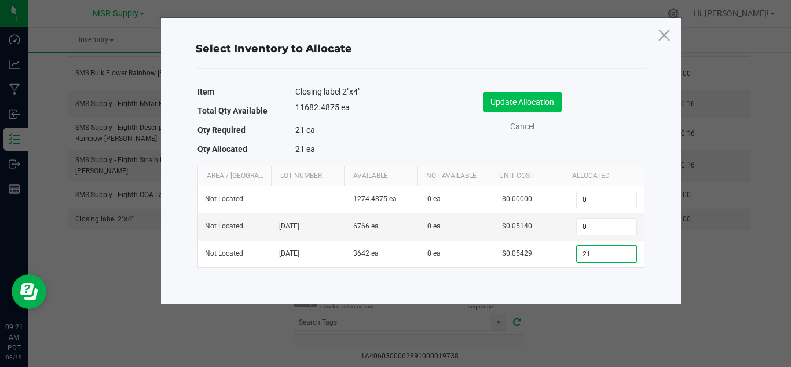
type input "21"
click at [526, 100] on button "Update Allocation" at bounding box center [522, 102] width 79 height 20
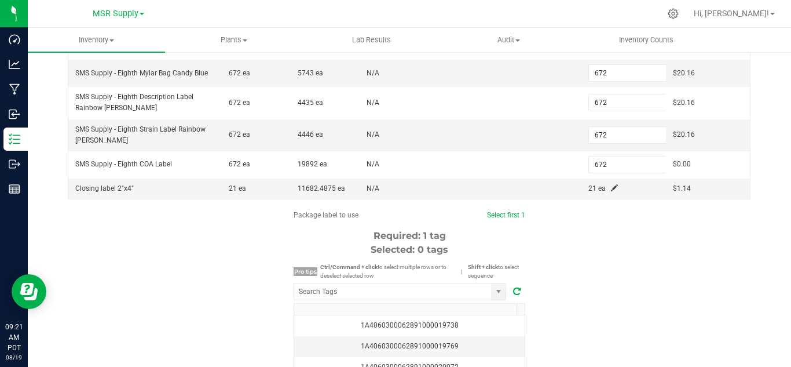
scroll to position [290, 0]
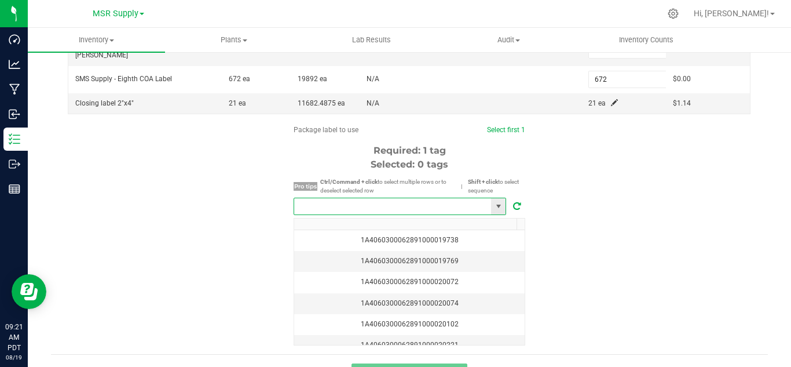
click at [341, 207] on input "NO DATA FOUND" at bounding box center [392, 206] width 197 height 16
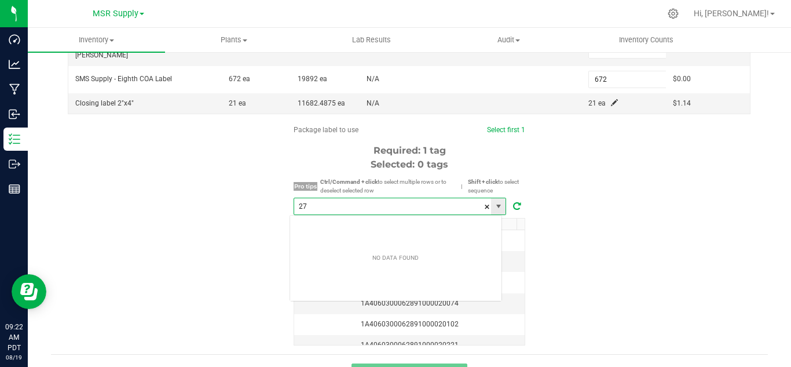
scroll to position [17, 213]
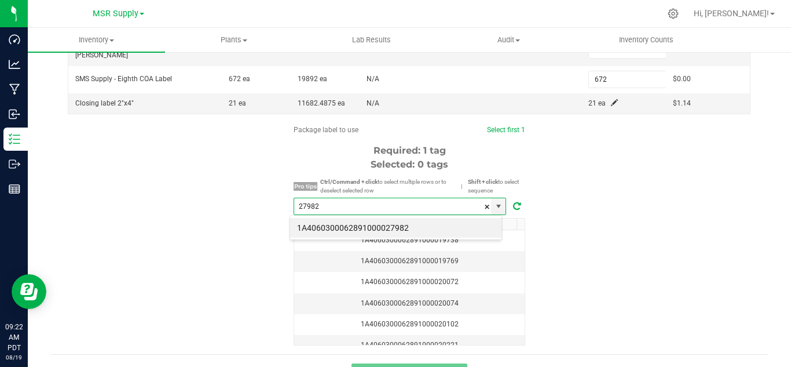
click at [357, 224] on li "1A4060300062891000027982" at bounding box center [395, 228] width 211 height 20
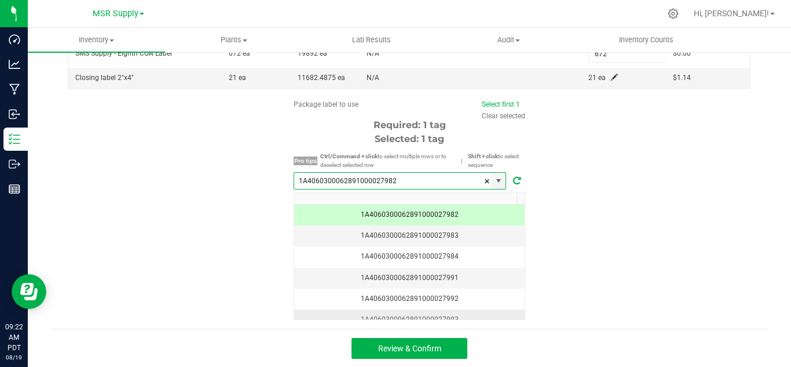
scroll to position [316, 0]
type input "1A4060300062891000027982"
click at [445, 343] on button "Review & Confirm" at bounding box center [410, 347] width 116 height 21
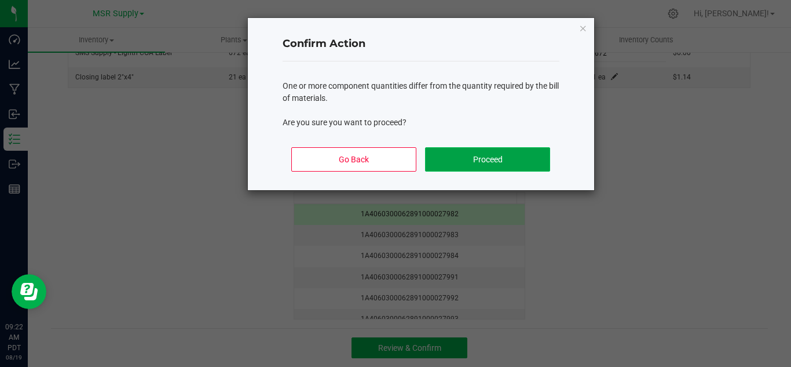
click at [518, 163] on button "Proceed" at bounding box center [487, 159] width 125 height 24
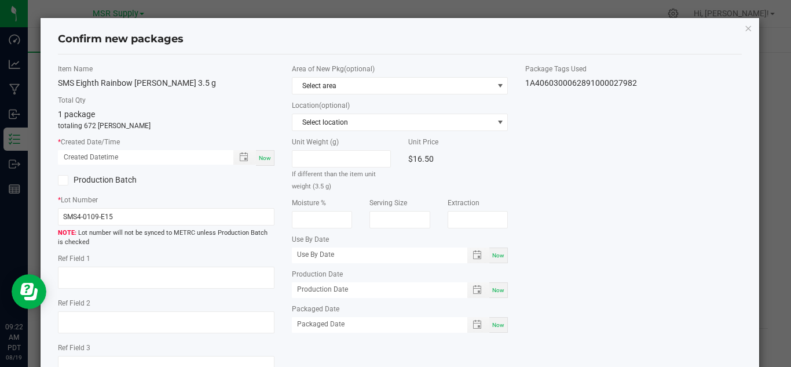
click at [263, 156] on span "Now" at bounding box center [265, 158] width 12 height 6
type input "[DATE] 09:22 AM"
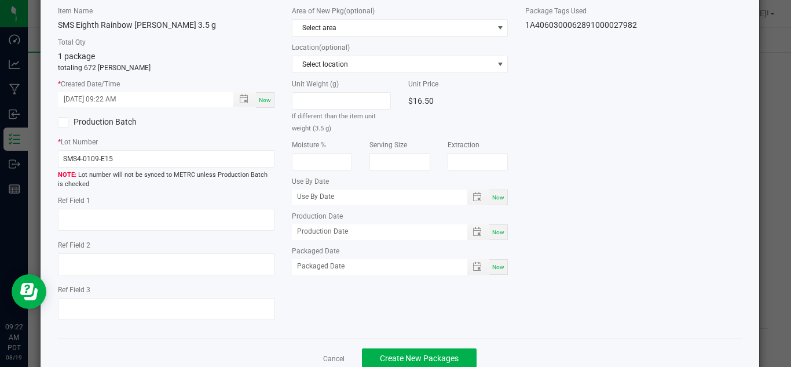
click at [497, 263] on span "Now" at bounding box center [498, 266] width 12 height 6
type input "[DATE]"
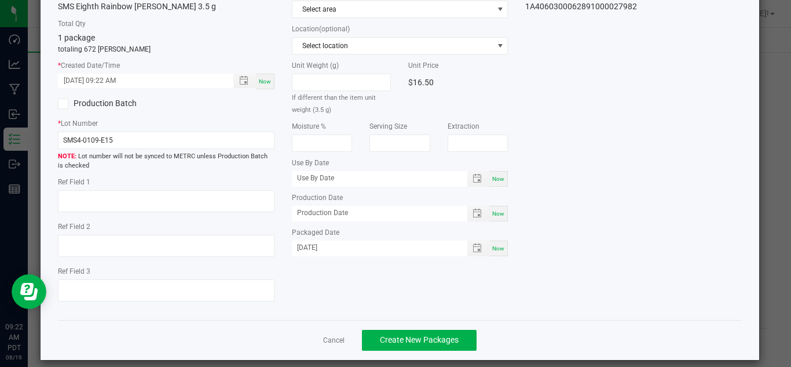
scroll to position [87, 0]
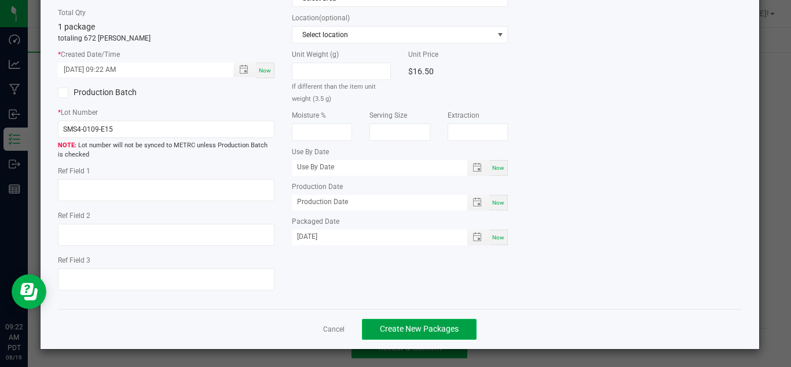
click at [431, 325] on span "Create New Packages" at bounding box center [419, 328] width 79 height 9
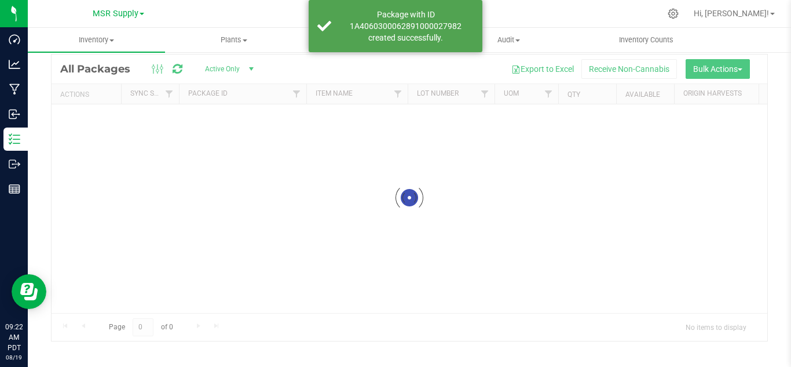
scroll to position [38, 0]
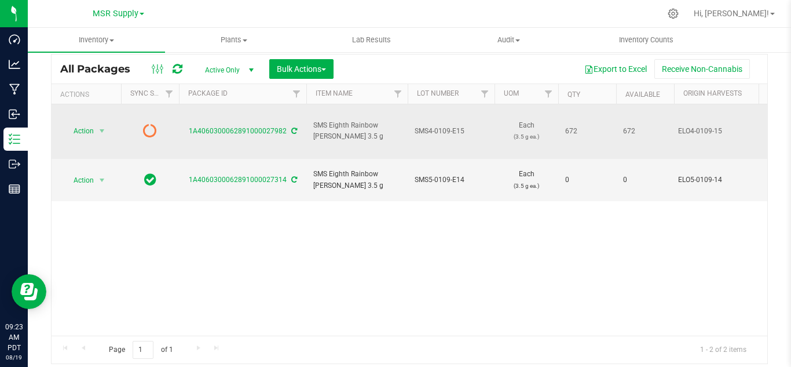
click at [291, 127] on icon at bounding box center [294, 130] width 6 height 7
